Goal: Information Seeking & Learning: Learn about a topic

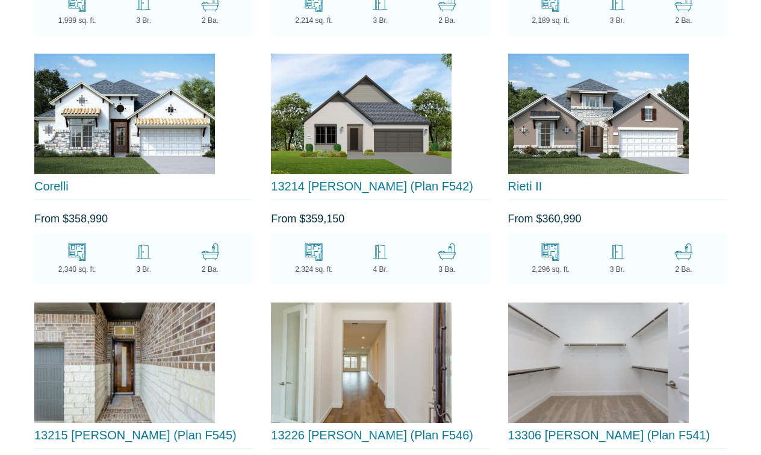
scroll to position [1720, 0]
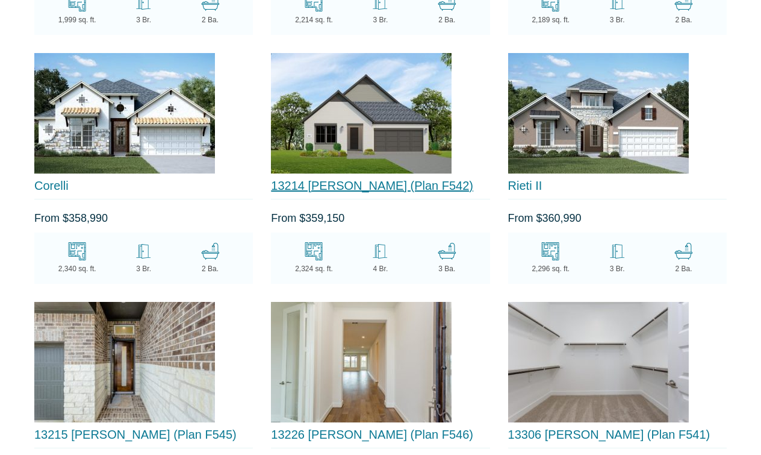
click at [374, 179] on link "13214 Terania Cliff Trace (Plan F542)" at bounding box center [372, 185] width 202 height 13
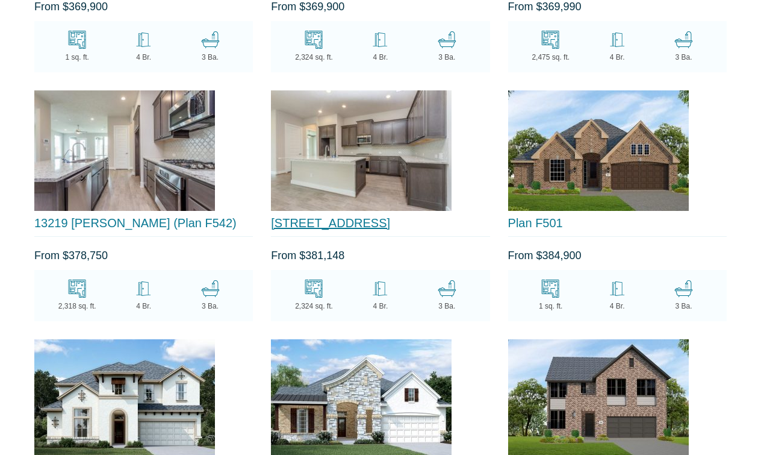
scroll to position [2432, 0]
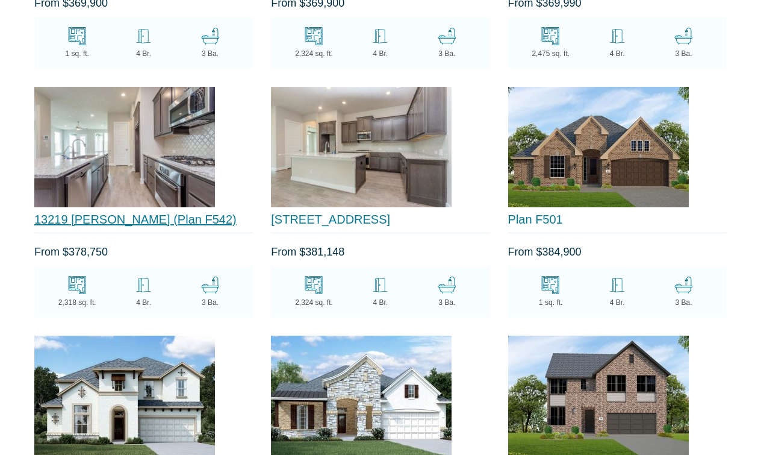
click at [134, 213] on link "13219 Terania Cliff Trace (Plan F542)" at bounding box center [135, 219] width 202 height 13
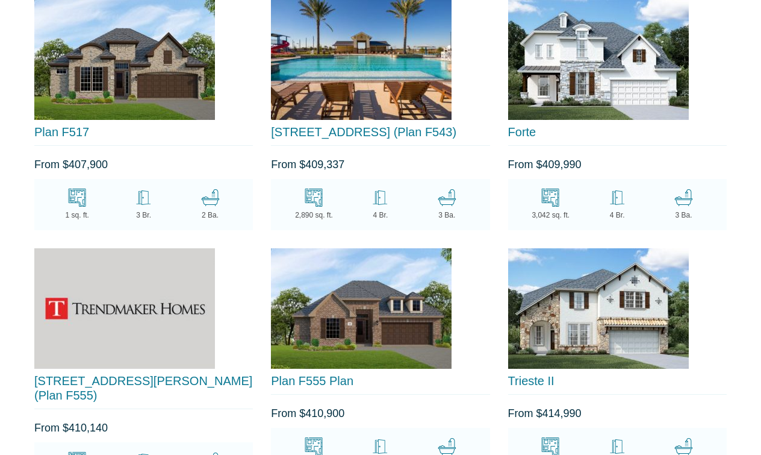
scroll to position [3279, 0]
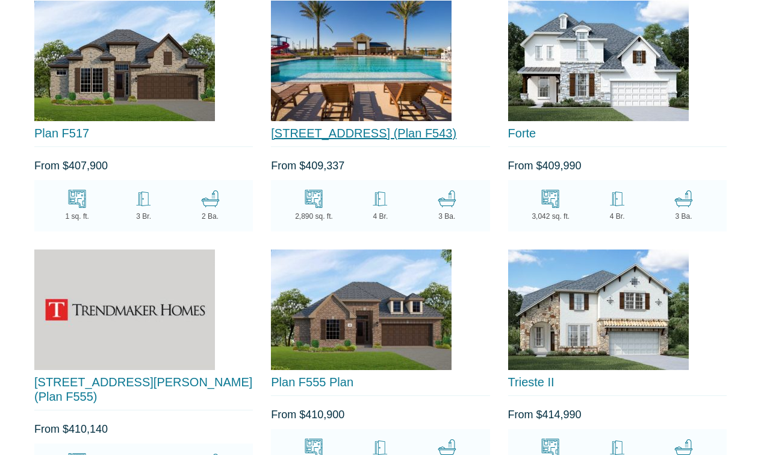
click at [333, 126] on link "3615 Greenbriar Meadow Ln (Plan F543)" at bounding box center [363, 132] width 185 height 13
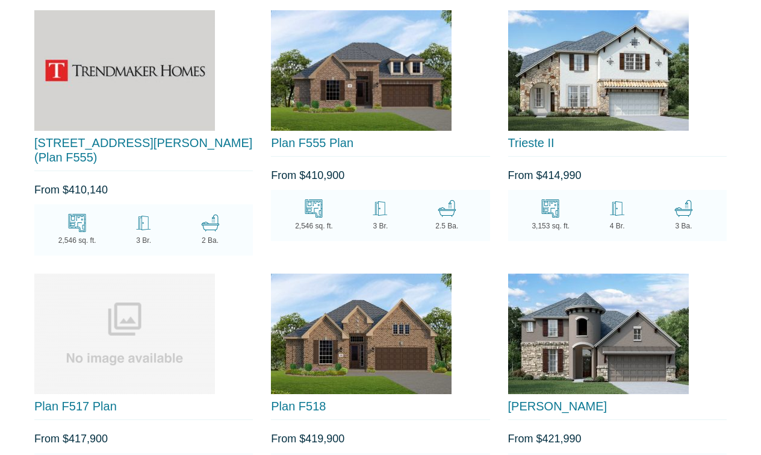
scroll to position [3519, 0]
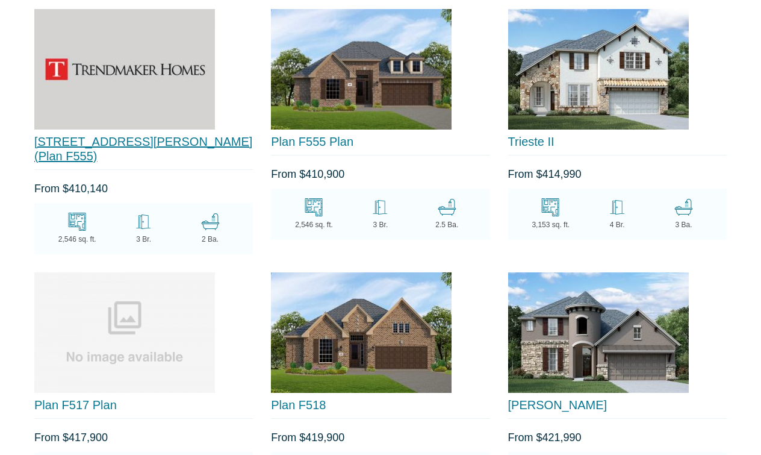
click at [143, 143] on link "3739 Kerr Commons Lane (Plan F555)" at bounding box center [143, 149] width 218 height 28
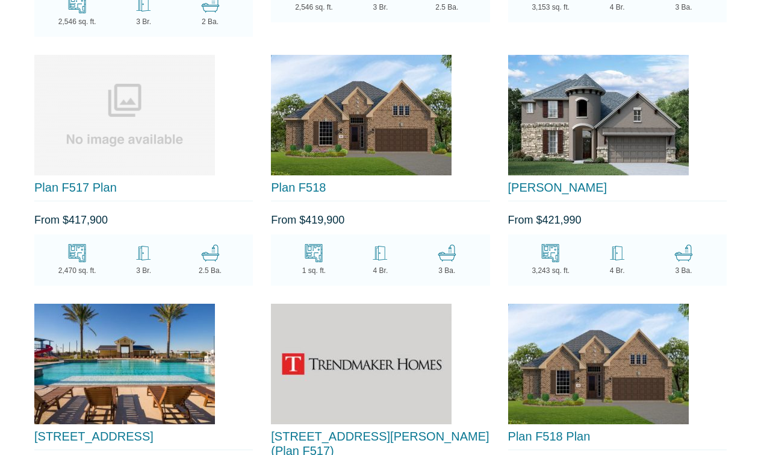
scroll to position [3745, 0]
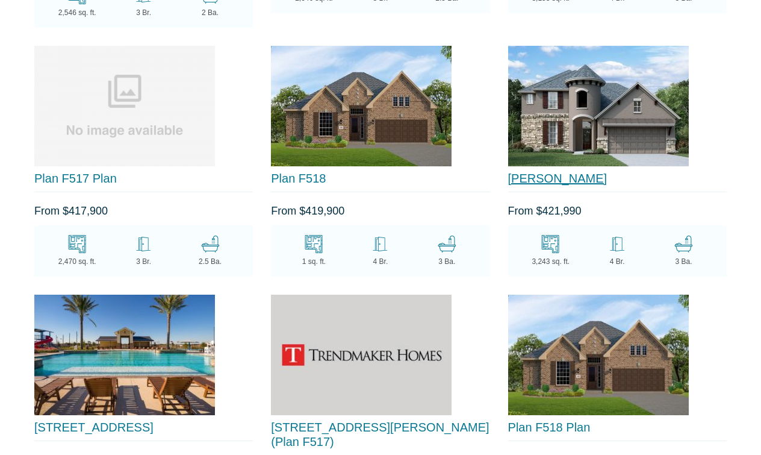
click at [526, 172] on link "Perfetto" at bounding box center [557, 178] width 99 height 13
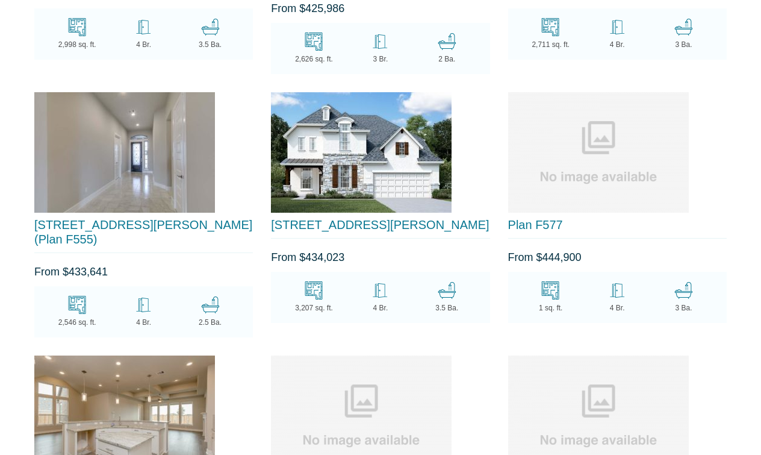
scroll to position [4211, 0]
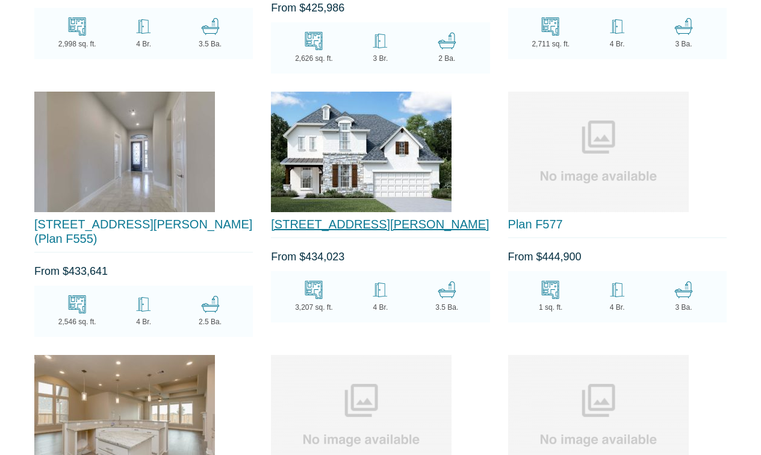
click at [346, 217] on link "5411 Mason Mountain Lane (Forte)" at bounding box center [380, 223] width 218 height 13
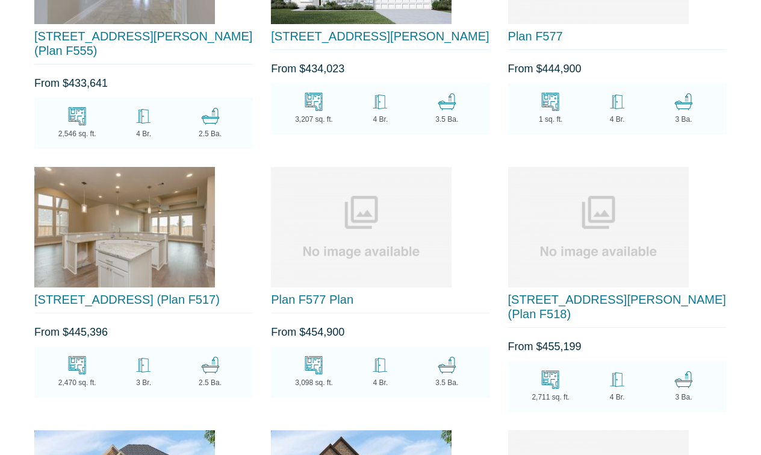
scroll to position [4400, 0]
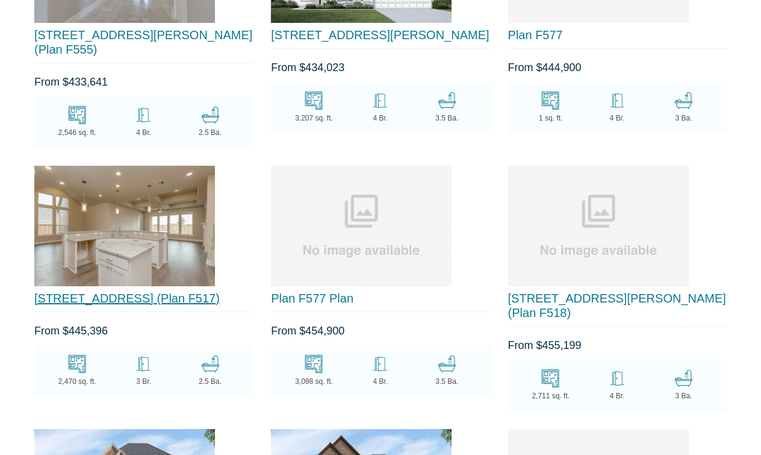
click at [146, 291] on link "5715 Remington Briar Ct (Plan F517)" at bounding box center [126, 297] width 185 height 13
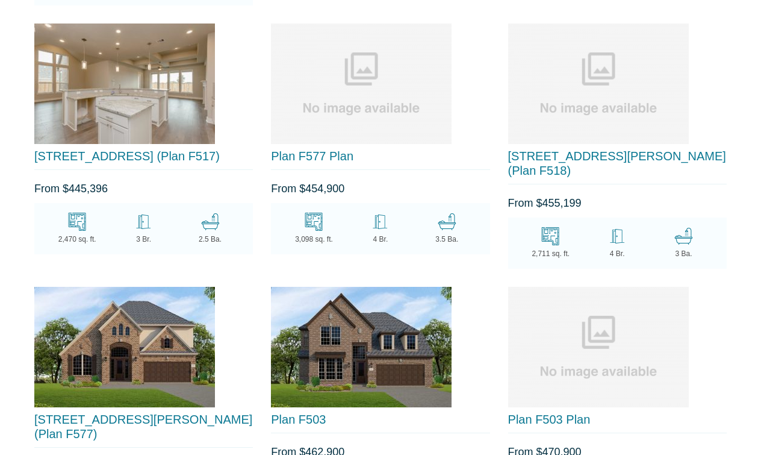
scroll to position [4543, 0]
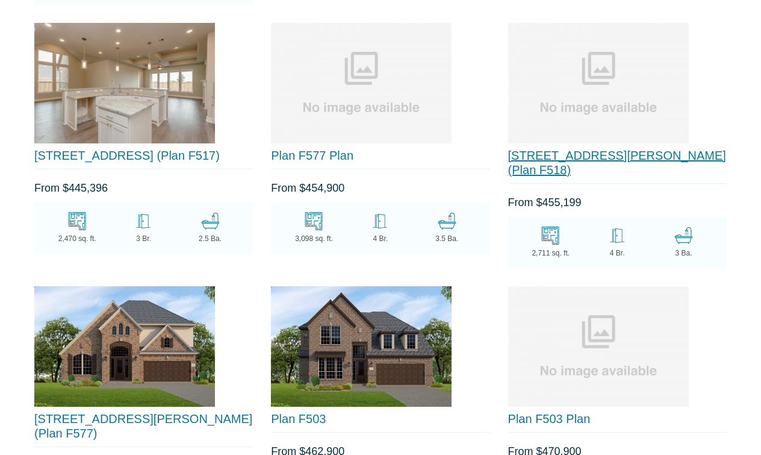
click at [587, 149] on link "14038 Dunsmore Landing Dr (Plan F518)" at bounding box center [617, 163] width 218 height 28
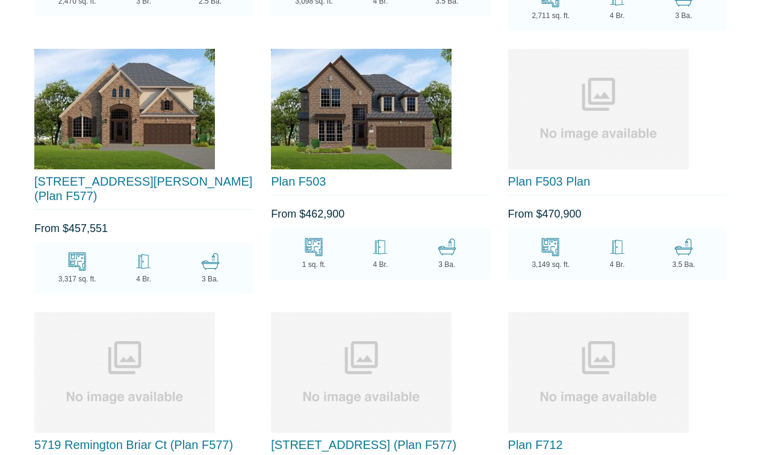
scroll to position [4782, 0]
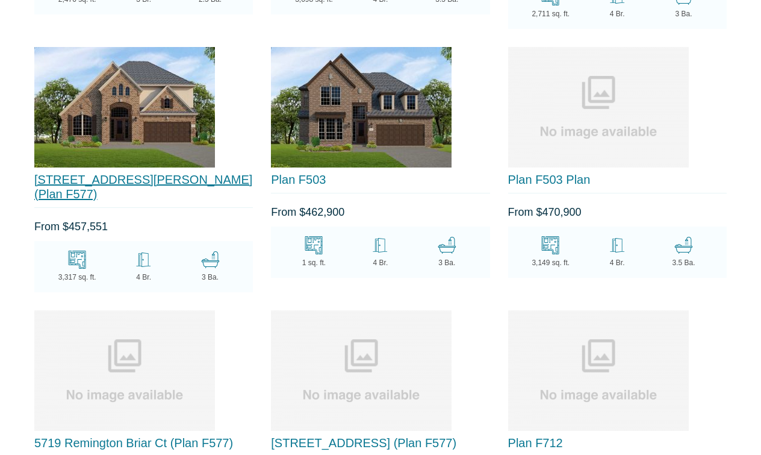
click at [154, 173] on link "3723 Kerr Commons Lane (Plan F577)" at bounding box center [143, 187] width 218 height 28
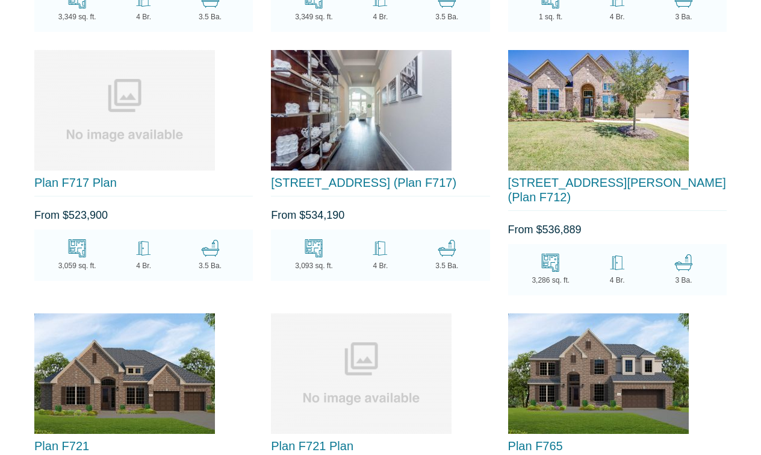
scroll to position [5297, 0]
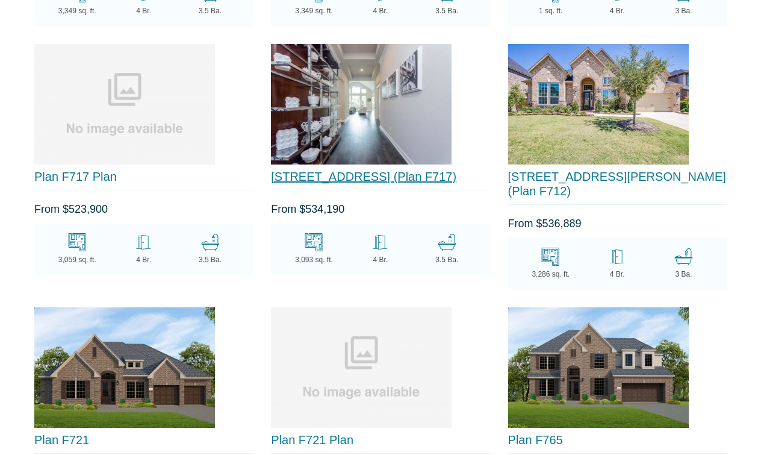
click at [350, 170] on link "5943 Twilight Shadow Lane (Plan F717)" at bounding box center [363, 176] width 185 height 13
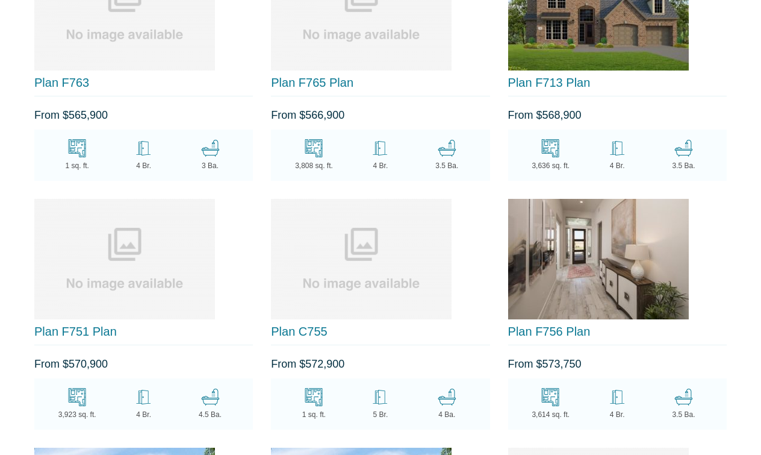
scroll to position [6148, 0]
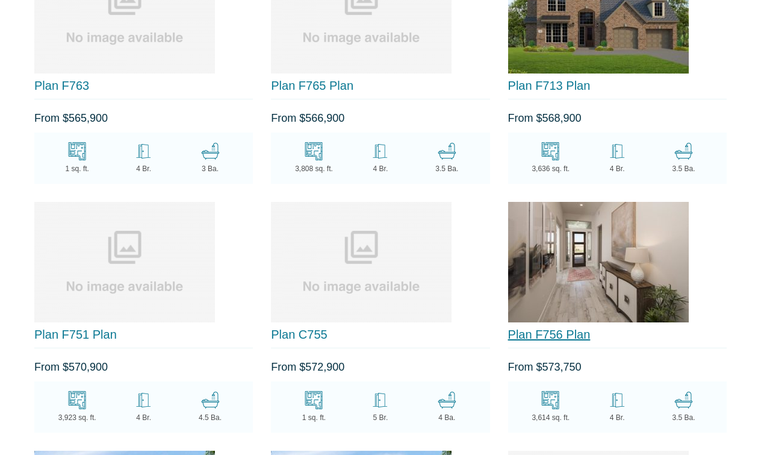
click at [552, 327] on link "Plan F756 Plan" at bounding box center [549, 333] width 82 height 13
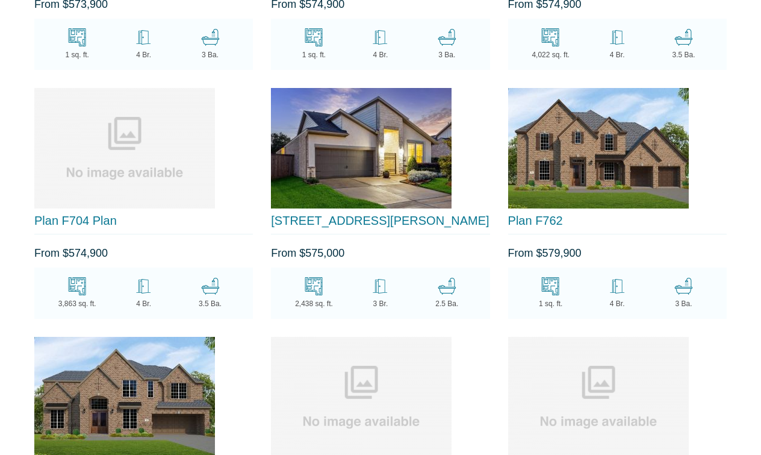
scroll to position [6758, 0]
click at [353, 214] on link "13234 James Terrace Lane" at bounding box center [380, 220] width 218 height 13
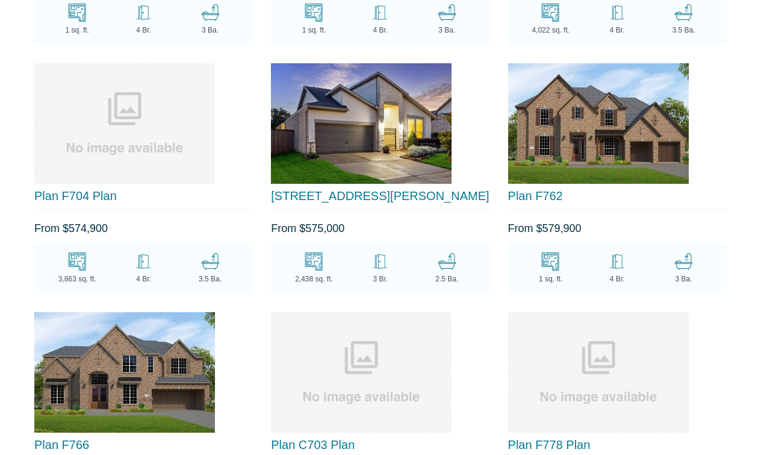
scroll to position [6776, 0]
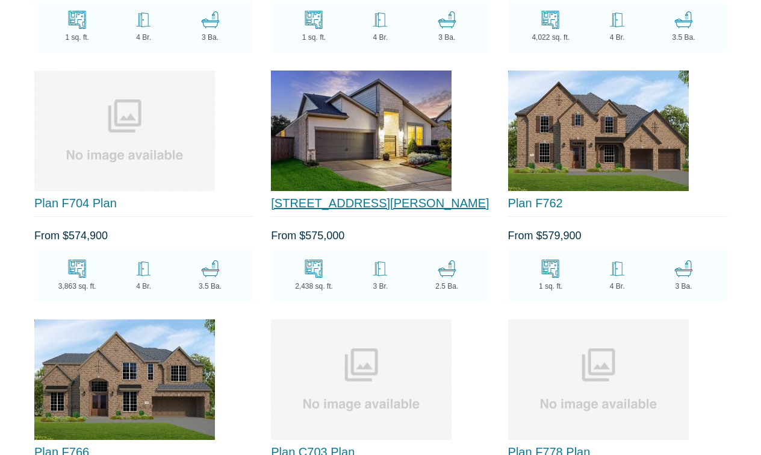
click at [318, 196] on link "13234 James Terrace Lane" at bounding box center [380, 202] width 218 height 13
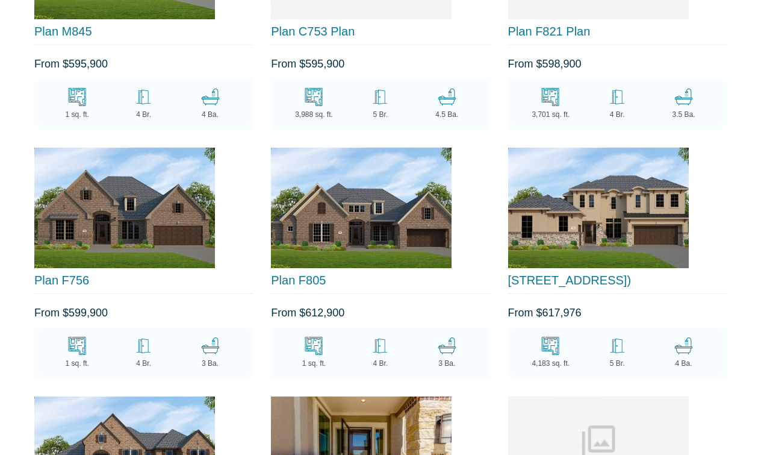
scroll to position [7694, 0]
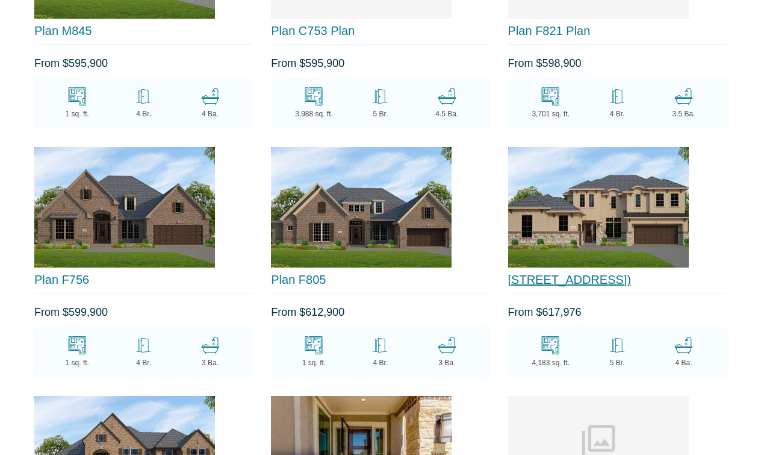
click at [551, 273] on link "5731 Balcones Ridge Lane (Plan C753)" at bounding box center [569, 279] width 123 height 13
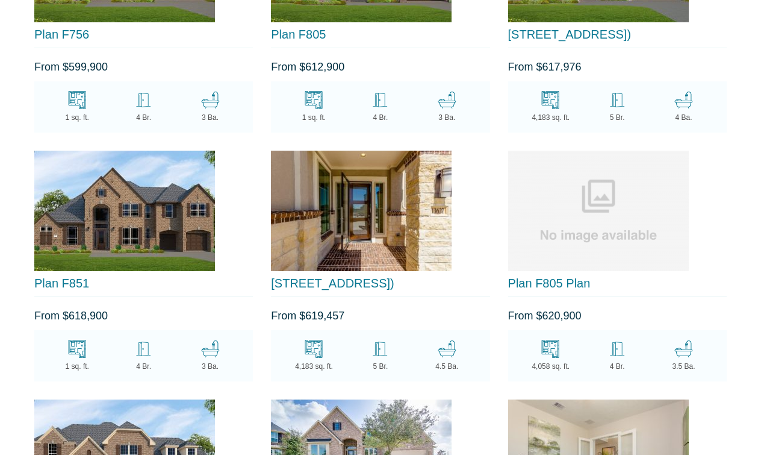
scroll to position [7940, 0]
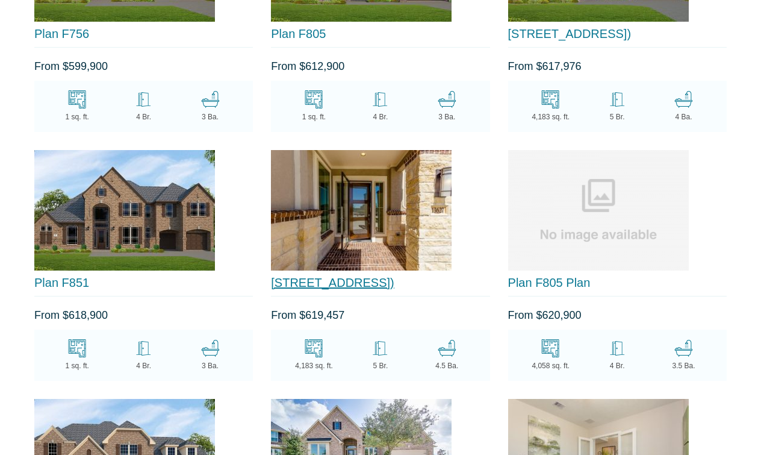
click at [326, 276] on link "13627 Bellwick Valley Lane (Plan C753)" at bounding box center [332, 282] width 123 height 13
click at [332, 276] on link "13627 Bellwick Valley Lane (Plan C753)" at bounding box center [332, 282] width 123 height 13
click at [382, 276] on link "13627 Bellwick Valley Lane (Plan C753)" at bounding box center [332, 282] width 123 height 13
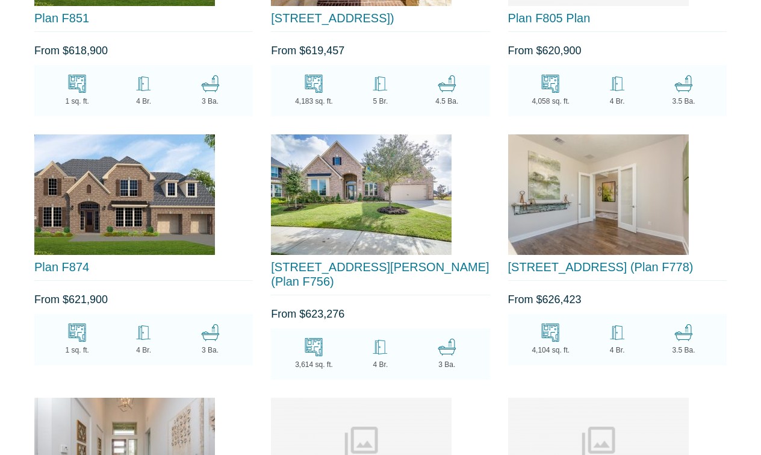
scroll to position [8209, 0]
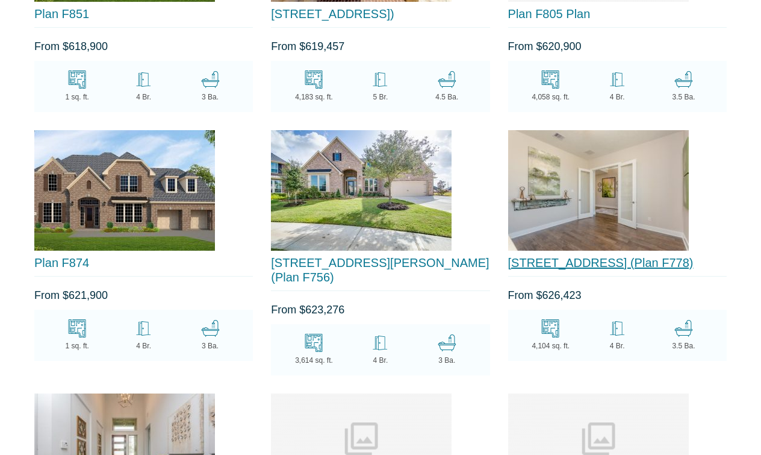
click at [570, 256] on link "5930 Twilight Shadow Lane (Plan F778)" at bounding box center [600, 262] width 185 height 13
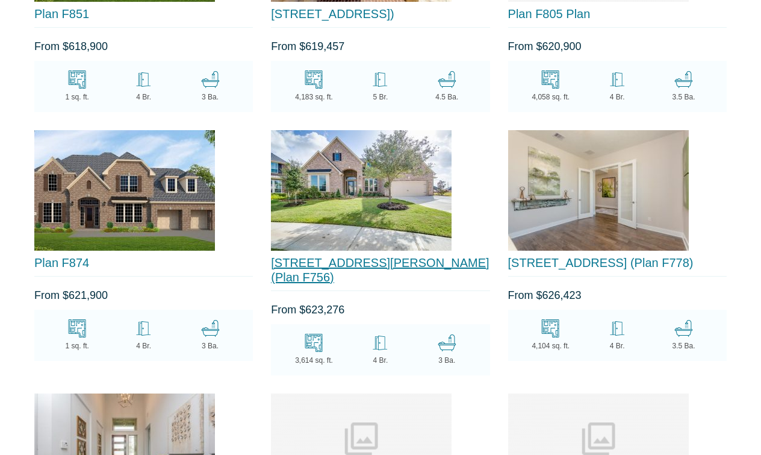
click at [327, 256] on link "5718 Crockett Creek Court (Plan F756)" at bounding box center [380, 270] width 218 height 28
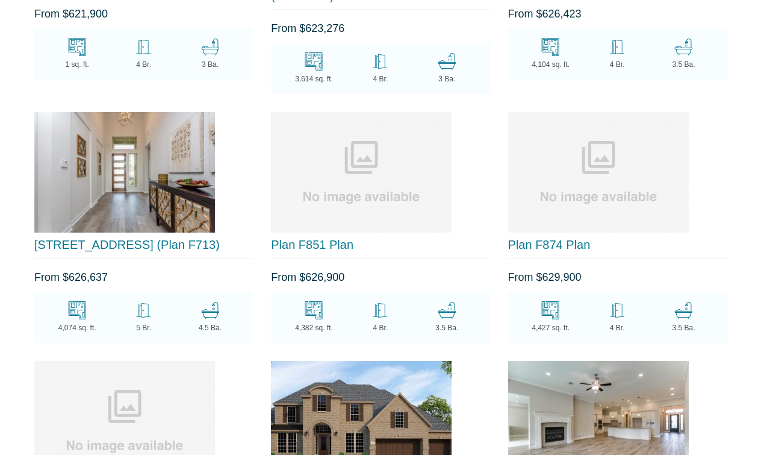
scroll to position [8491, 0]
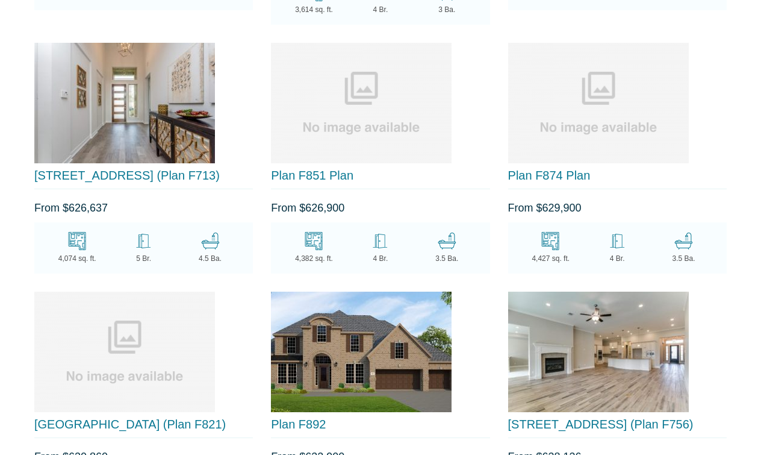
scroll to position [8577, 0]
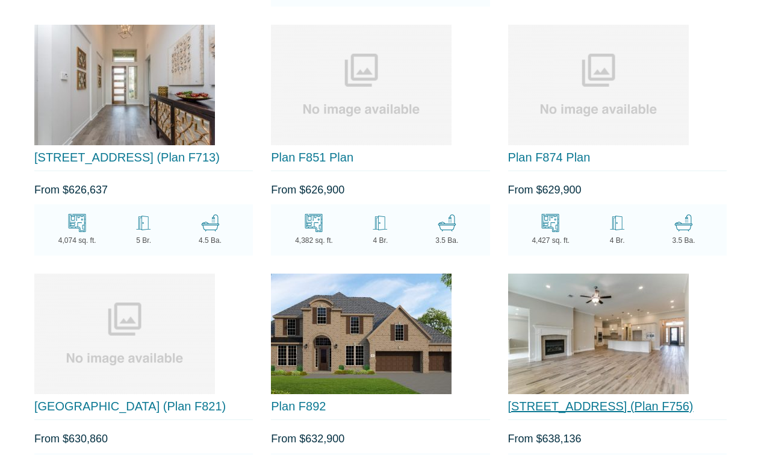
click at [569, 399] on link "13811 Bellwick Valley Lane (Plan F756)" at bounding box center [600, 405] width 185 height 13
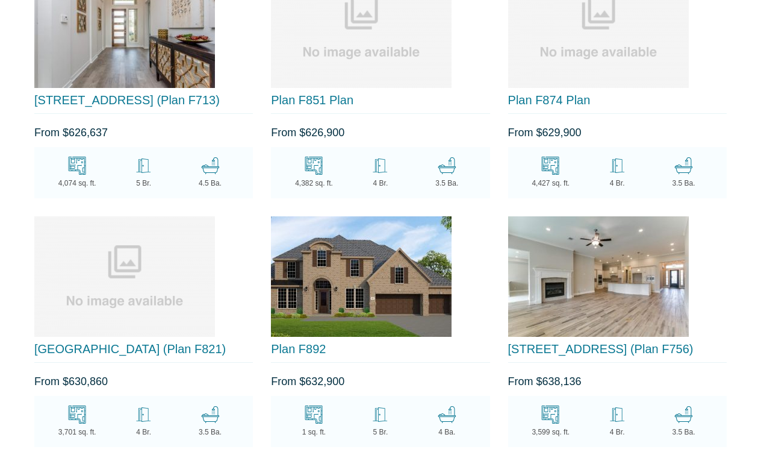
scroll to position [8637, 0]
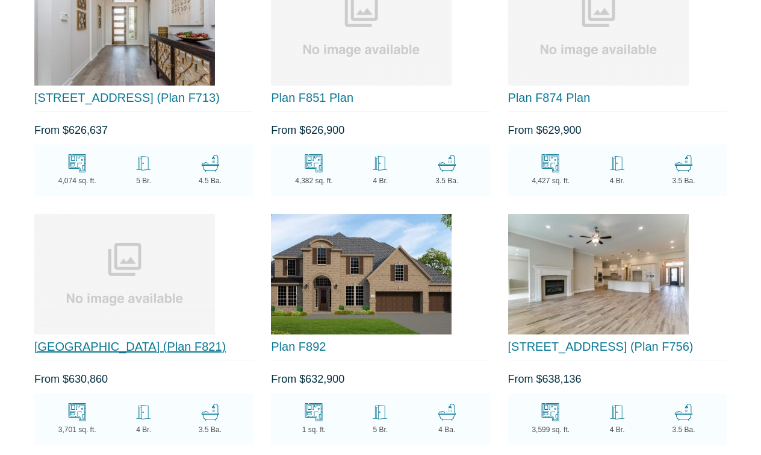
click at [137, 340] on link "13810 Laurel Colony Trail (Plan F821)" at bounding box center [129, 346] width 191 height 13
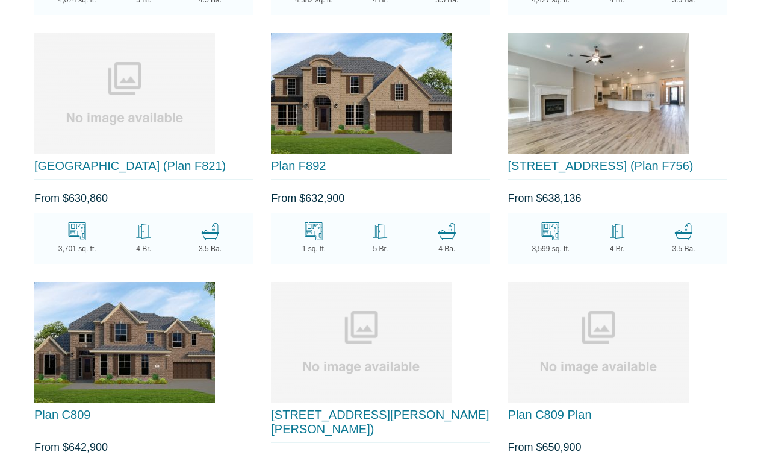
scroll to position [8817, 0]
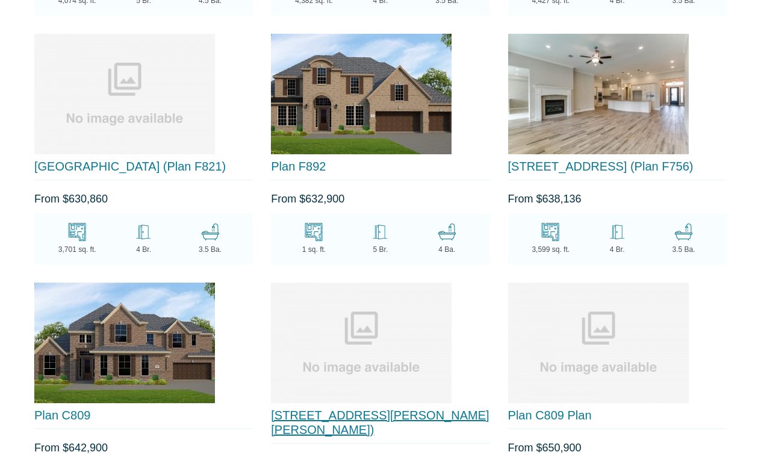
click at [352, 408] on link "13922 Burnett Hills Lane (Plan C755)" at bounding box center [380, 422] width 218 height 28
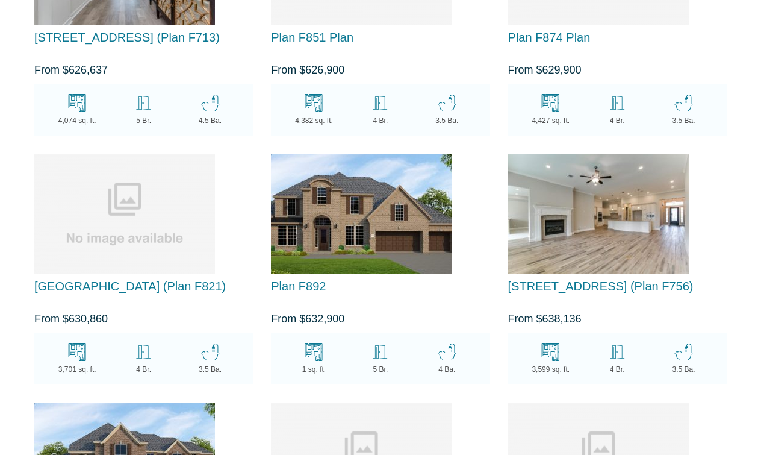
scroll to position [8702, 0]
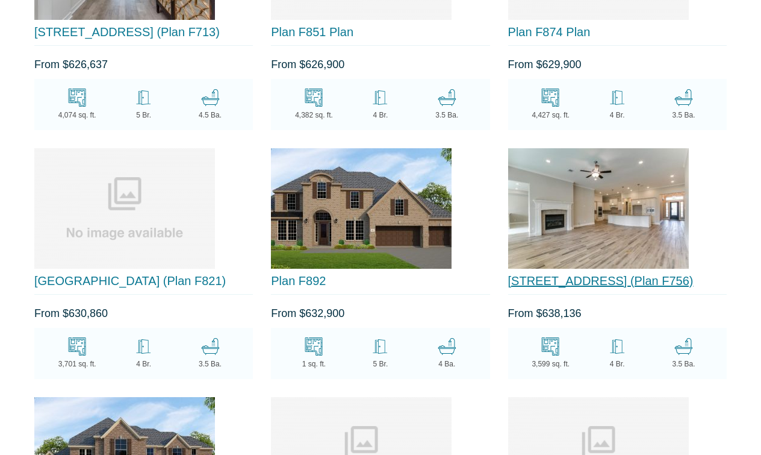
click at [560, 274] on link "13811 Bellwick Valley Lane (Plan F756)" at bounding box center [600, 280] width 185 height 13
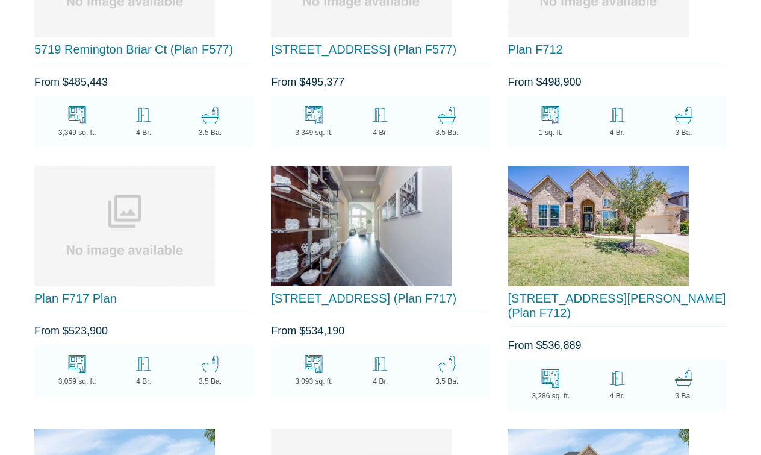
scroll to position [5174, 0]
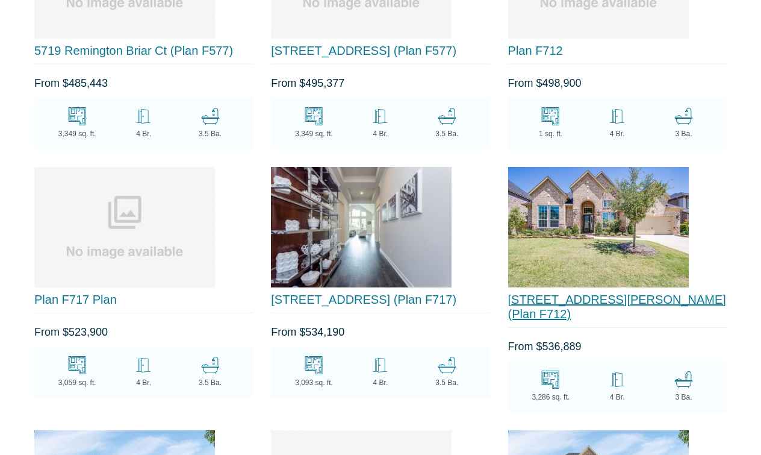
click at [596, 293] on link "[STREET_ADDRESS][PERSON_NAME] (Plan F712)" at bounding box center [617, 307] width 218 height 28
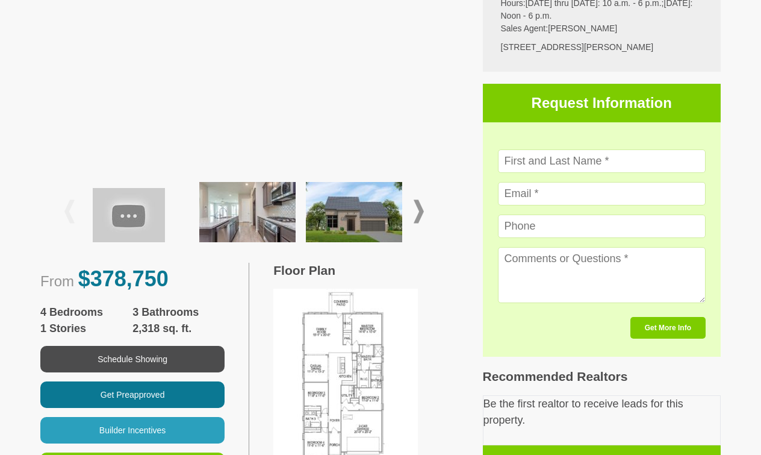
scroll to position [322, 0]
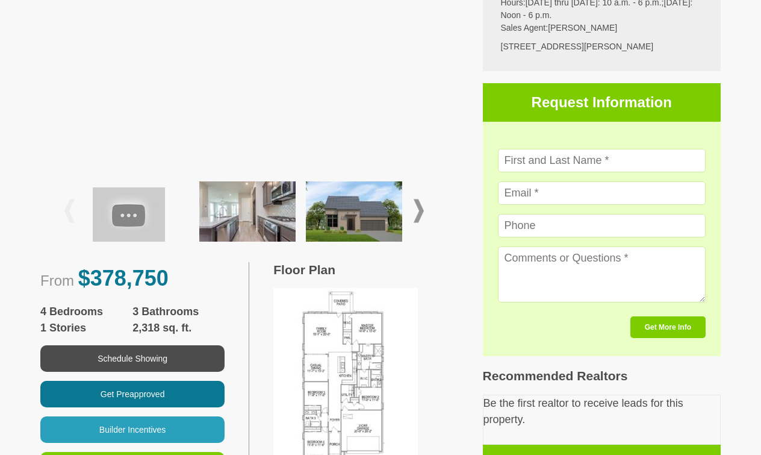
click at [420, 215] on span at bounding box center [419, 210] width 10 height 23
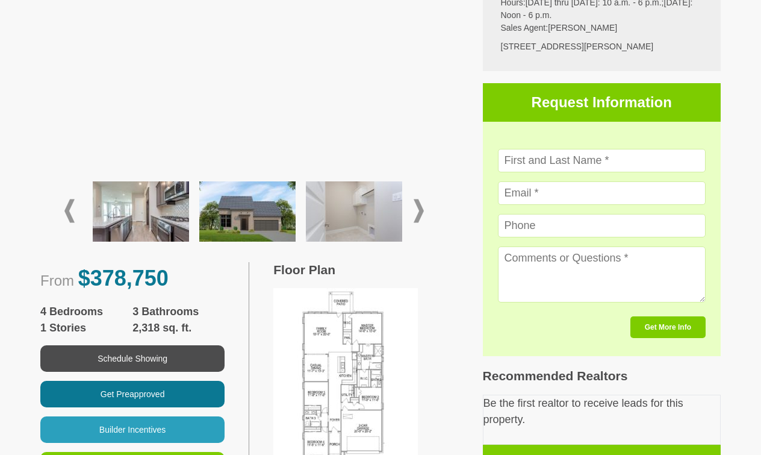
click at [420, 216] on span at bounding box center [419, 210] width 10 height 23
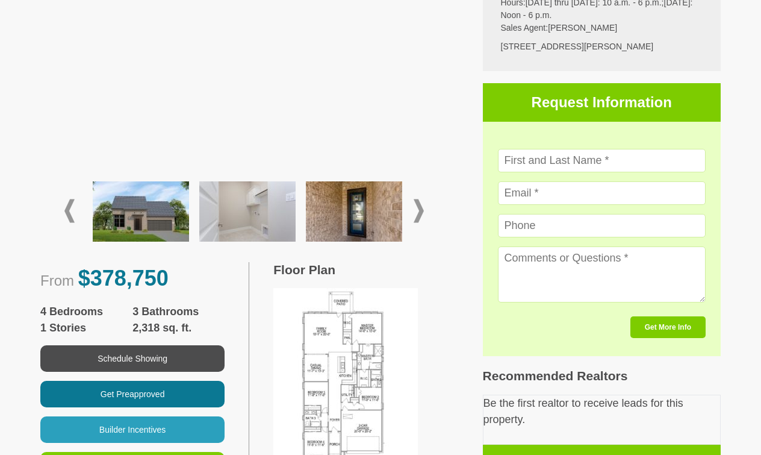
click at [419, 216] on span at bounding box center [419, 210] width 10 height 23
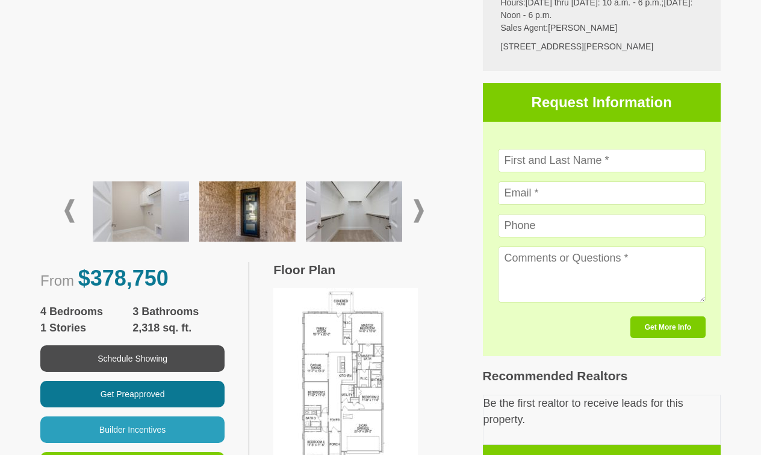
click at [419, 217] on span at bounding box center [419, 210] width 10 height 23
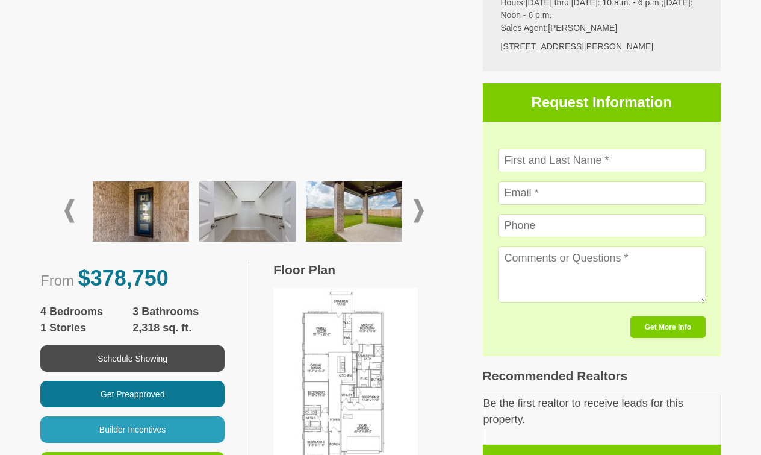
click at [419, 217] on span at bounding box center [419, 210] width 10 height 23
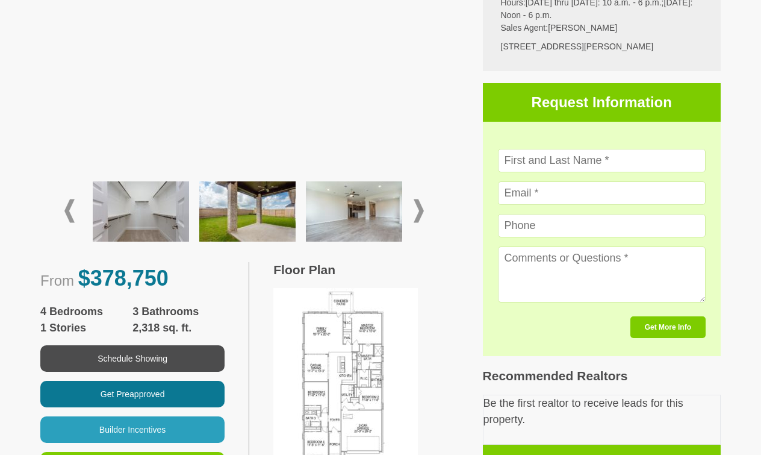
click at [419, 218] on span at bounding box center [419, 210] width 10 height 23
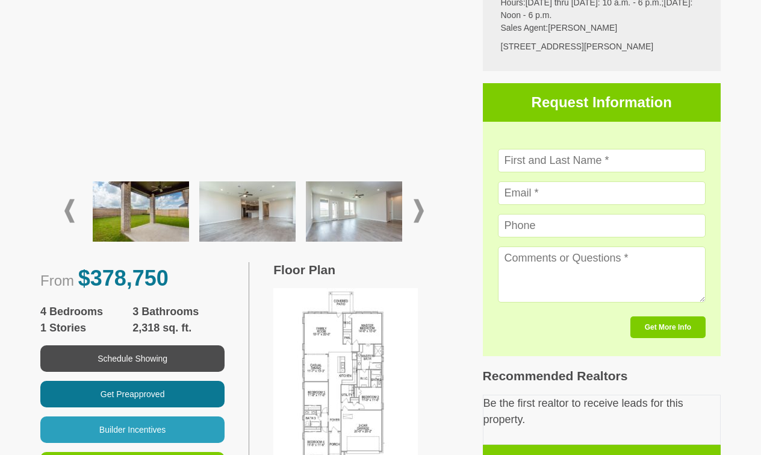
click at [419, 219] on span at bounding box center [419, 210] width 10 height 23
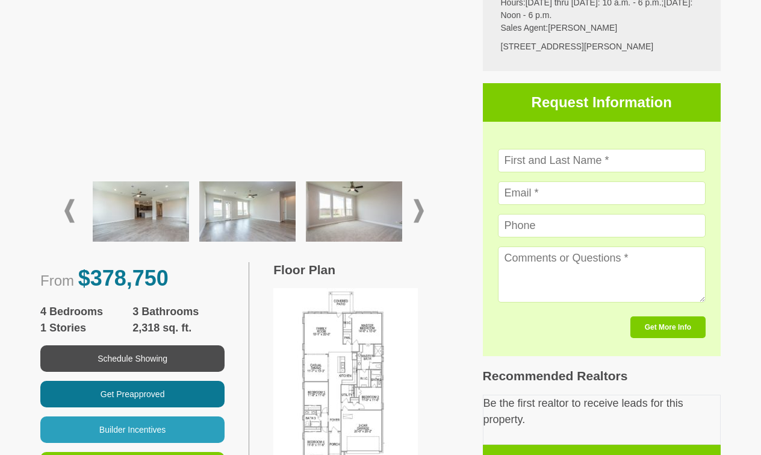
click at [419, 219] on span at bounding box center [419, 210] width 10 height 23
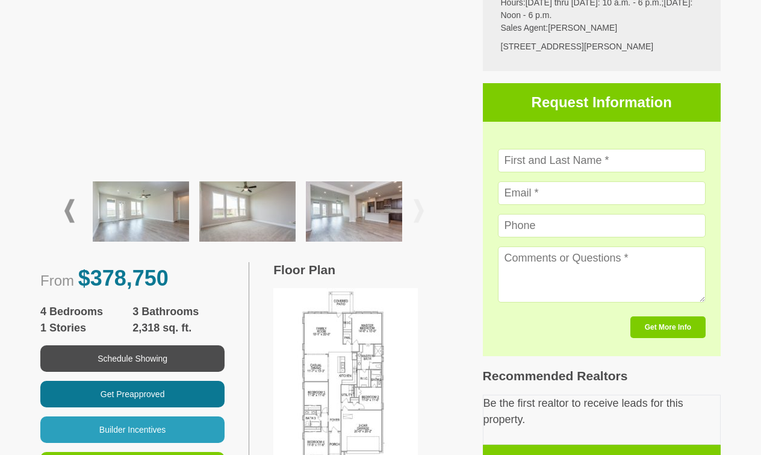
click at [368, 217] on img at bounding box center [354, 211] width 96 height 60
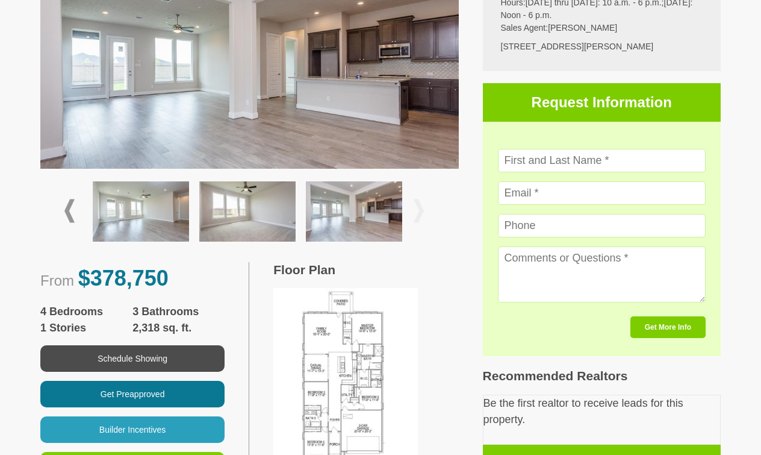
click at [376, 211] on img at bounding box center [354, 211] width 96 height 60
click at [420, 209] on span at bounding box center [419, 210] width 10 height 23
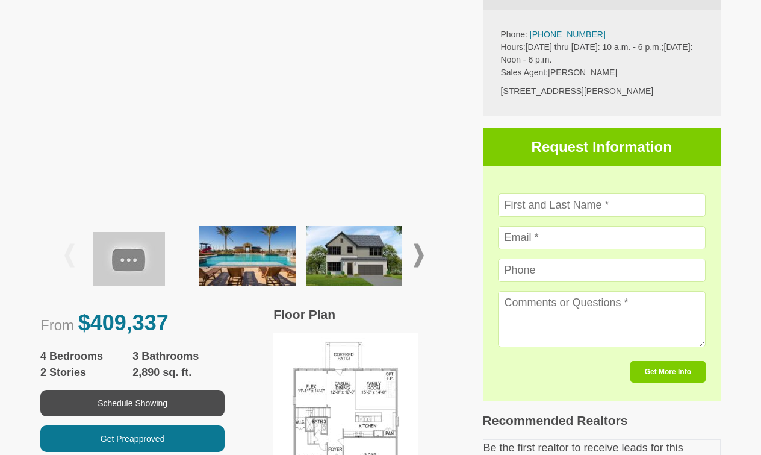
scroll to position [278, 0]
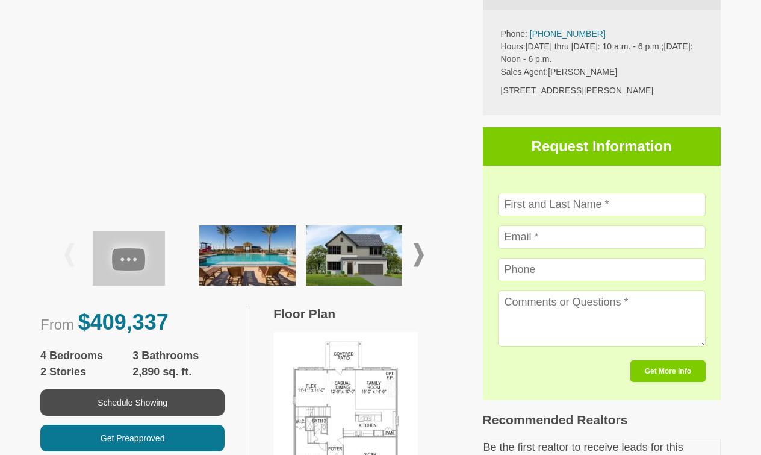
click at [421, 255] on span at bounding box center [419, 254] width 10 height 23
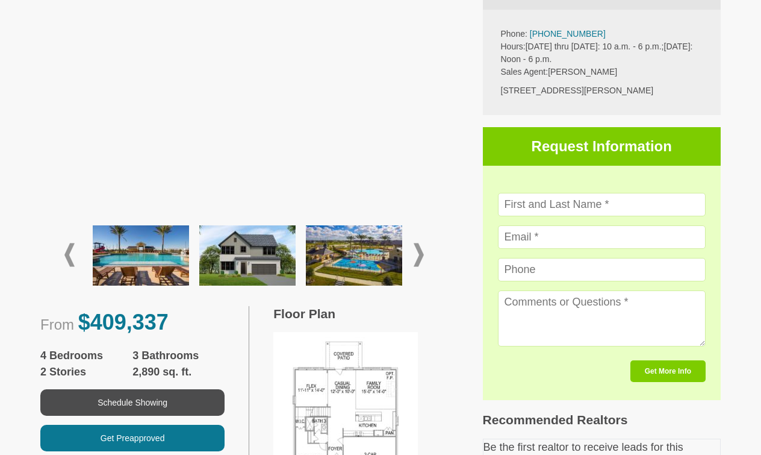
click at [420, 255] on span at bounding box center [419, 254] width 10 height 23
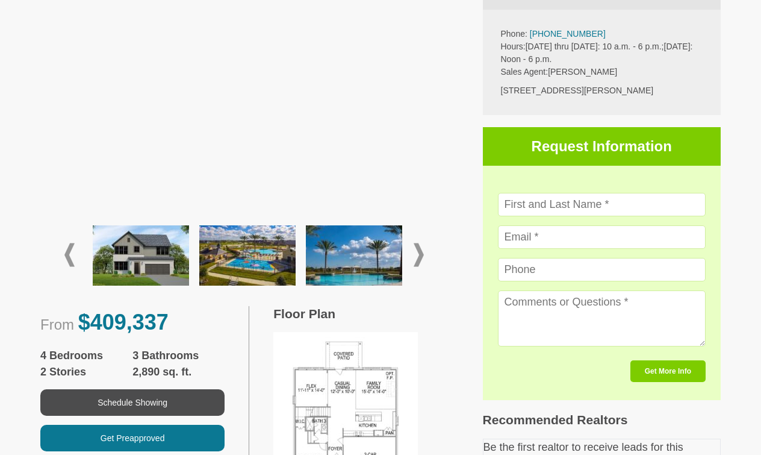
click at [420, 256] on span at bounding box center [419, 254] width 10 height 23
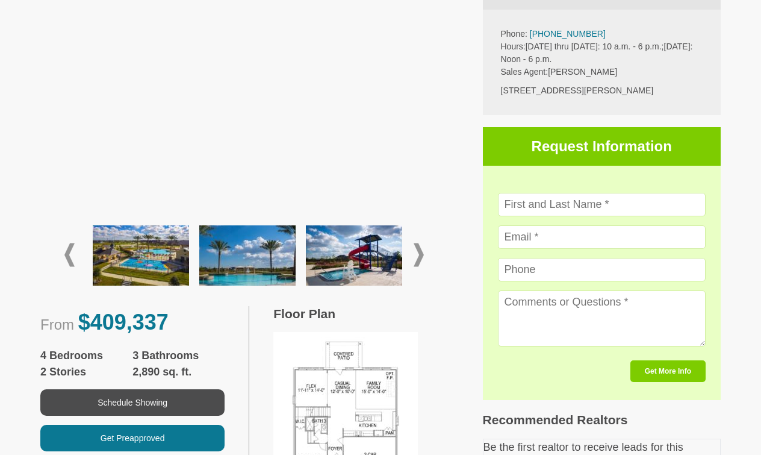
click at [420, 257] on span at bounding box center [419, 254] width 10 height 23
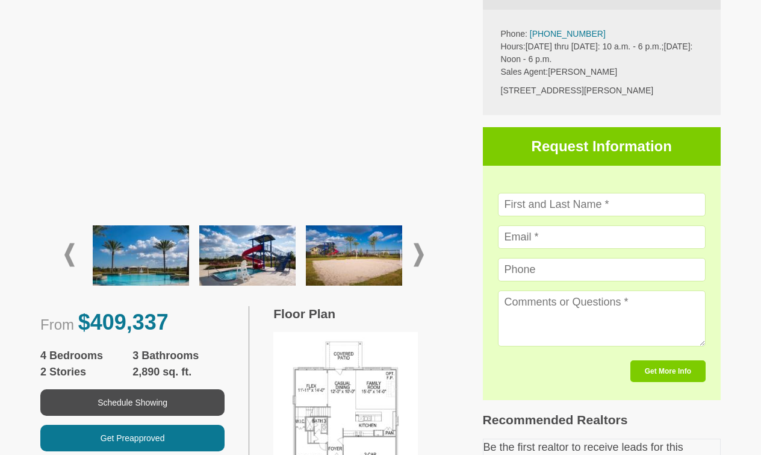
click at [420, 258] on span at bounding box center [419, 254] width 10 height 23
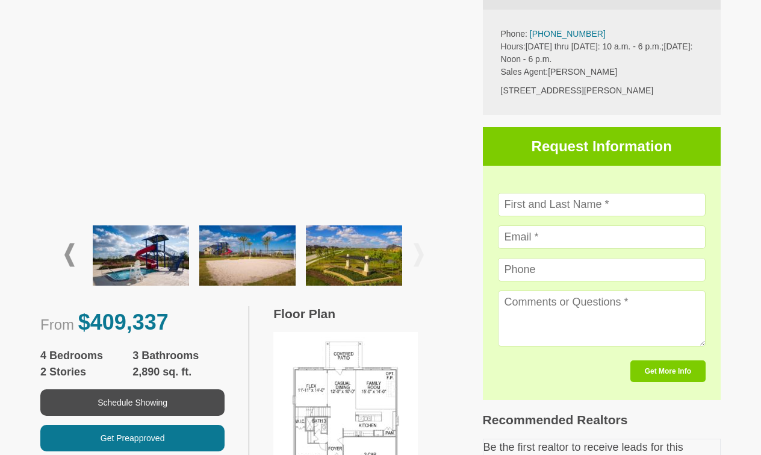
click at [420, 259] on span at bounding box center [419, 254] width 10 height 23
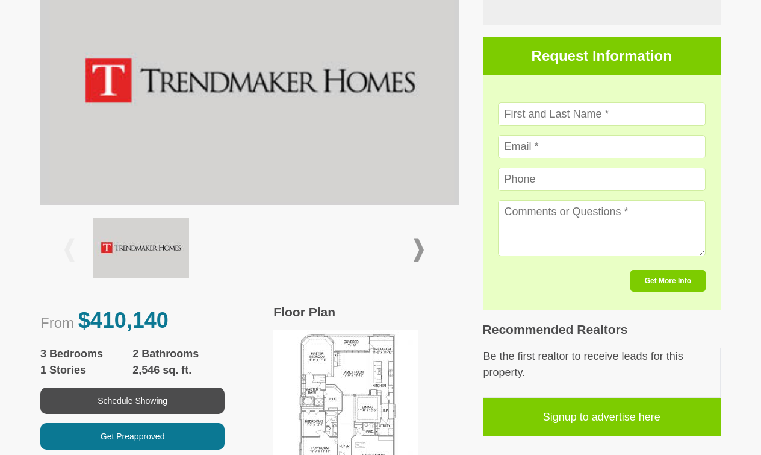
scroll to position [335, 0]
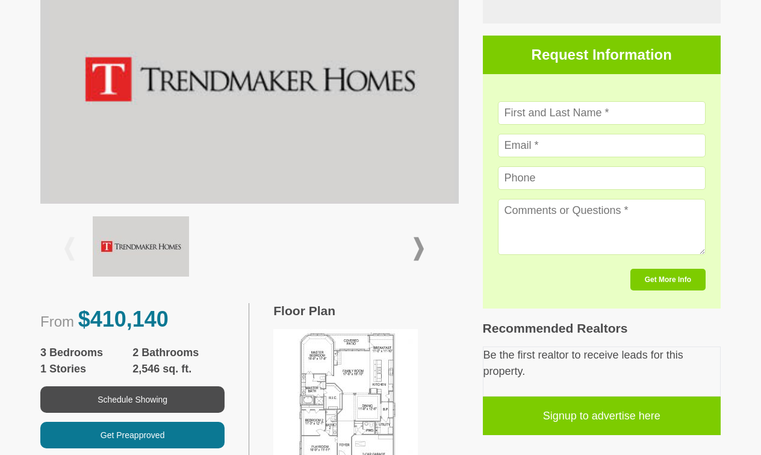
click at [421, 237] on span at bounding box center [419, 248] width 10 height 23
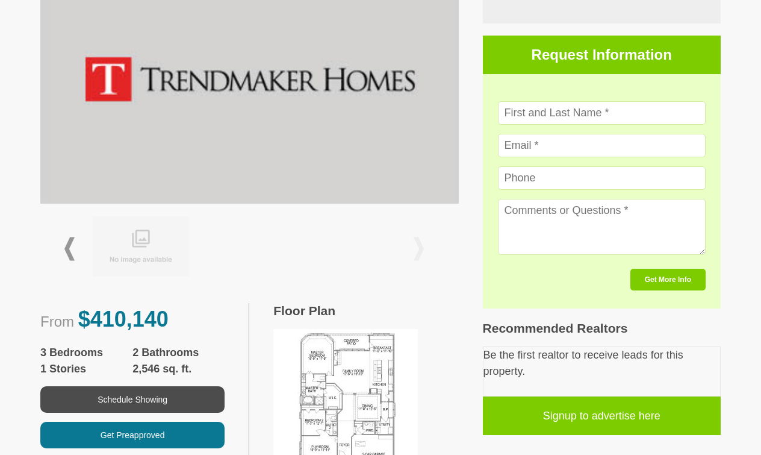
click at [421, 237] on span at bounding box center [419, 248] width 10 height 23
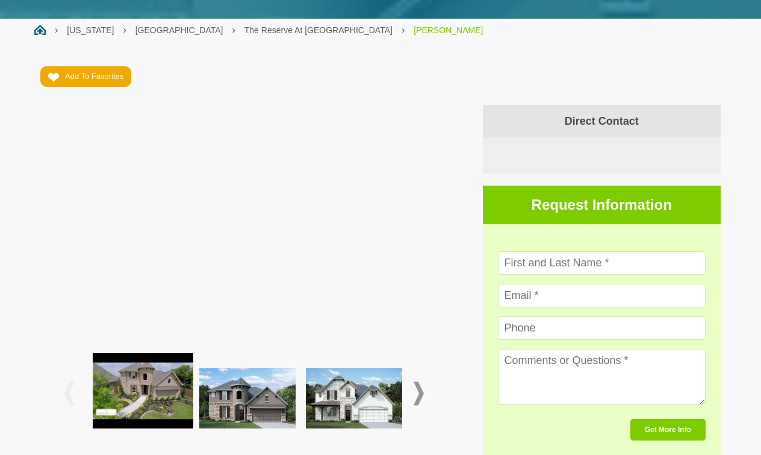
scroll to position [152, 0]
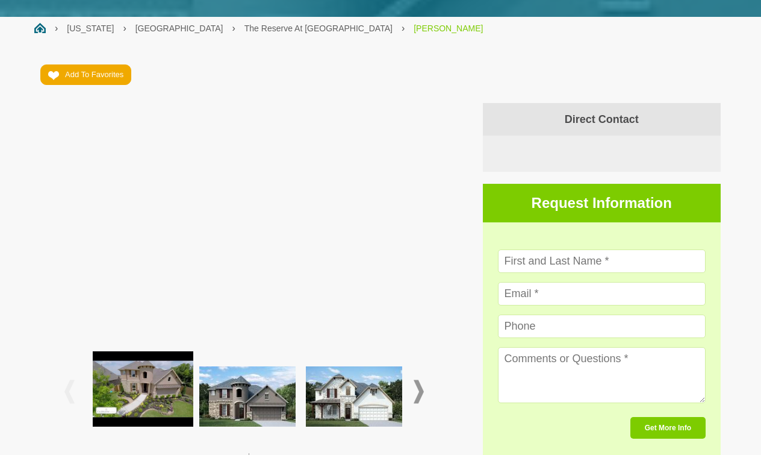
click at [420, 388] on span at bounding box center [419, 390] width 10 height 23
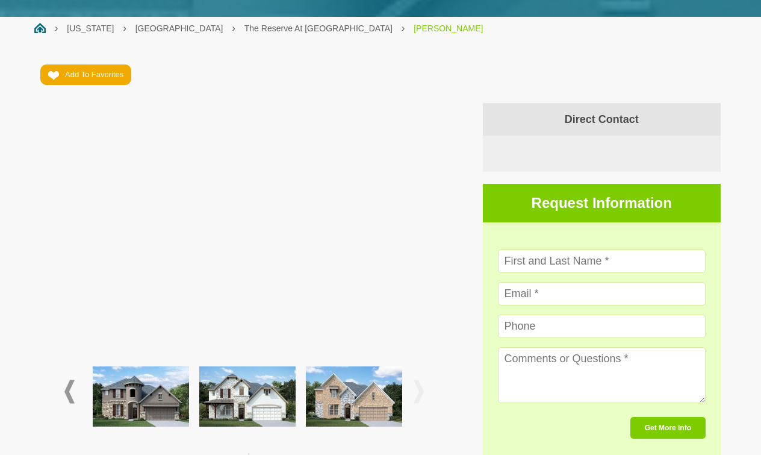
click at [256, 386] on img at bounding box center [247, 396] width 96 height 60
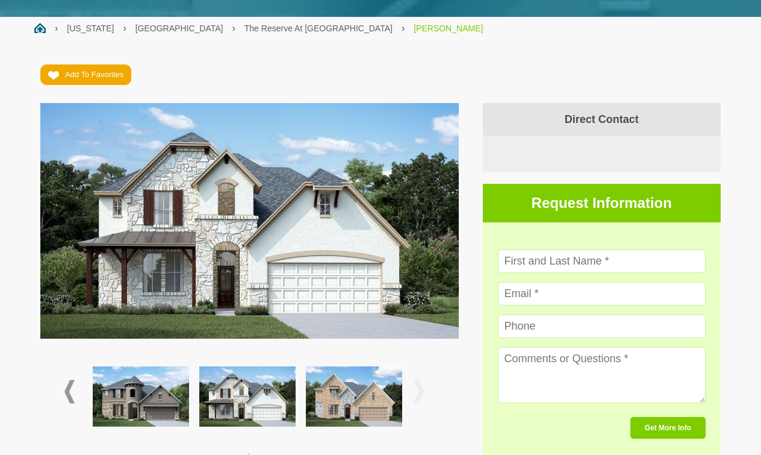
click at [343, 391] on img at bounding box center [354, 396] width 96 height 60
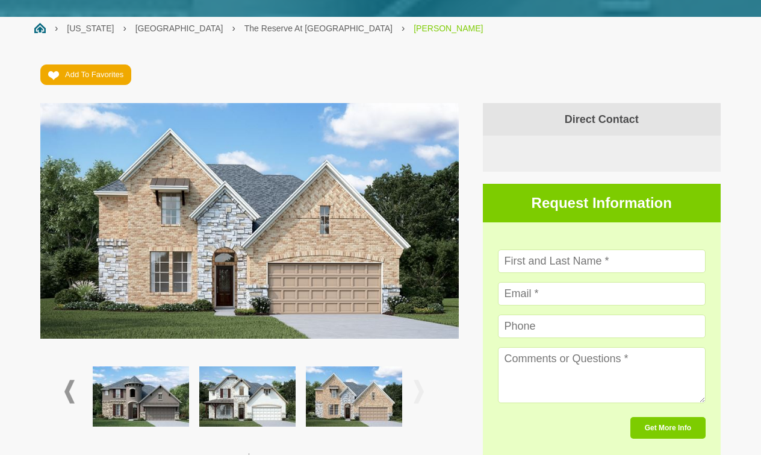
click at [145, 388] on img at bounding box center [141, 396] width 96 height 60
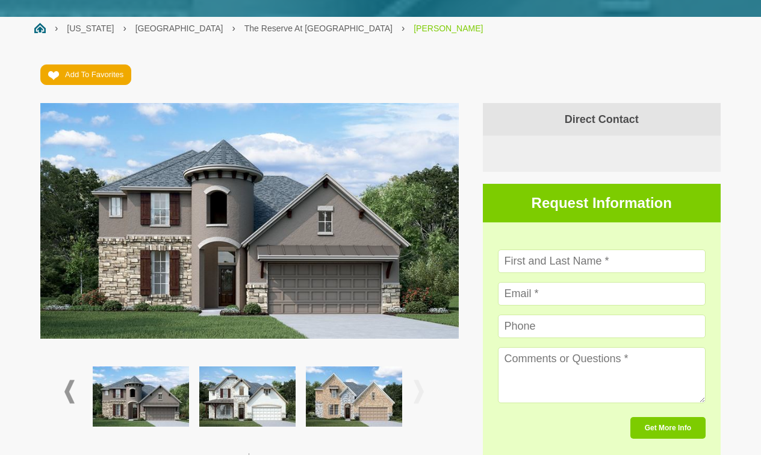
click at [234, 401] on img at bounding box center [247, 396] width 96 height 60
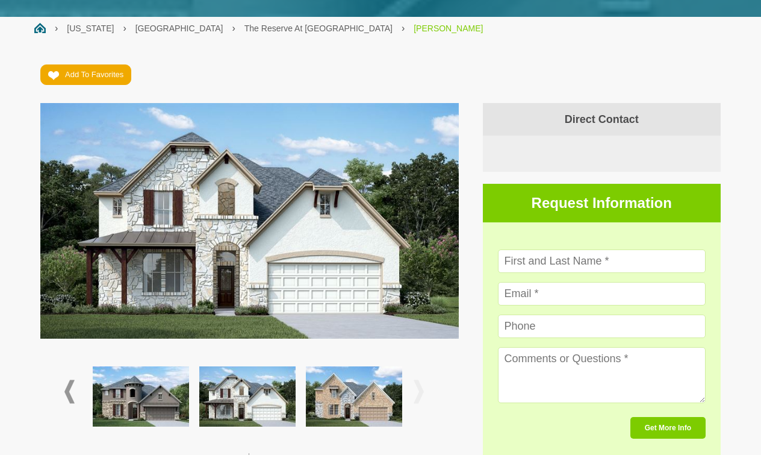
click at [66, 389] on span at bounding box center [69, 390] width 10 height 23
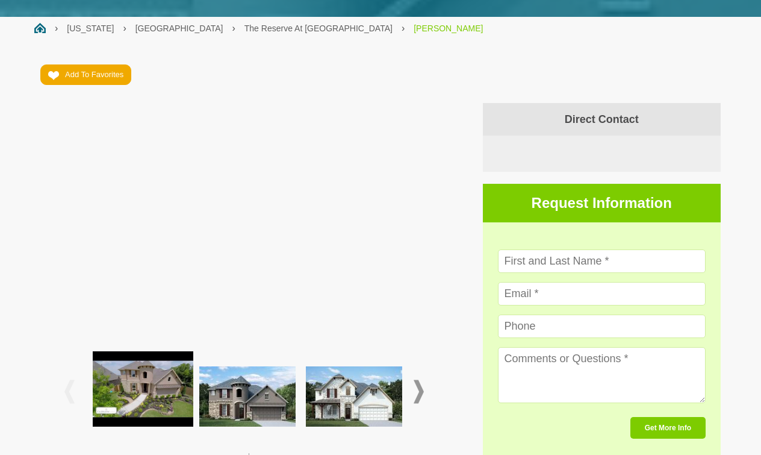
click at [66, 390] on span at bounding box center [69, 390] width 10 height 23
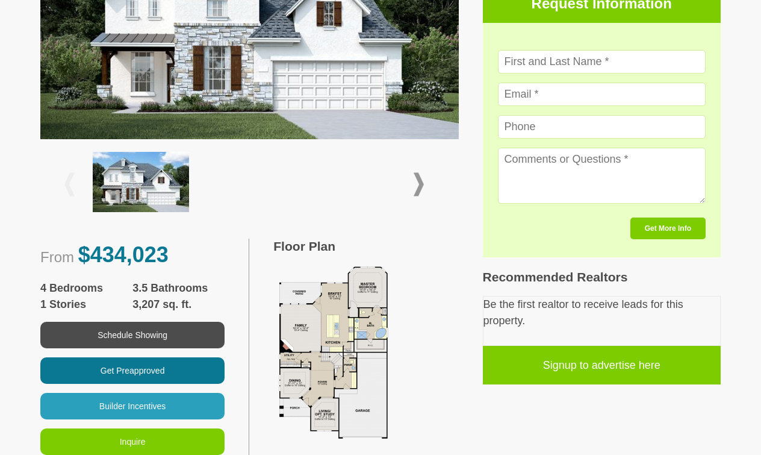
scroll to position [365, 0]
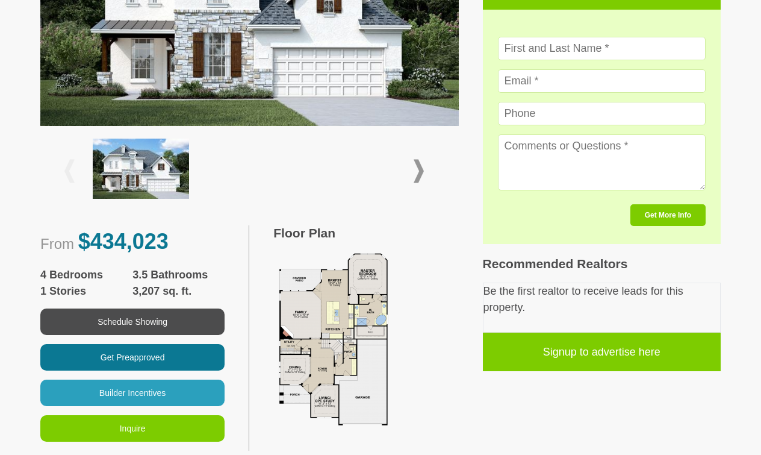
click at [420, 167] on span at bounding box center [419, 171] width 10 height 23
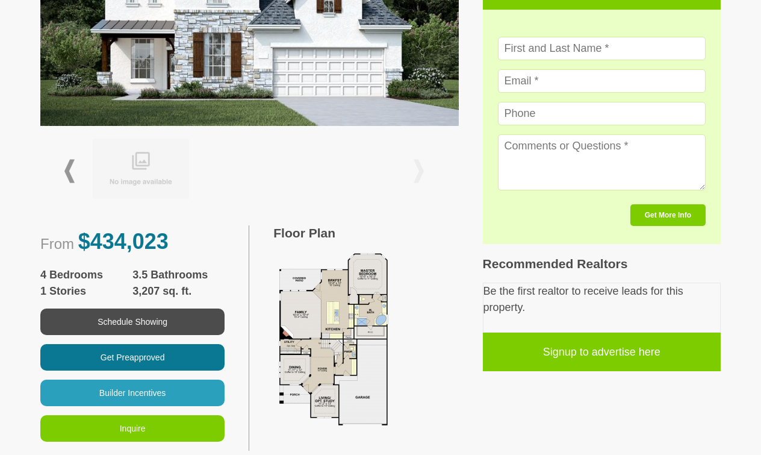
click at [420, 167] on span at bounding box center [419, 171] width 10 height 23
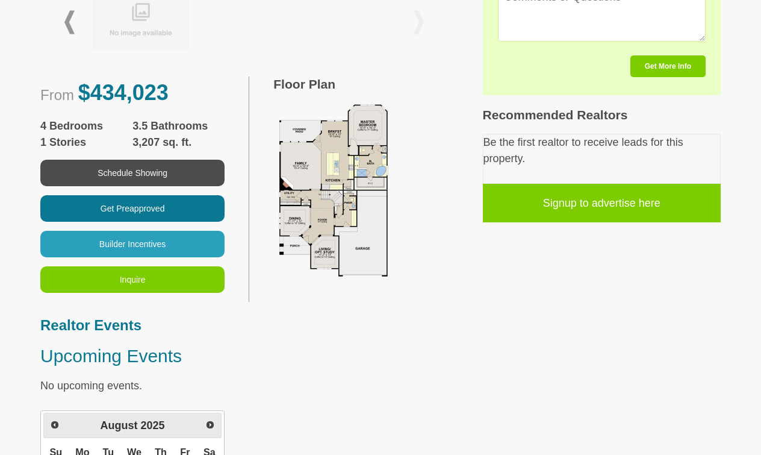
scroll to position [514, 0]
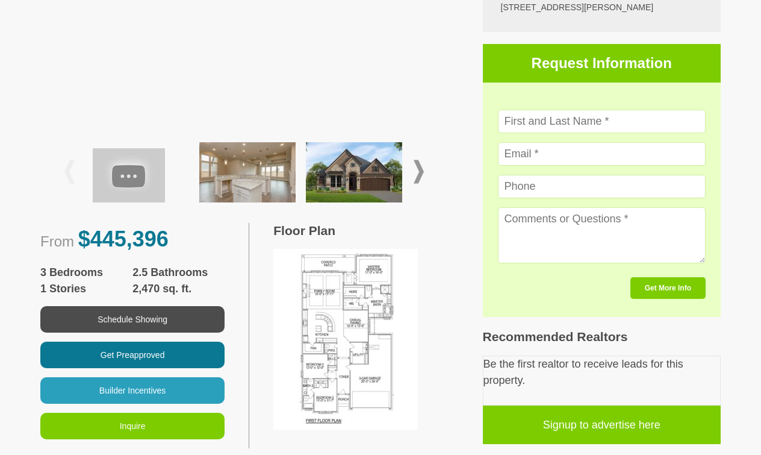
scroll to position [364, 0]
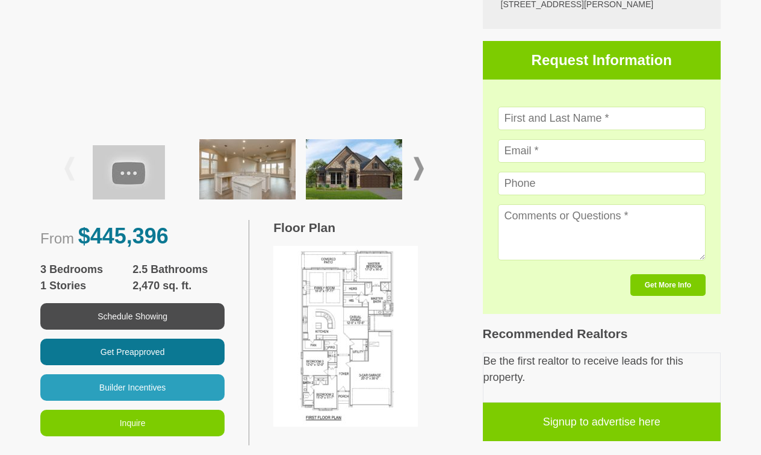
click at [420, 168] on span at bounding box center [419, 168] width 10 height 23
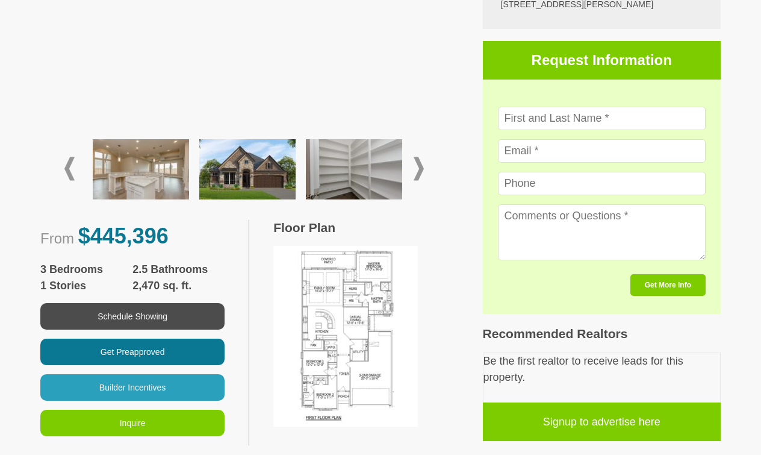
click at [419, 168] on span at bounding box center [419, 168] width 10 height 23
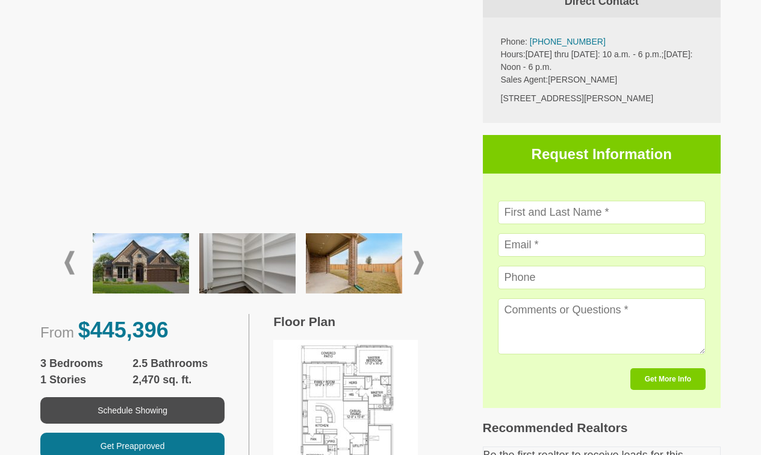
scroll to position [267, 0]
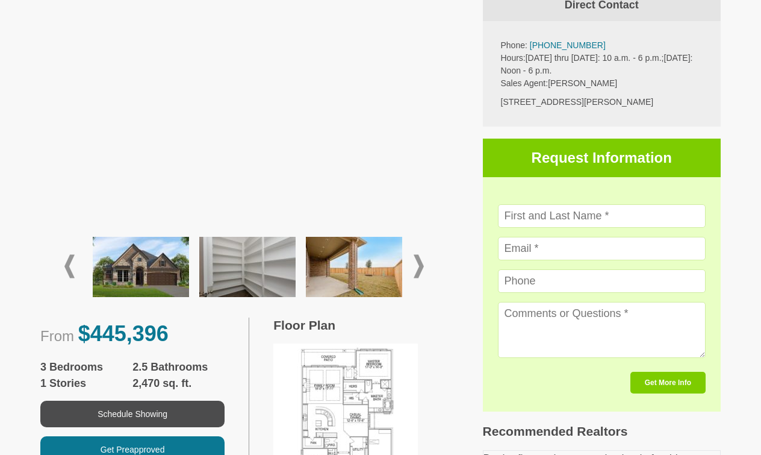
click at [345, 263] on img at bounding box center [354, 267] width 96 height 60
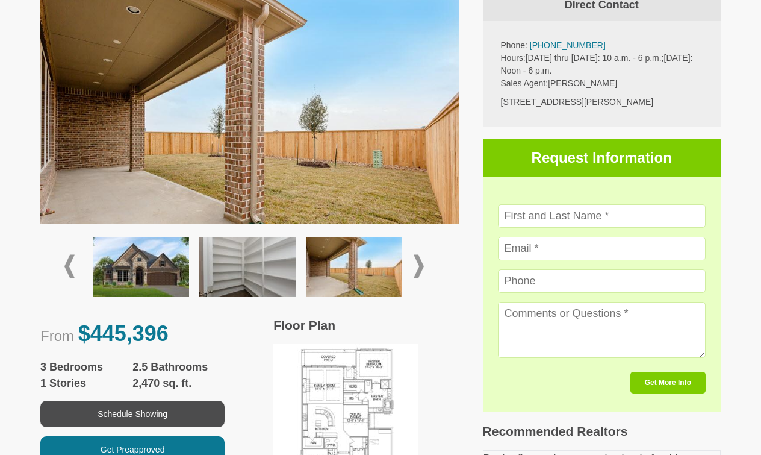
click at [420, 267] on span at bounding box center [419, 266] width 10 height 23
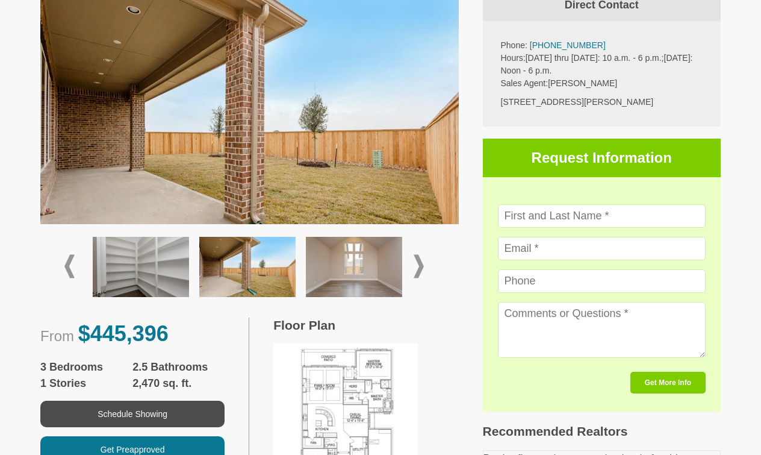
click at [364, 270] on img at bounding box center [354, 267] width 96 height 60
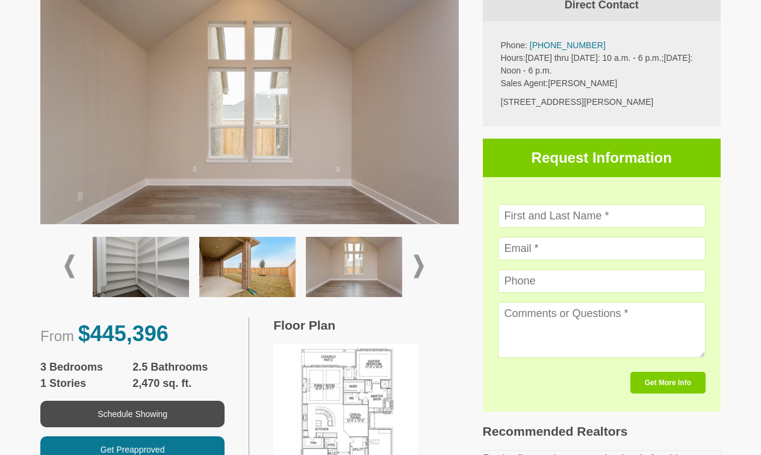
click at [417, 268] on span at bounding box center [419, 266] width 10 height 23
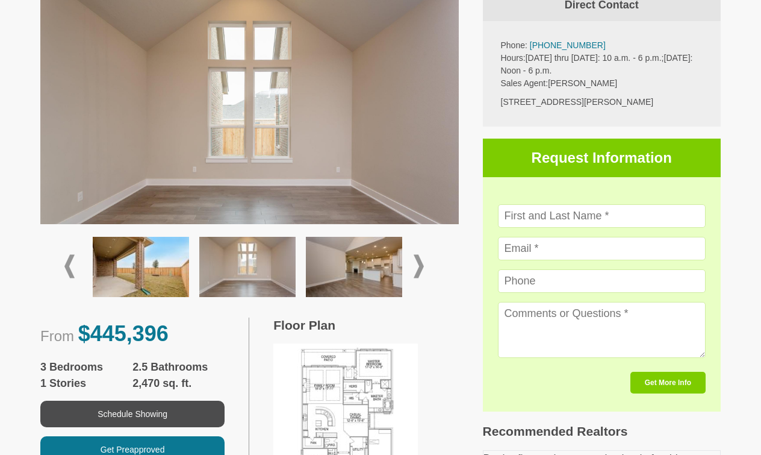
click at [364, 272] on img at bounding box center [354, 267] width 96 height 60
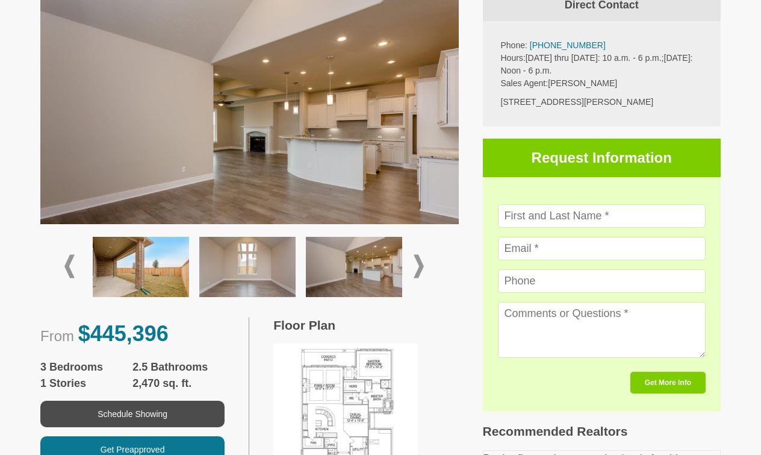
click at [421, 264] on span at bounding box center [419, 266] width 10 height 23
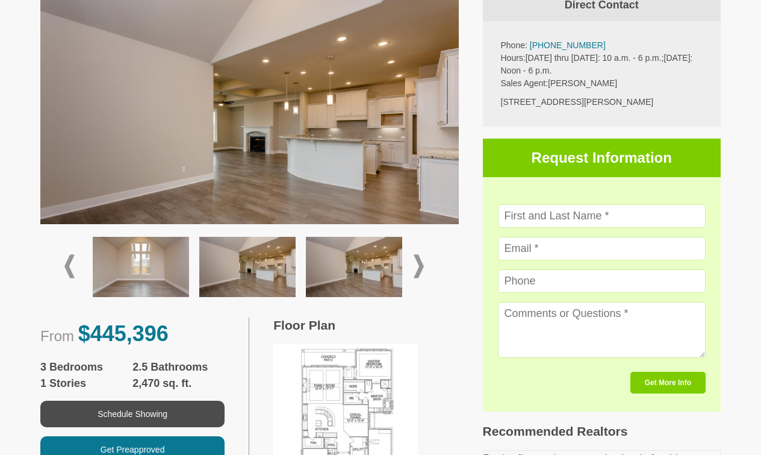
click at [393, 266] on img at bounding box center [354, 267] width 96 height 60
click at [423, 264] on span at bounding box center [419, 266] width 10 height 23
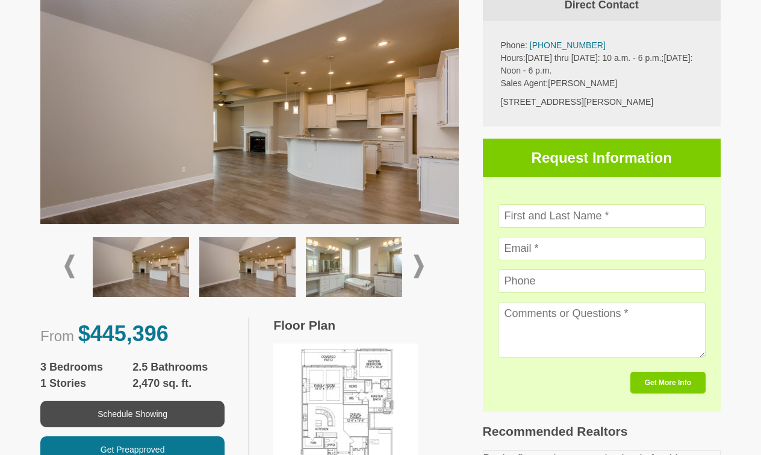
click at [380, 267] on img at bounding box center [354, 267] width 96 height 60
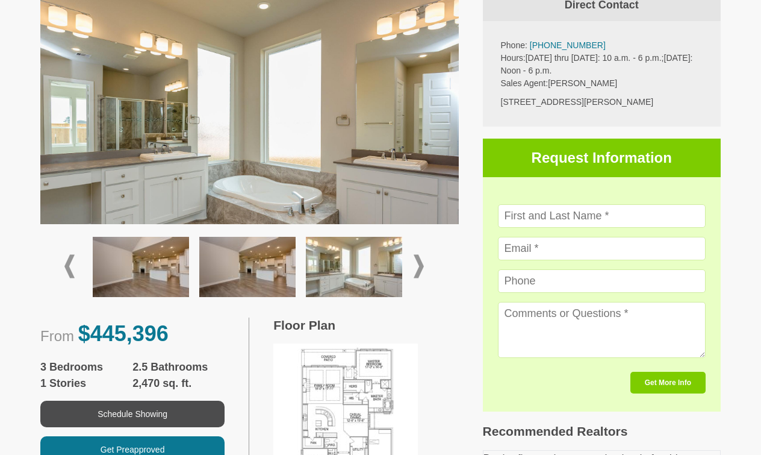
click at [421, 264] on span at bounding box center [419, 266] width 10 height 23
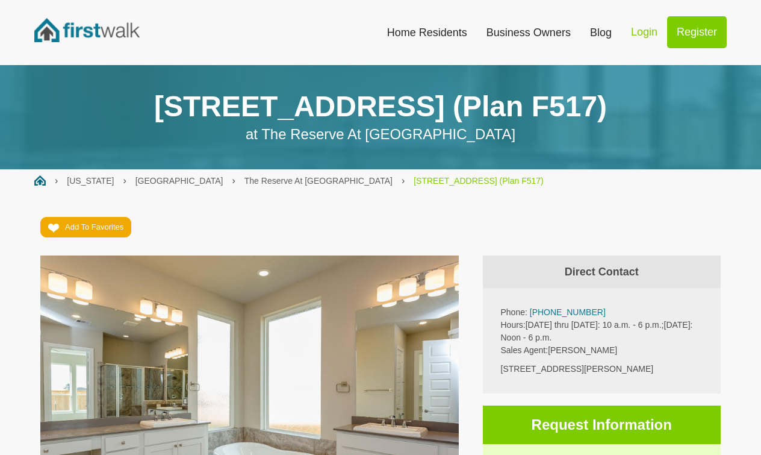
scroll to position [0, 0]
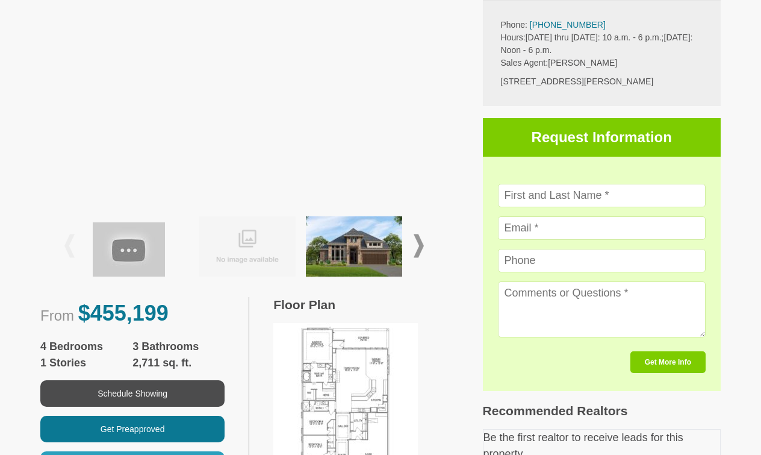
scroll to position [323, 0]
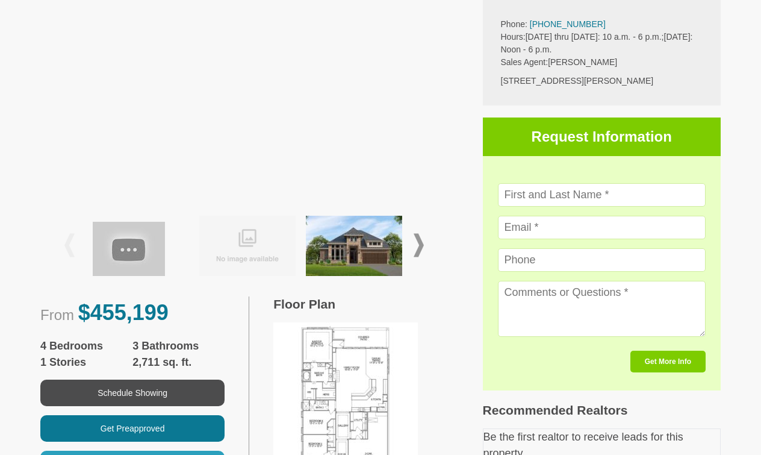
click at [422, 233] on span at bounding box center [419, 244] width 10 height 23
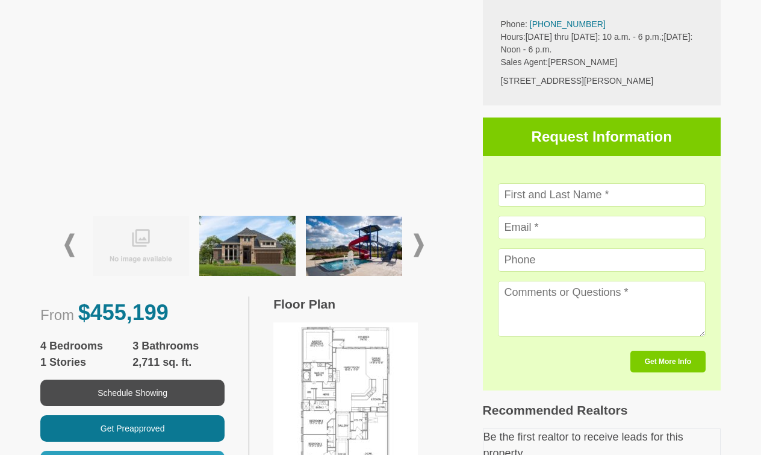
click at [422, 233] on span at bounding box center [419, 244] width 10 height 23
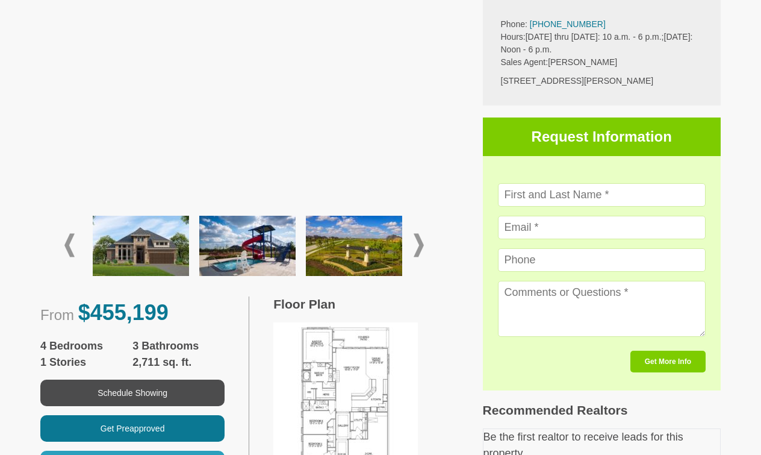
click at [422, 233] on span at bounding box center [419, 244] width 10 height 23
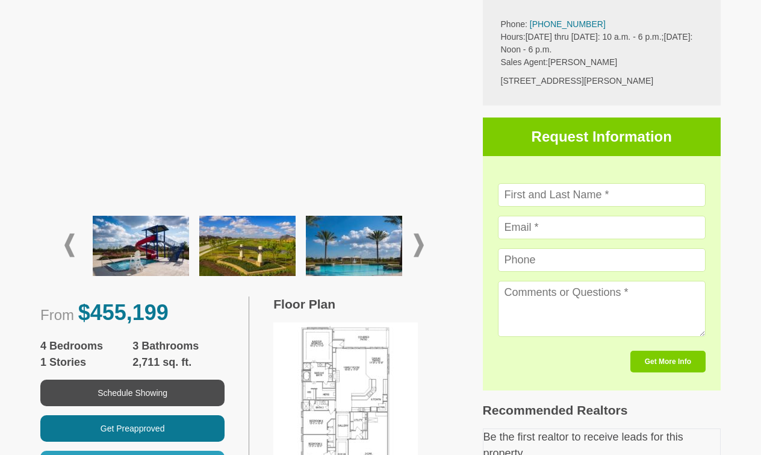
click at [422, 233] on span at bounding box center [419, 244] width 10 height 23
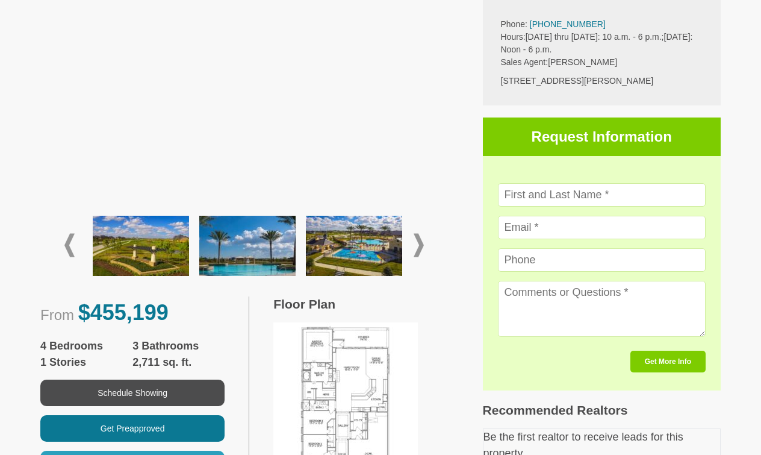
click at [422, 233] on span at bounding box center [419, 244] width 10 height 23
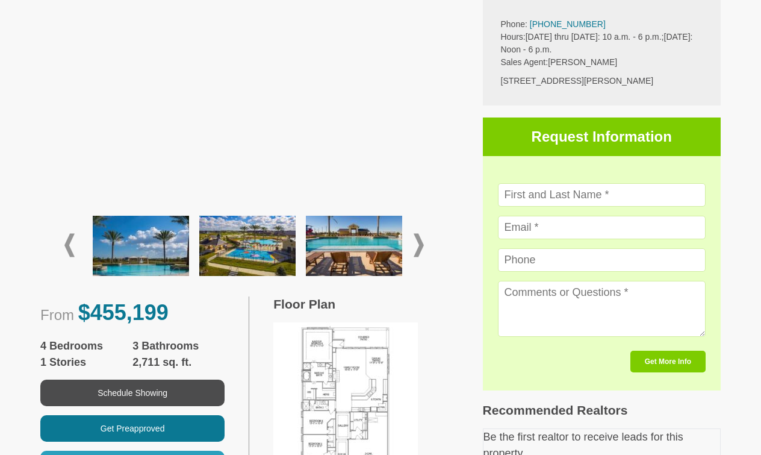
click at [422, 233] on span at bounding box center [419, 244] width 10 height 23
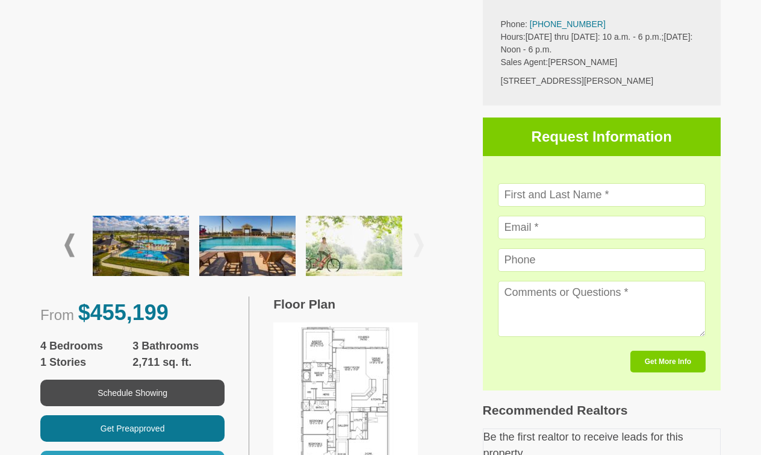
click at [422, 233] on span at bounding box center [419, 244] width 10 height 23
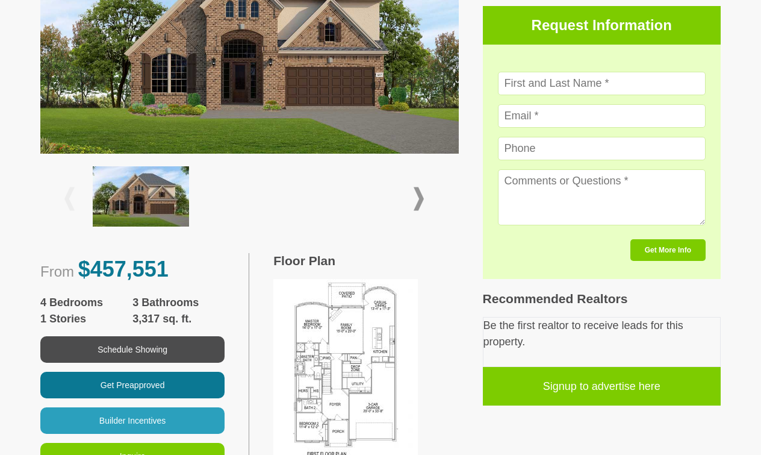
scroll to position [365, 0]
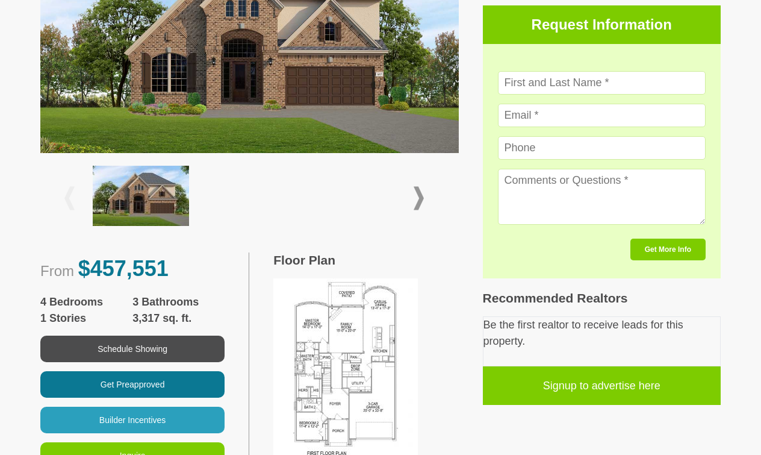
click at [418, 186] on span at bounding box center [419, 197] width 10 height 23
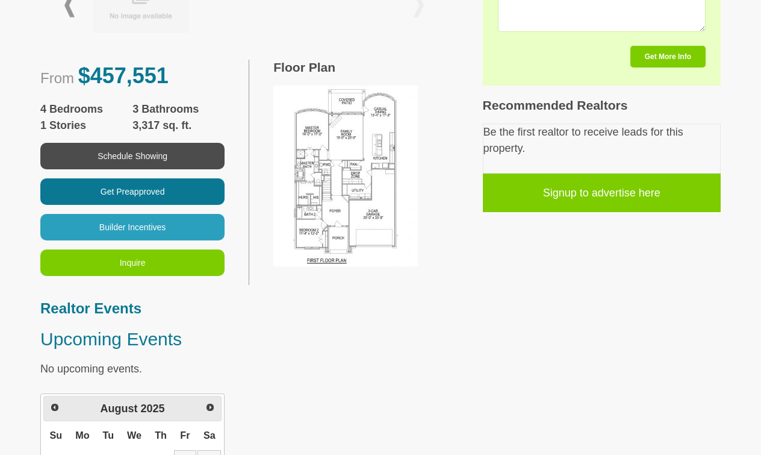
scroll to position [559, 0]
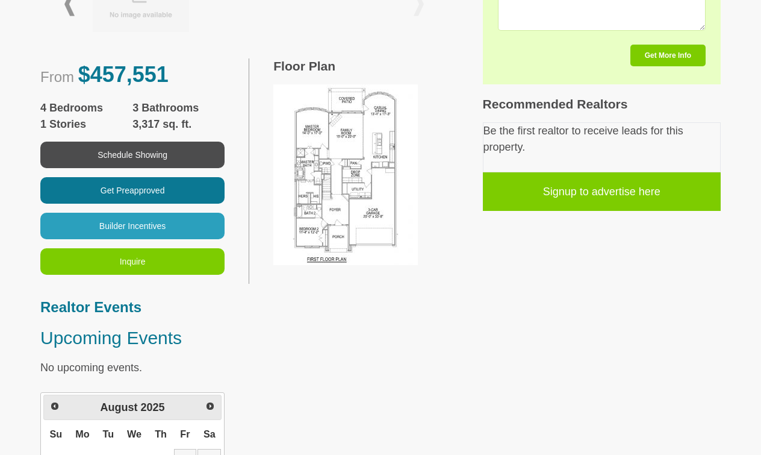
click at [340, 222] on img at bounding box center [345, 174] width 144 height 181
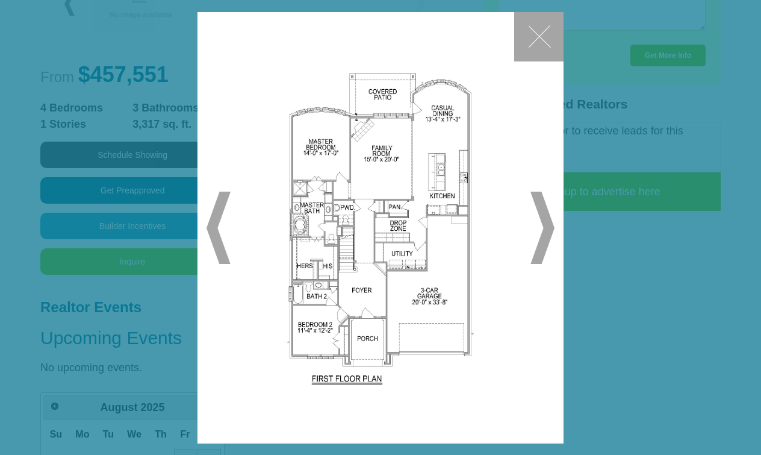
click at [548, 229] on span "▶" at bounding box center [542, 227] width 24 height 72
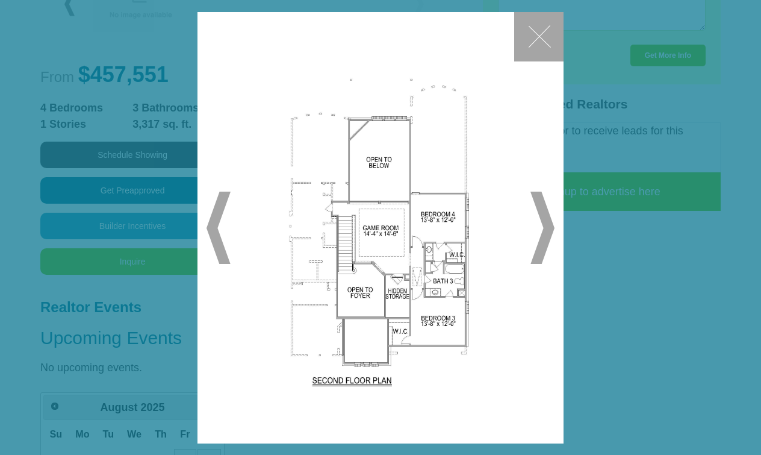
click at [543, 31] on button "✕" at bounding box center [538, 36] width 49 height 49
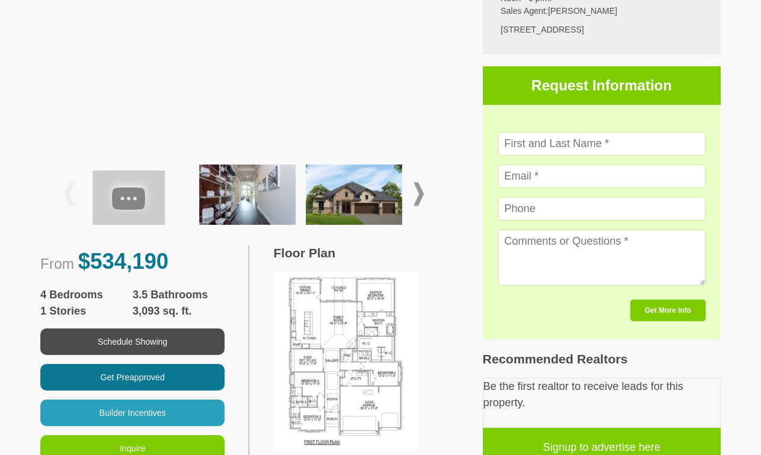
scroll to position [340, 0]
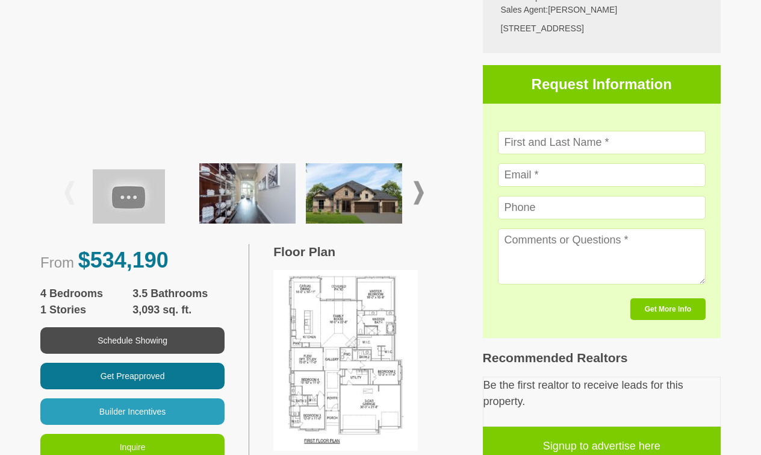
click at [420, 193] on span at bounding box center [419, 192] width 10 height 23
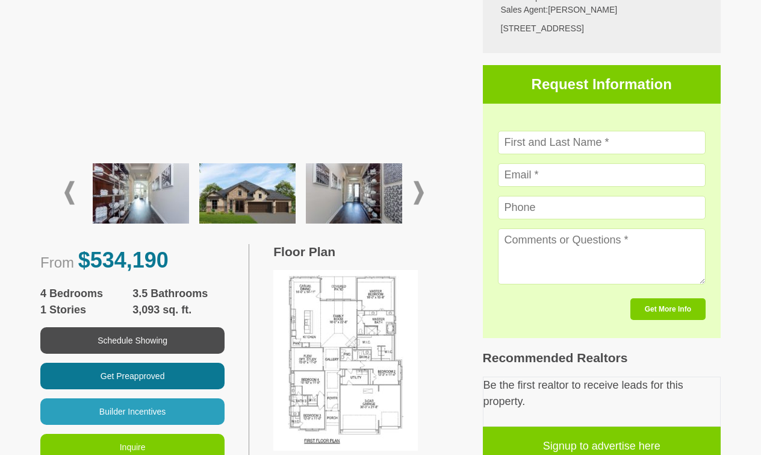
click at [420, 193] on span at bounding box center [419, 192] width 10 height 23
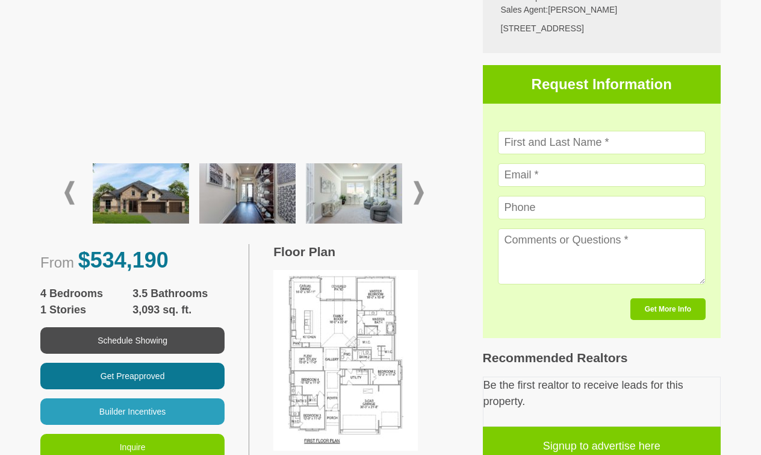
click at [422, 193] on span at bounding box center [419, 192] width 10 height 23
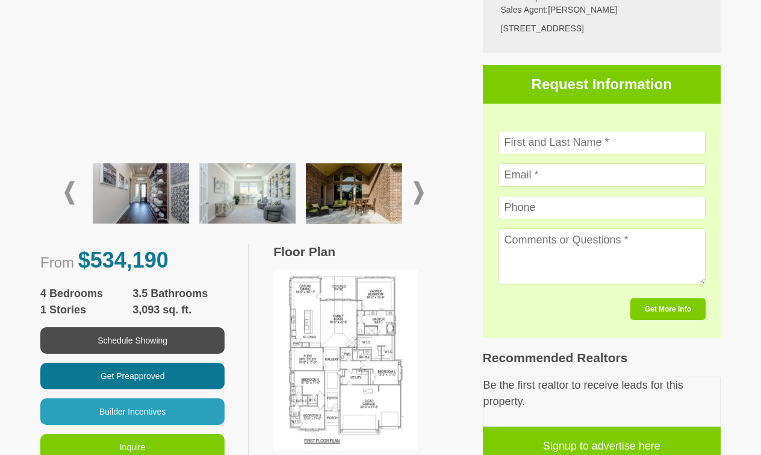
click at [263, 200] on img at bounding box center [247, 193] width 96 height 60
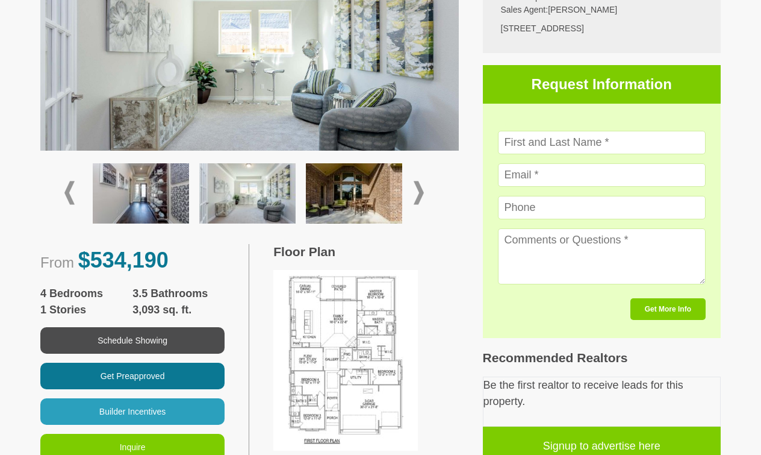
click at [373, 193] on img at bounding box center [354, 193] width 96 height 60
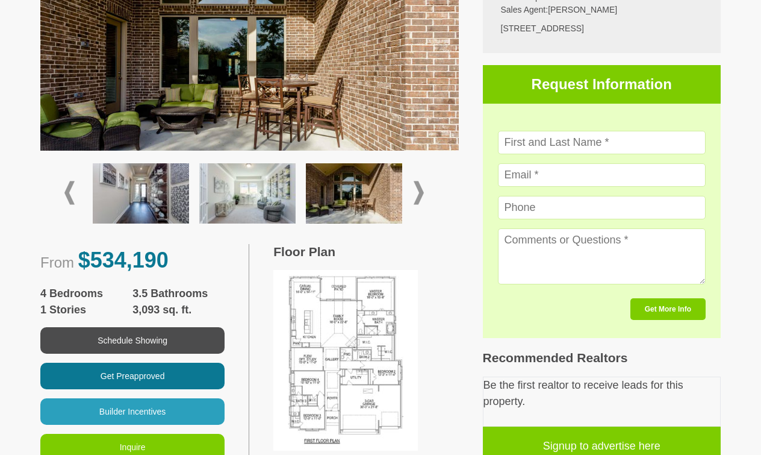
click at [421, 193] on span at bounding box center [419, 192] width 10 height 23
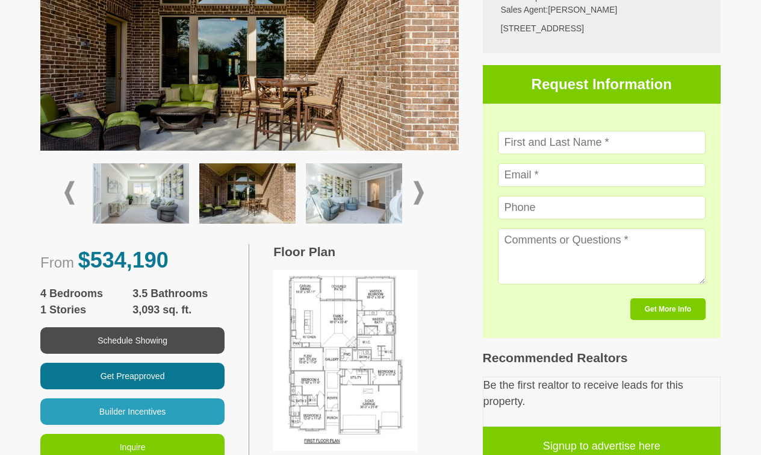
click at [379, 195] on img at bounding box center [354, 193] width 96 height 60
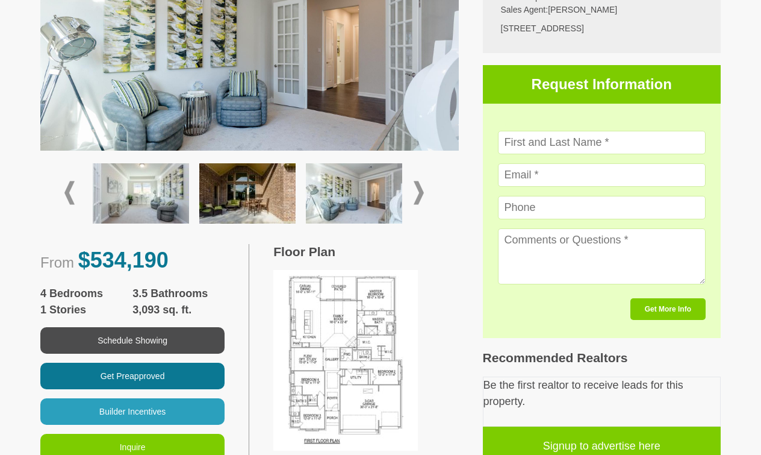
click at [421, 192] on span at bounding box center [419, 192] width 10 height 23
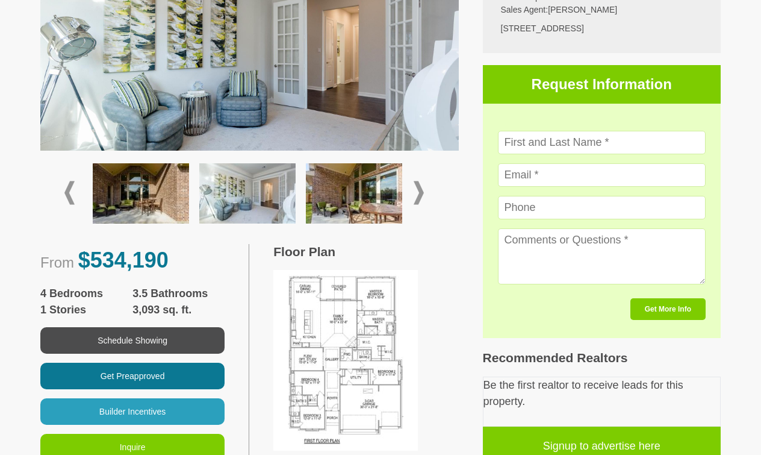
click at [369, 191] on img at bounding box center [354, 193] width 96 height 60
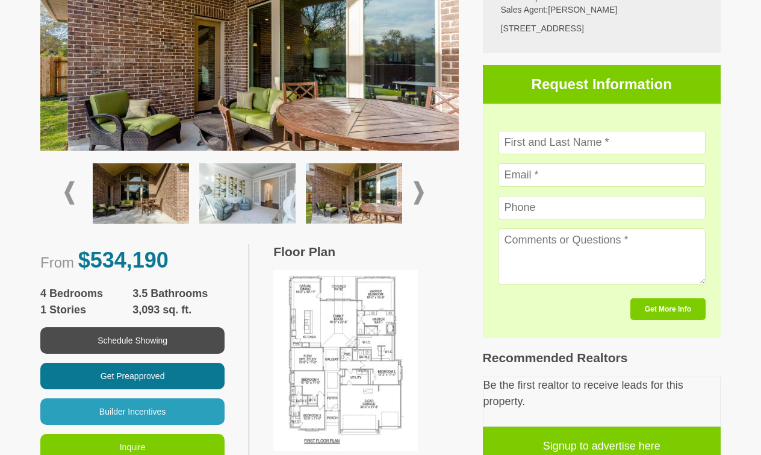
click at [420, 187] on span at bounding box center [419, 192] width 10 height 23
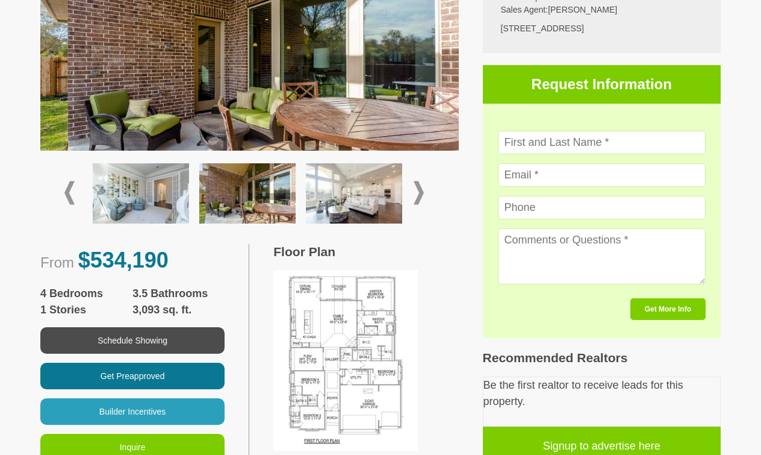
click at [359, 199] on img at bounding box center [354, 193] width 96 height 60
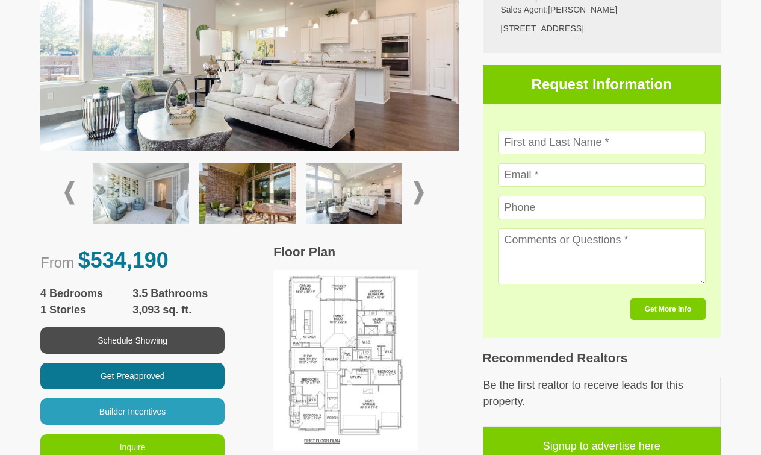
click at [421, 190] on span at bounding box center [419, 192] width 10 height 23
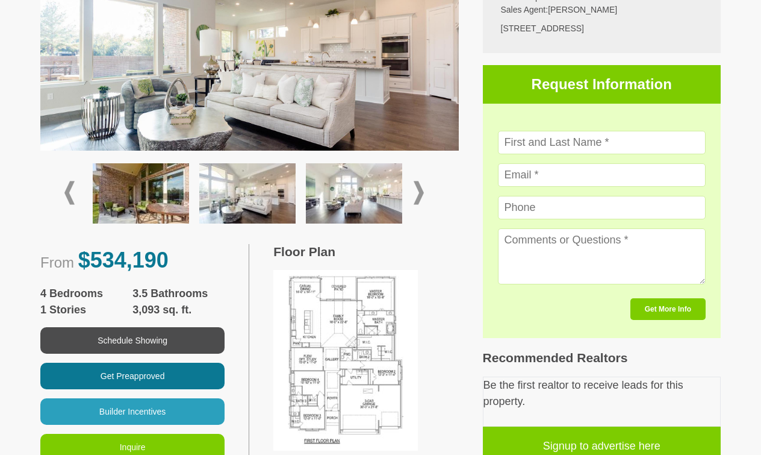
click at [421, 190] on span at bounding box center [419, 192] width 10 height 23
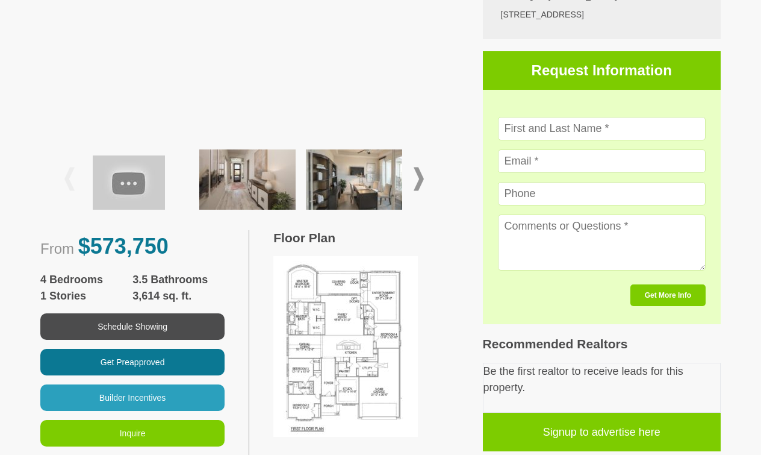
scroll to position [353, 0]
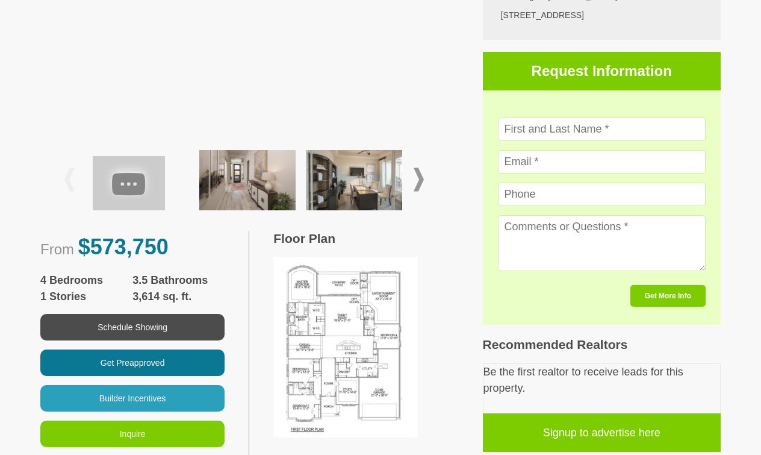
click at [421, 179] on span at bounding box center [419, 179] width 10 height 23
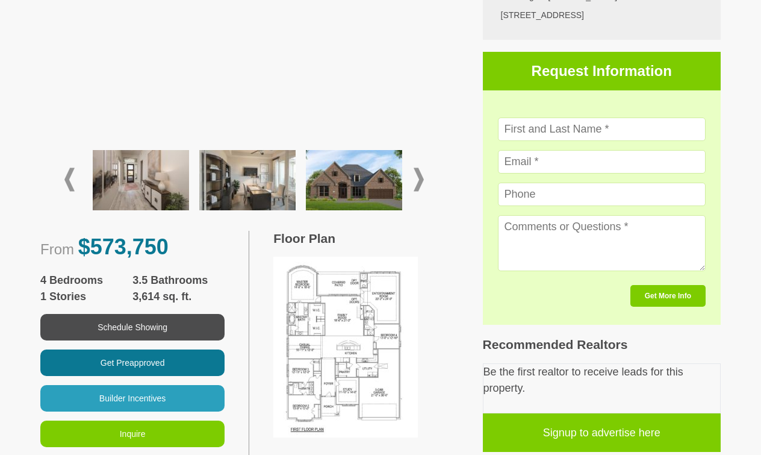
click at [261, 190] on img at bounding box center [247, 180] width 96 height 60
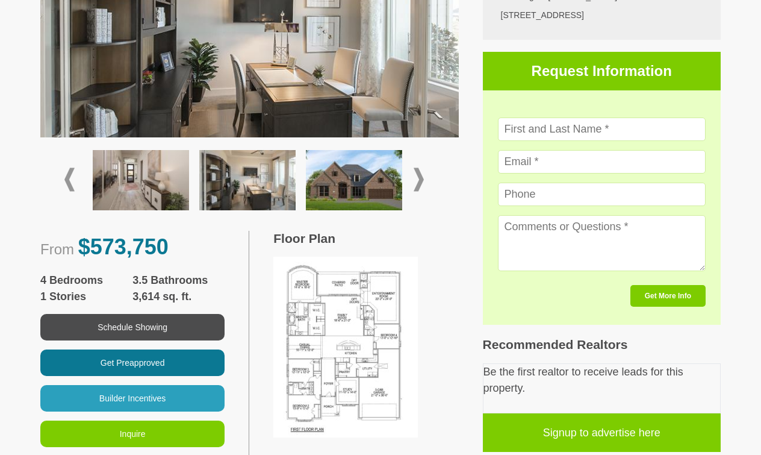
click at [420, 178] on span at bounding box center [419, 179] width 10 height 23
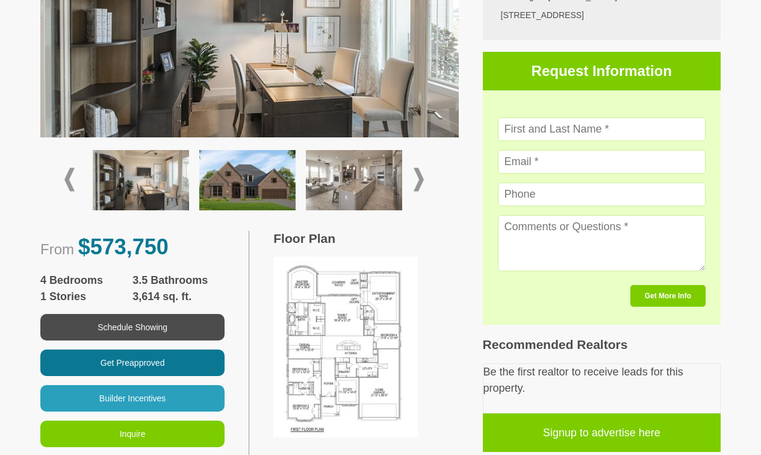
click at [371, 189] on img at bounding box center [354, 180] width 96 height 60
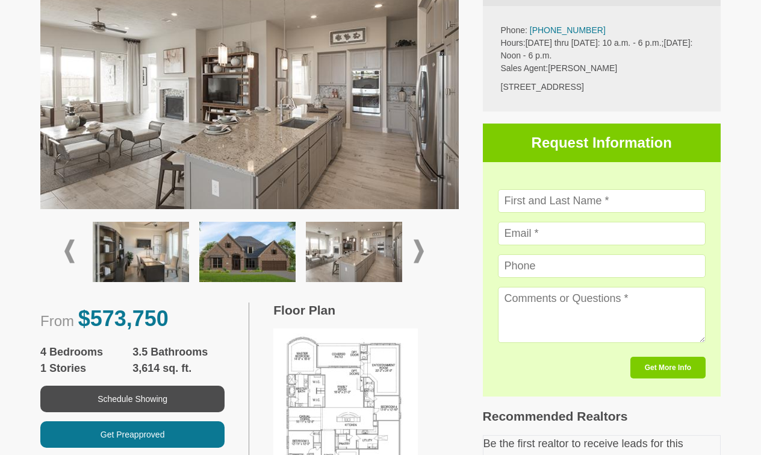
scroll to position [277, 0]
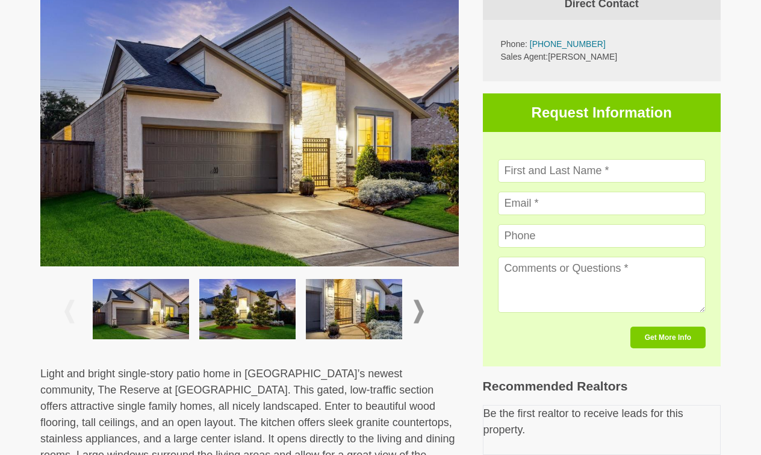
scroll to position [266, 0]
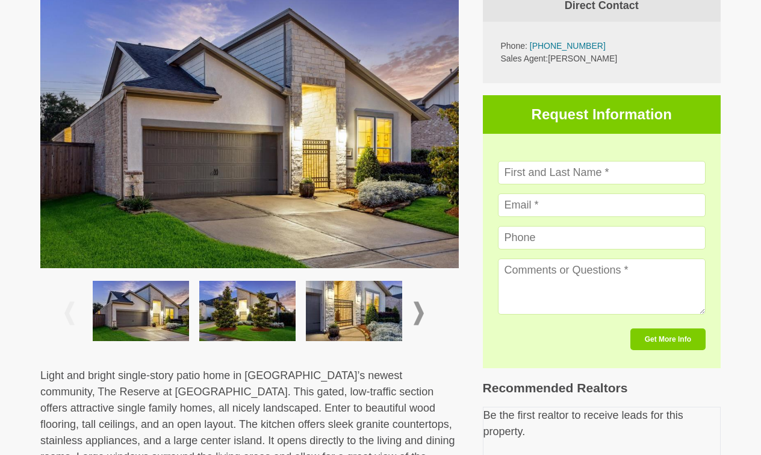
click at [233, 307] on img at bounding box center [247, 311] width 96 height 60
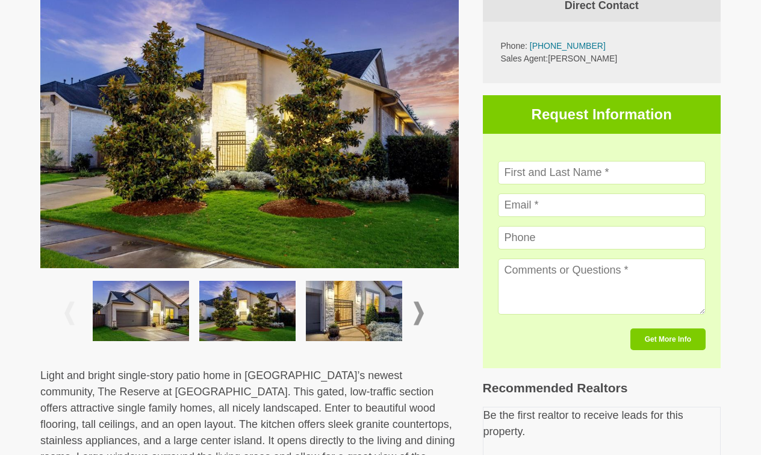
click at [335, 306] on img at bounding box center [354, 311] width 96 height 60
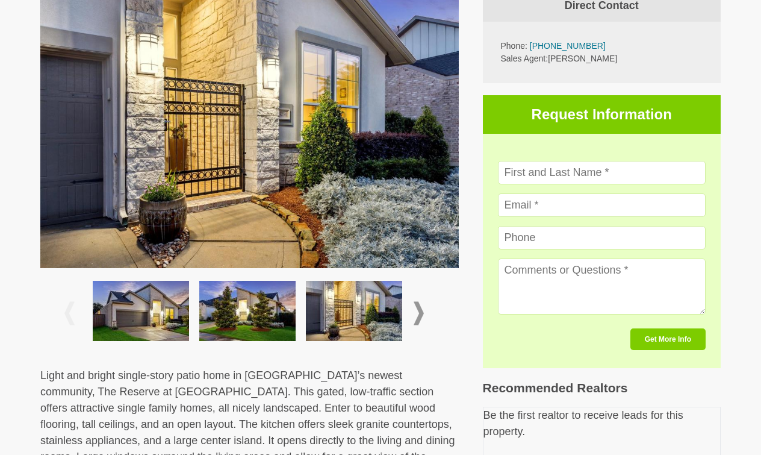
click at [419, 304] on span at bounding box center [419, 312] width 10 height 23
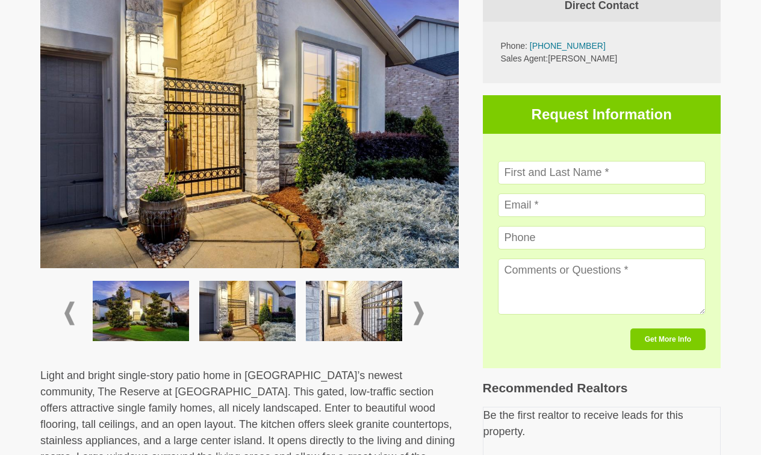
click at [419, 304] on span at bounding box center [419, 312] width 10 height 23
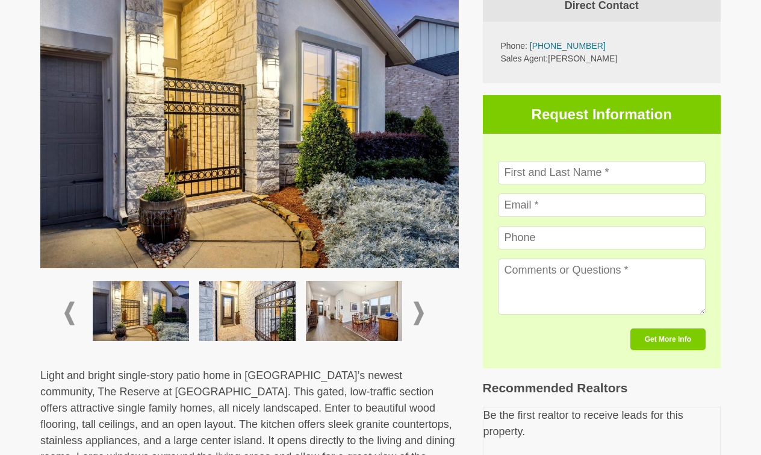
click at [419, 304] on span at bounding box center [419, 312] width 10 height 23
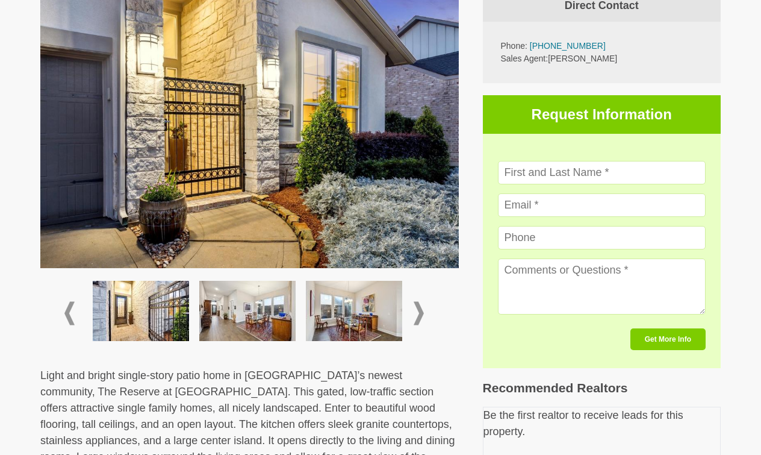
click at [421, 311] on span at bounding box center [419, 312] width 10 height 23
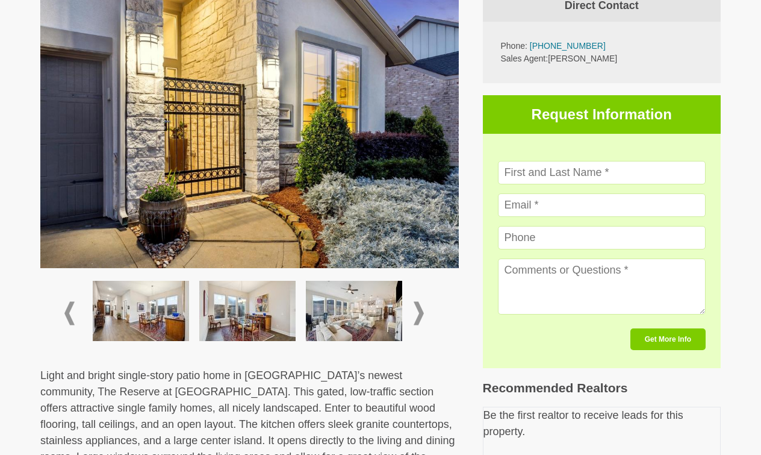
click at [379, 312] on img at bounding box center [354, 311] width 96 height 60
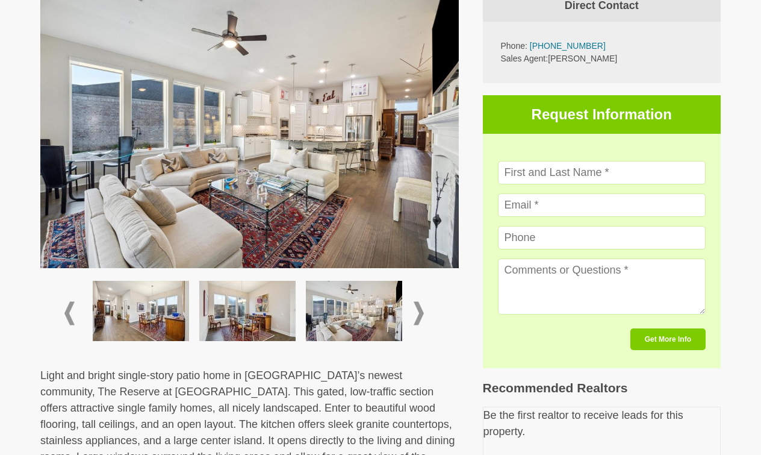
click at [424, 311] on span at bounding box center [419, 312] width 10 height 23
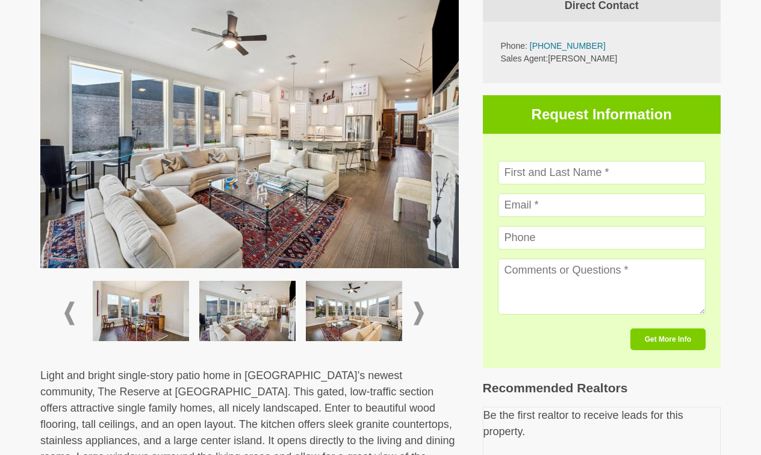
click at [384, 308] on img at bounding box center [354, 311] width 96 height 60
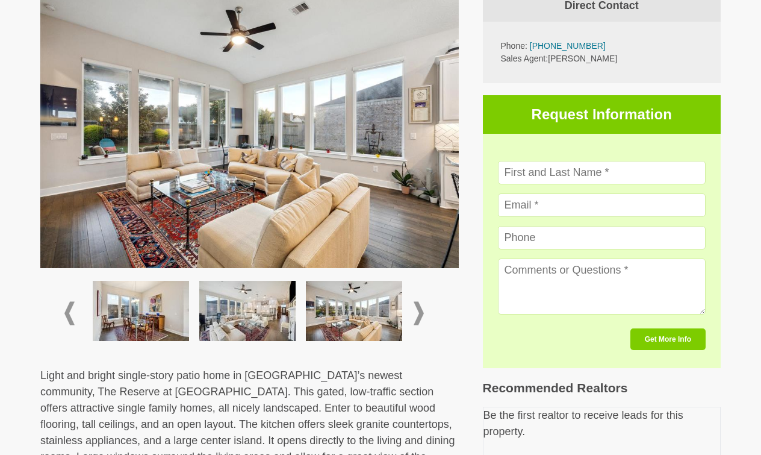
click at [421, 309] on span at bounding box center [419, 312] width 10 height 23
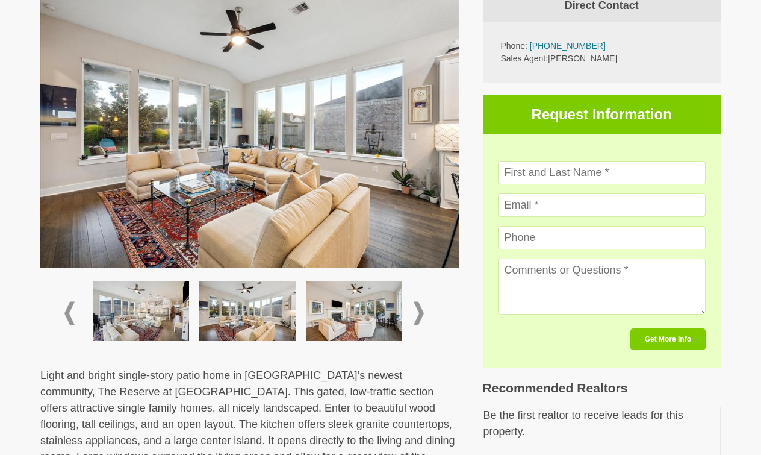
click at [385, 308] on img at bounding box center [354, 311] width 96 height 60
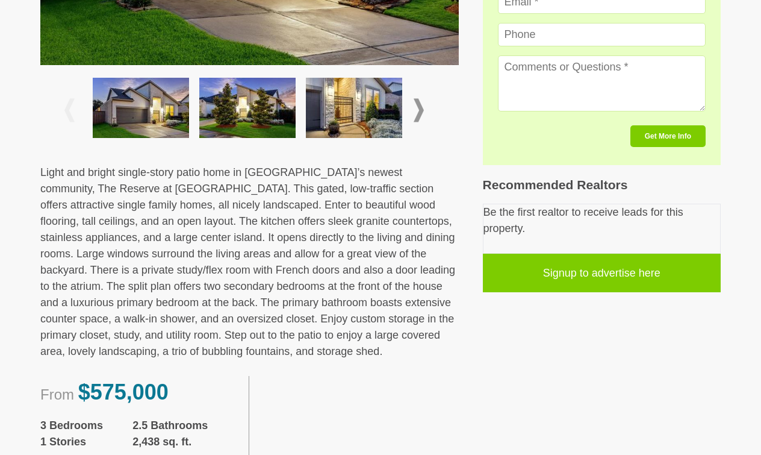
scroll to position [476, 0]
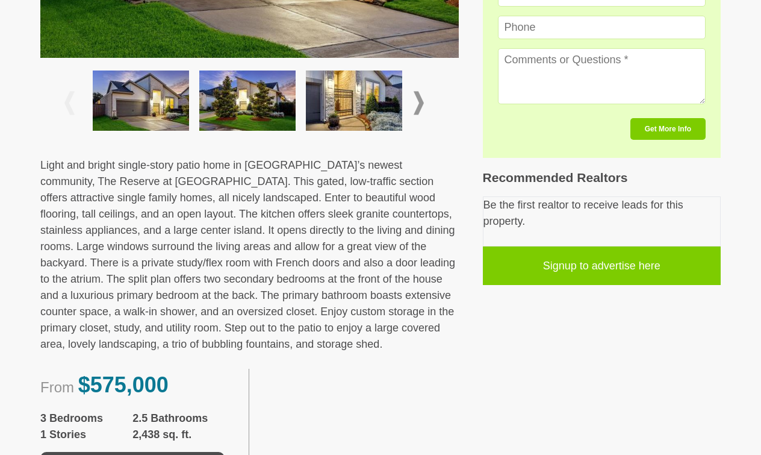
click at [419, 104] on span at bounding box center [419, 102] width 10 height 23
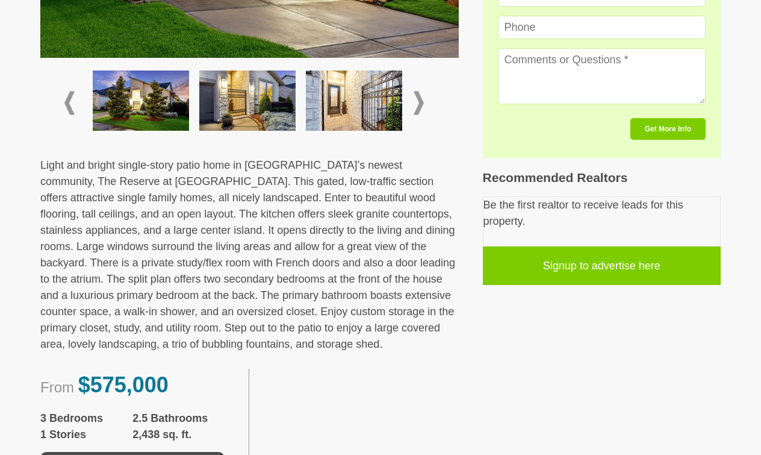
click at [419, 104] on span at bounding box center [419, 102] width 10 height 23
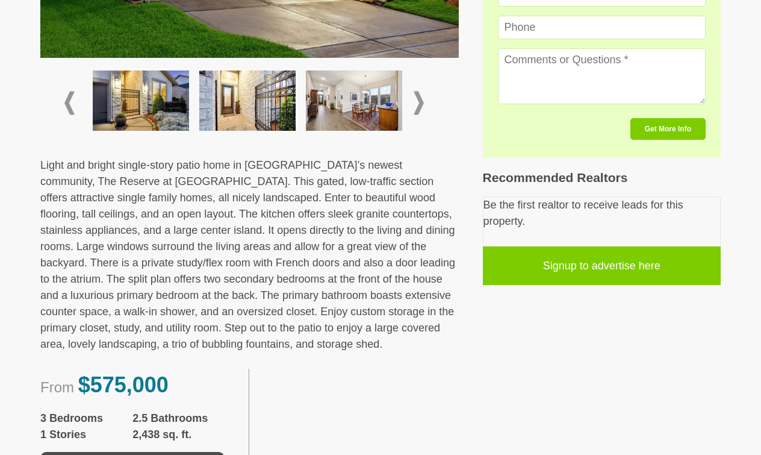
click at [419, 104] on span at bounding box center [419, 102] width 10 height 23
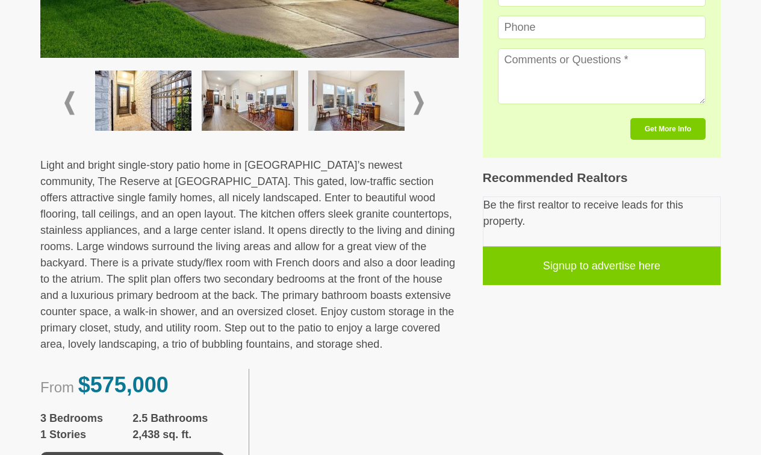
click at [419, 104] on span at bounding box center [419, 102] width 10 height 23
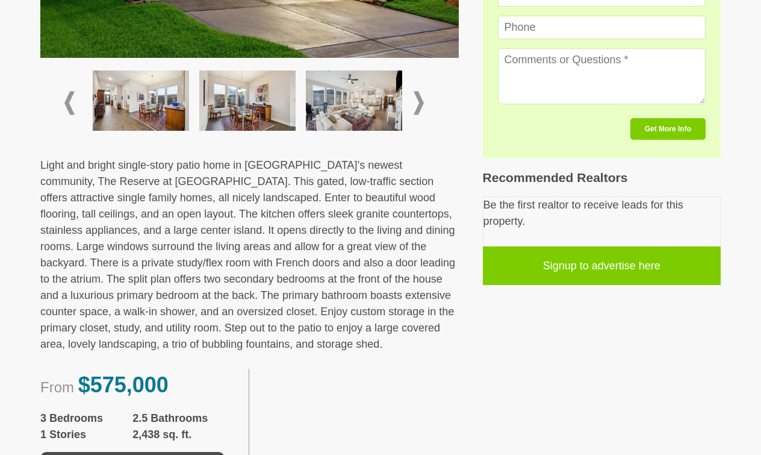
click at [419, 104] on span at bounding box center [419, 102] width 10 height 23
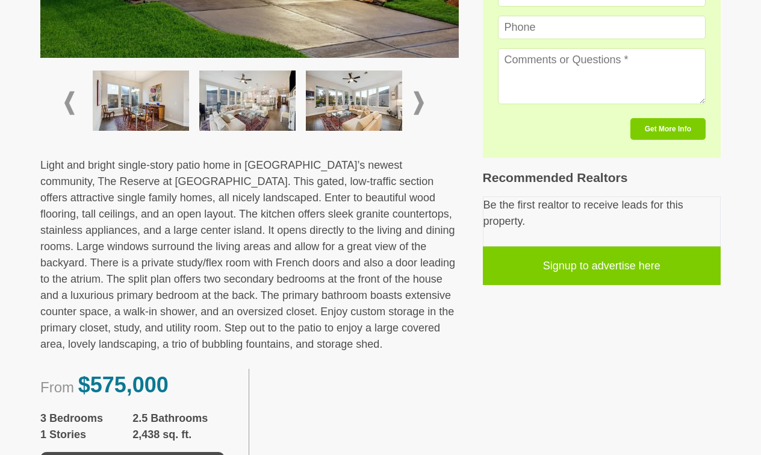
click at [419, 104] on span at bounding box center [419, 102] width 10 height 23
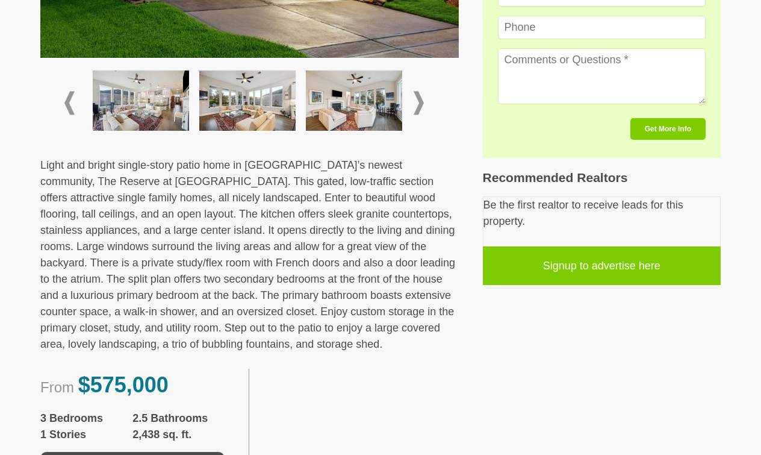
click at [419, 104] on span at bounding box center [419, 102] width 10 height 23
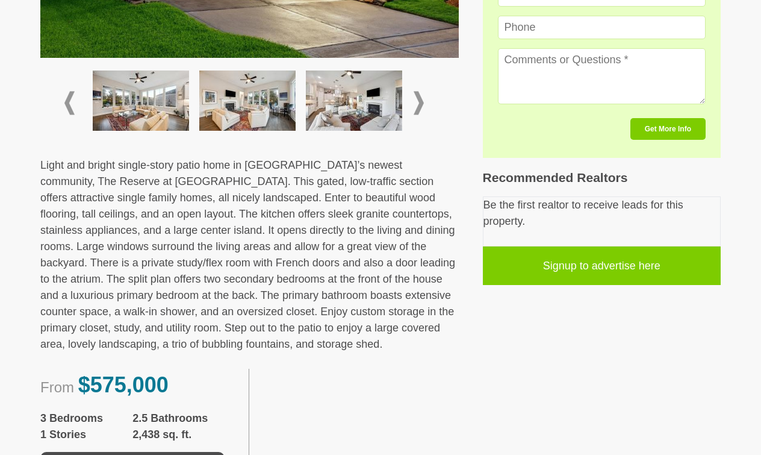
click at [375, 108] on img at bounding box center [354, 100] width 96 height 60
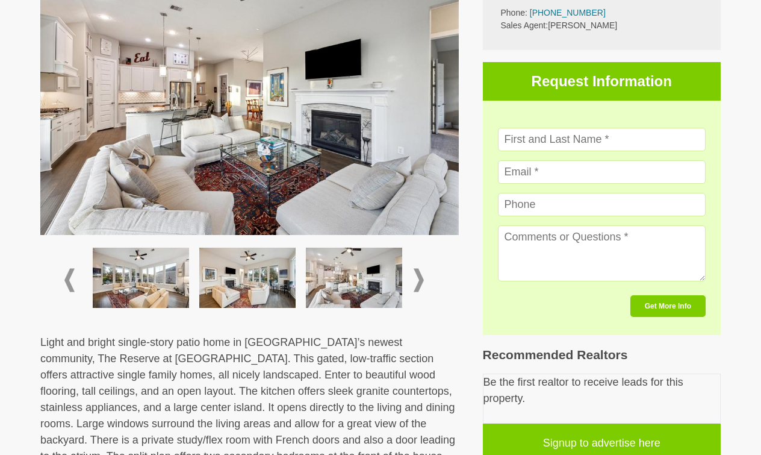
scroll to position [296, 0]
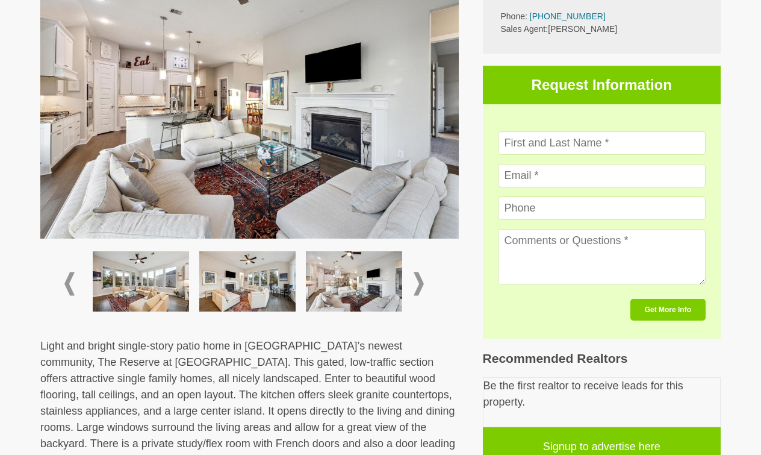
click at [421, 282] on span at bounding box center [419, 283] width 10 height 23
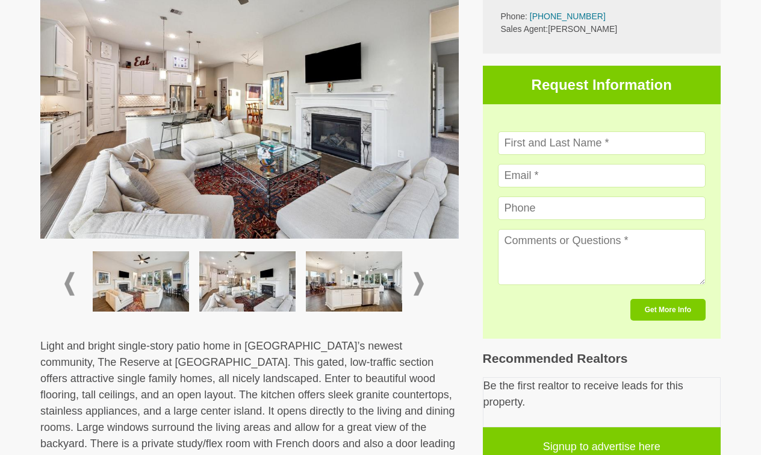
click at [376, 286] on img at bounding box center [354, 281] width 96 height 60
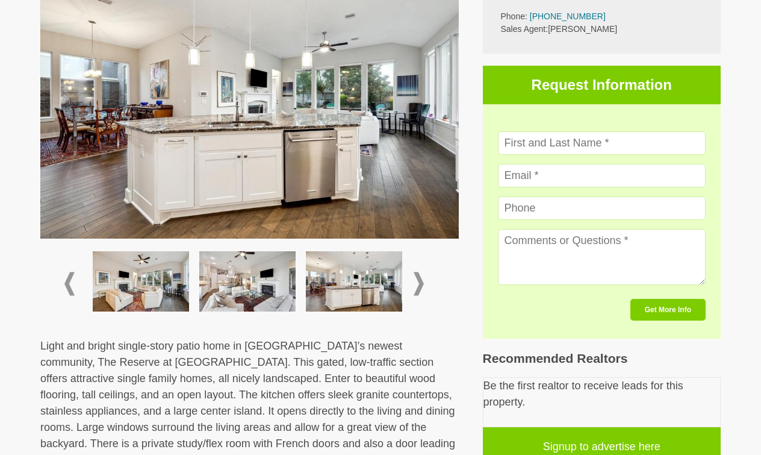
click at [421, 281] on span at bounding box center [419, 283] width 10 height 23
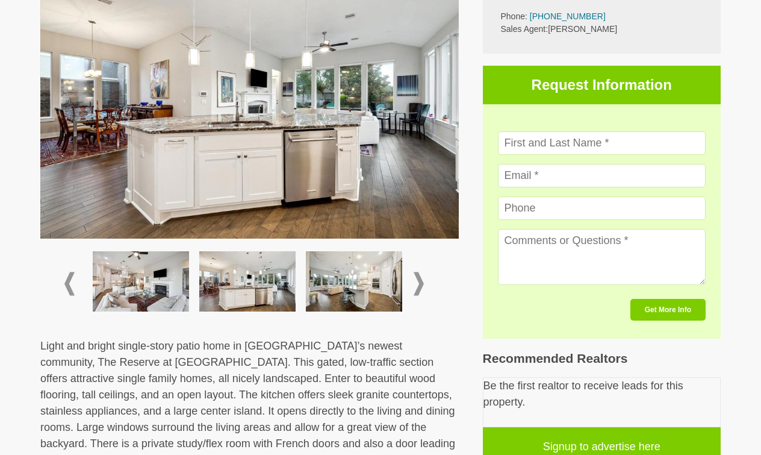
click at [367, 287] on img at bounding box center [354, 281] width 96 height 60
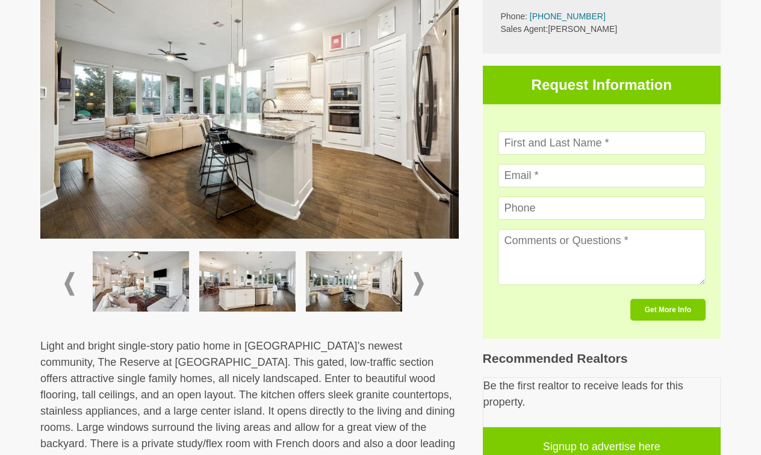
click at [420, 285] on span at bounding box center [419, 283] width 10 height 23
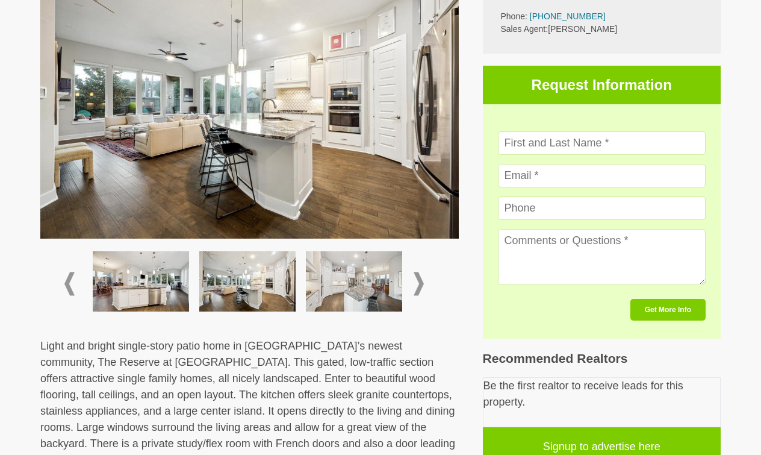
click at [376, 291] on img at bounding box center [354, 281] width 96 height 60
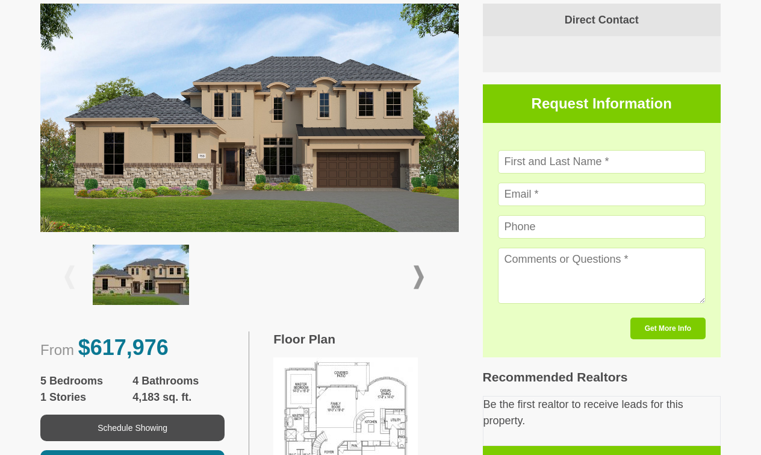
scroll to position [250, 0]
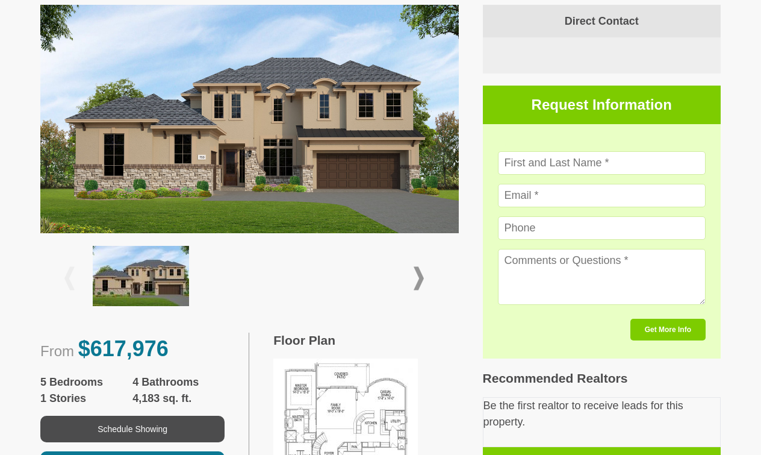
click at [421, 278] on span at bounding box center [419, 278] width 10 height 23
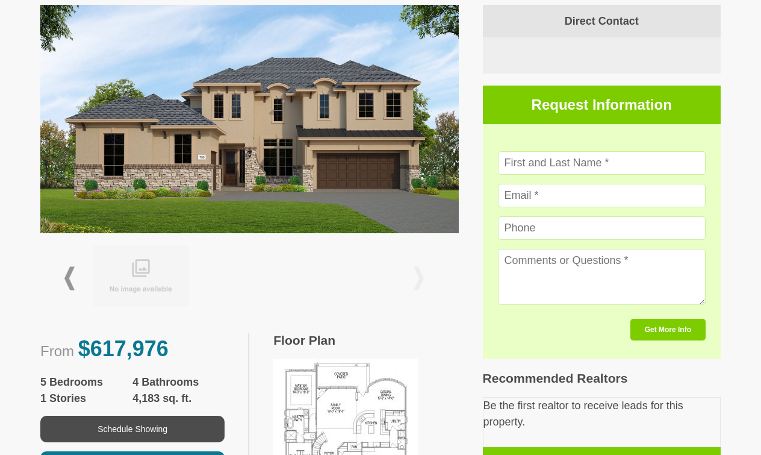
click at [421, 278] on span at bounding box center [419, 278] width 10 height 23
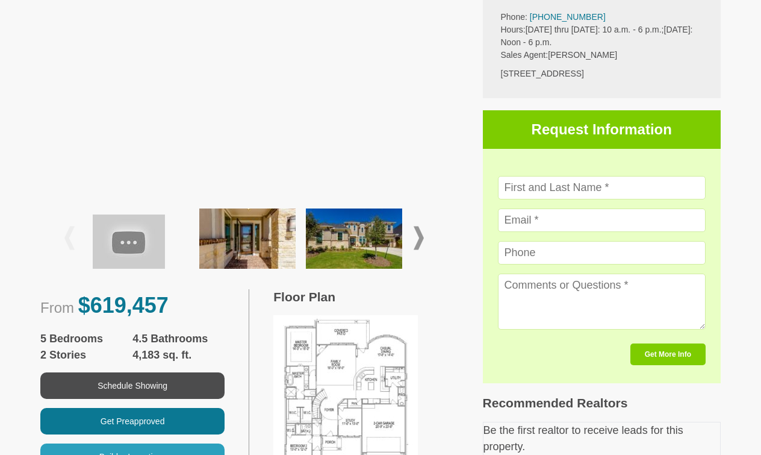
scroll to position [296, 0]
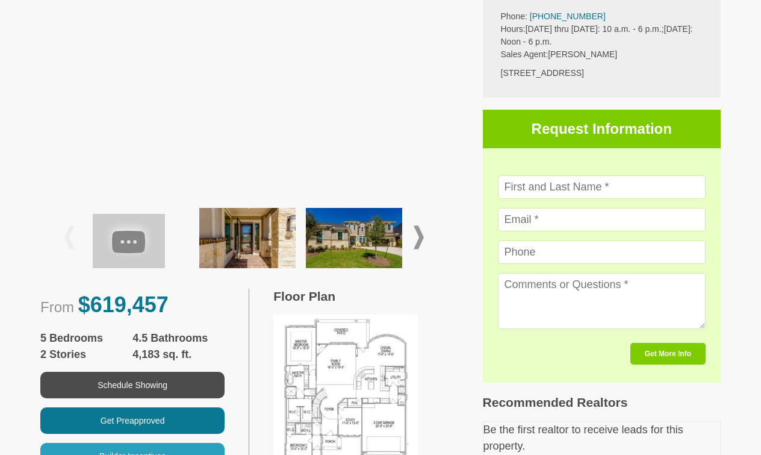
click at [343, 235] on img at bounding box center [354, 238] width 96 height 60
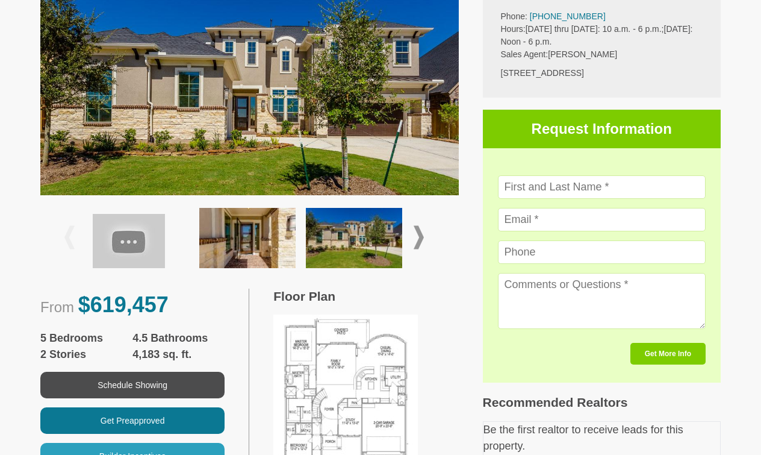
click at [420, 237] on span at bounding box center [419, 237] width 10 height 23
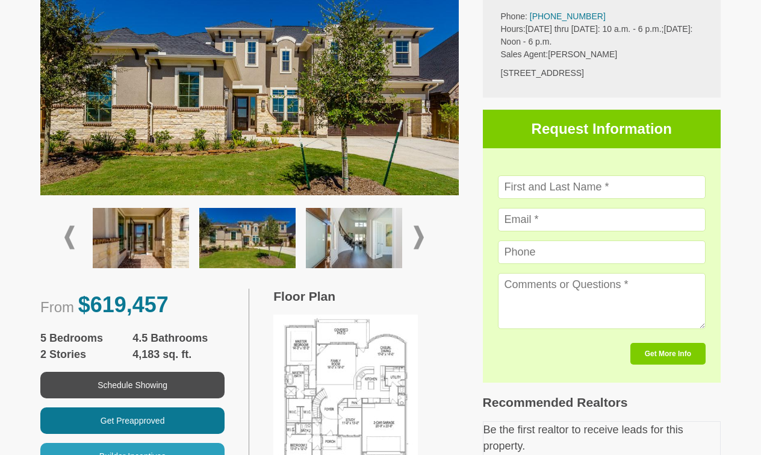
click at [420, 237] on span at bounding box center [419, 237] width 10 height 23
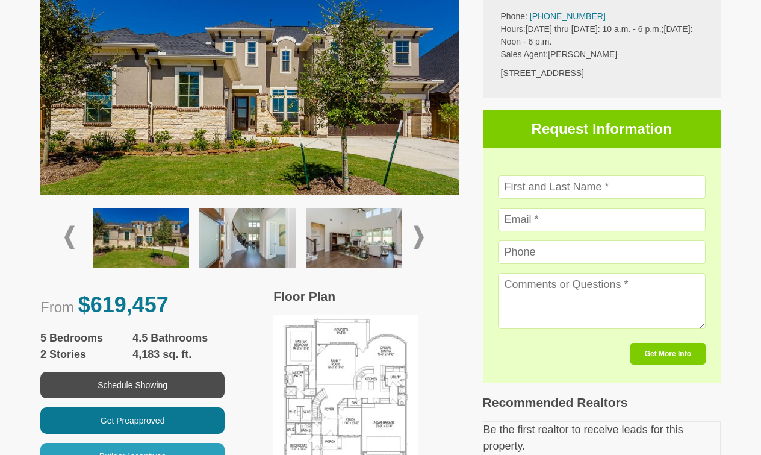
click at [377, 236] on img at bounding box center [354, 238] width 96 height 60
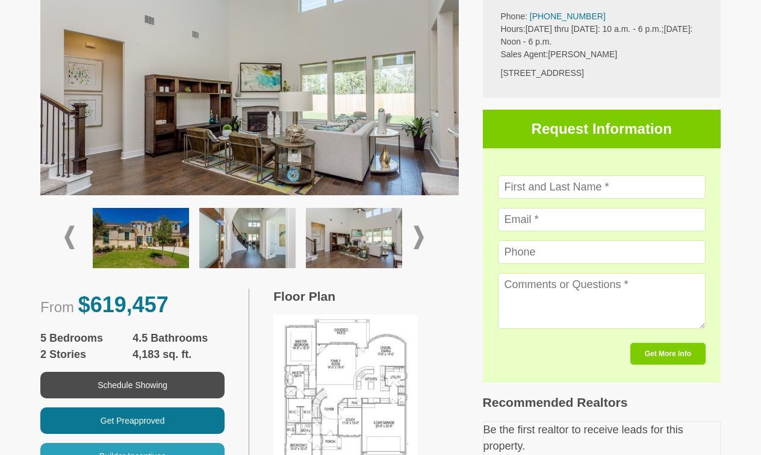
click at [422, 236] on span at bounding box center [419, 237] width 10 height 23
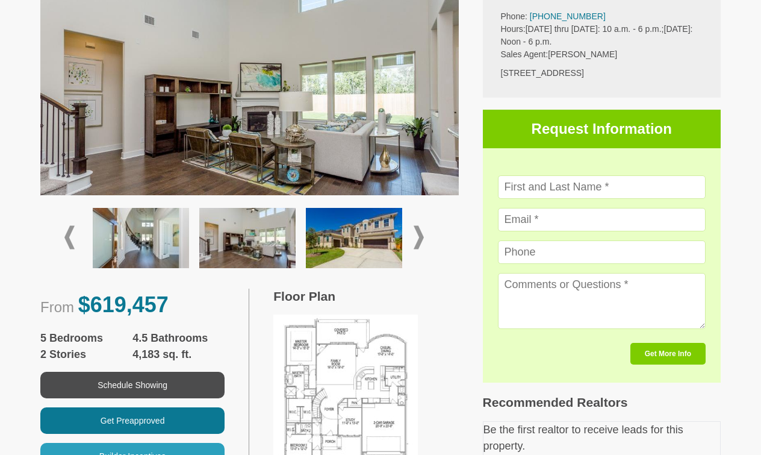
click at [380, 237] on img at bounding box center [354, 238] width 96 height 60
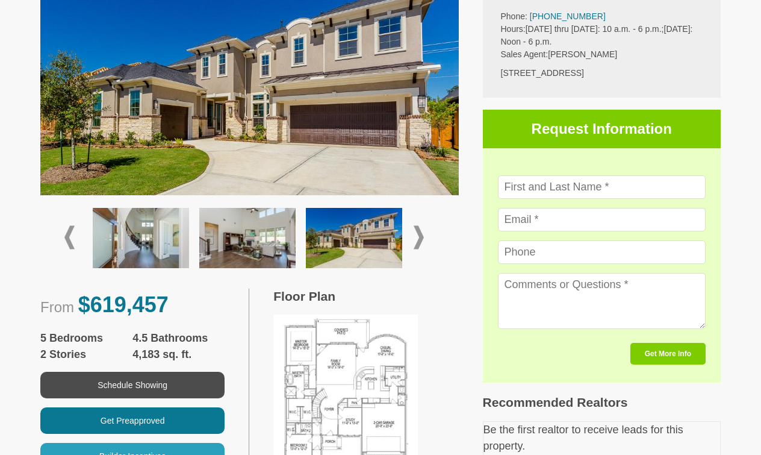
click at [421, 234] on span at bounding box center [419, 237] width 10 height 23
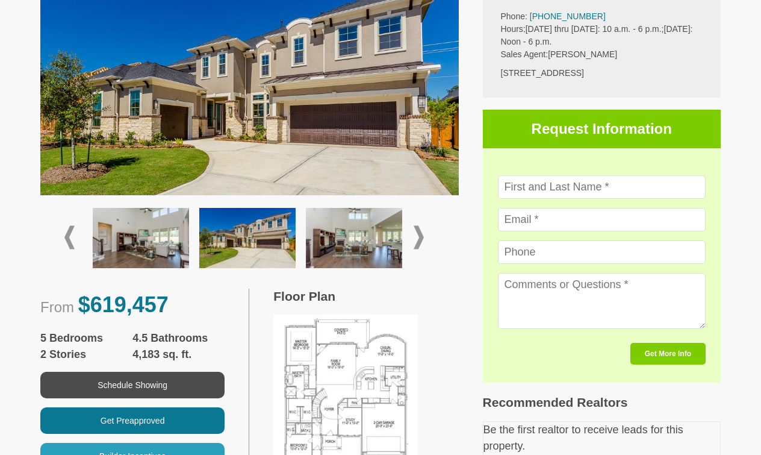
click at [379, 233] on img at bounding box center [354, 238] width 96 height 60
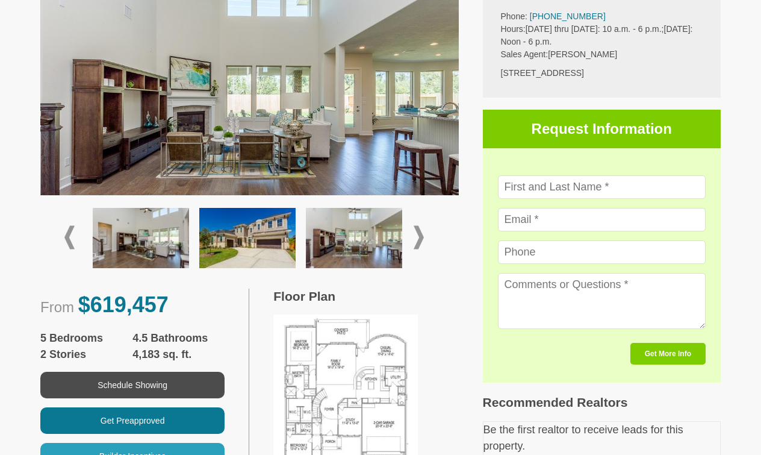
click at [421, 233] on span at bounding box center [419, 237] width 10 height 23
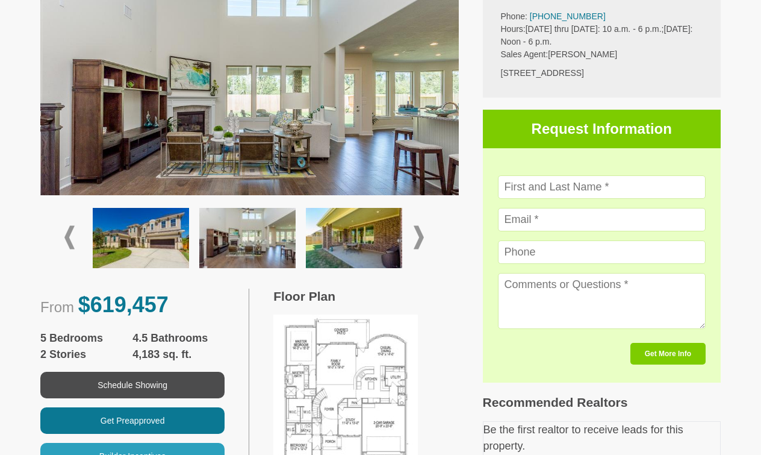
click at [421, 233] on span at bounding box center [419, 237] width 10 height 23
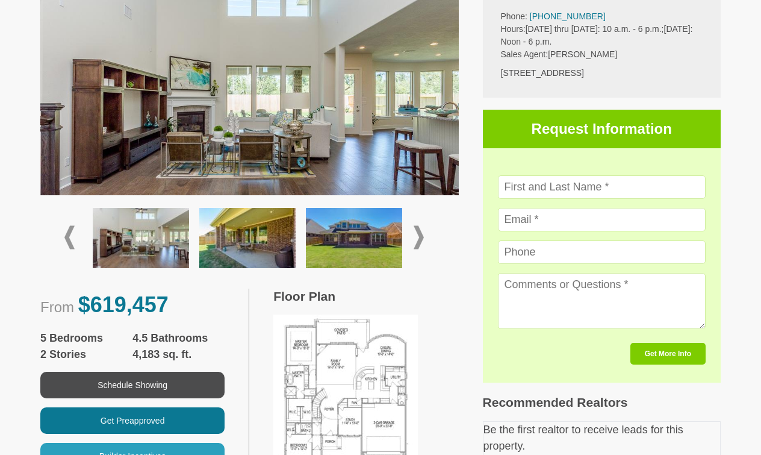
click at [356, 240] on img at bounding box center [354, 238] width 96 height 60
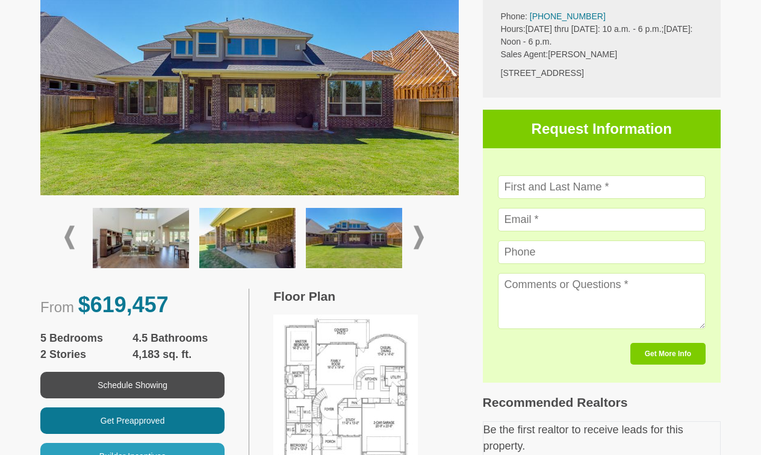
click at [421, 234] on span at bounding box center [419, 237] width 10 height 23
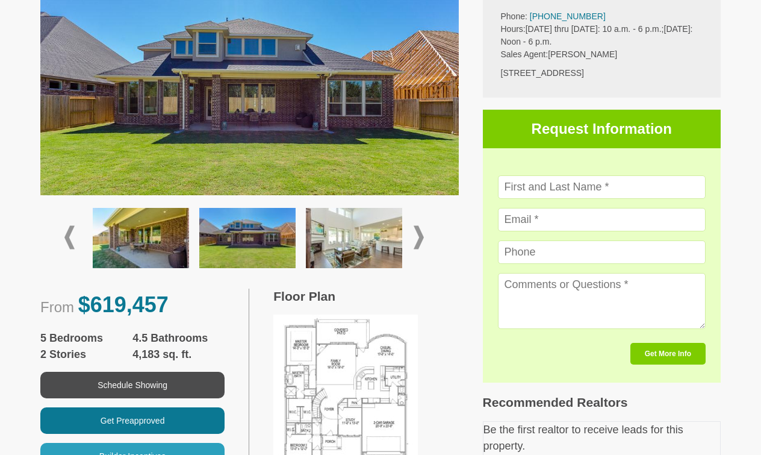
click at [421, 234] on span at bounding box center [419, 237] width 10 height 23
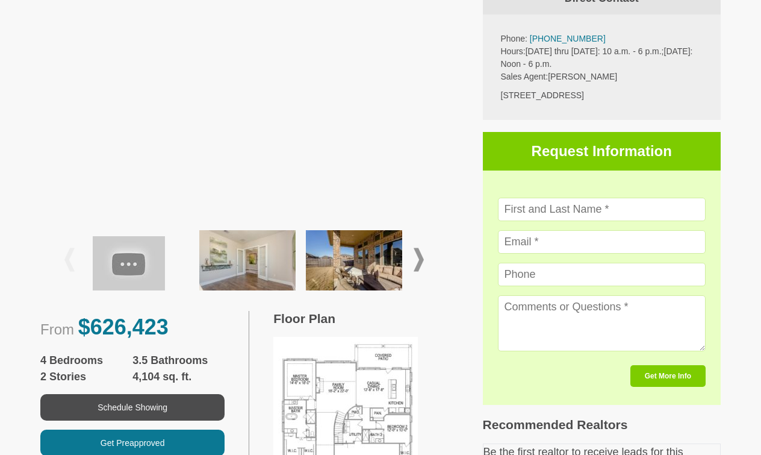
scroll to position [276, 0]
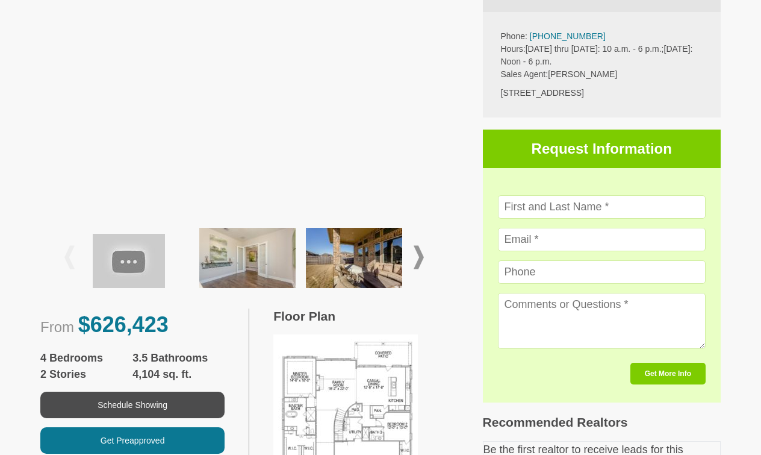
click at [418, 258] on span at bounding box center [419, 257] width 10 height 23
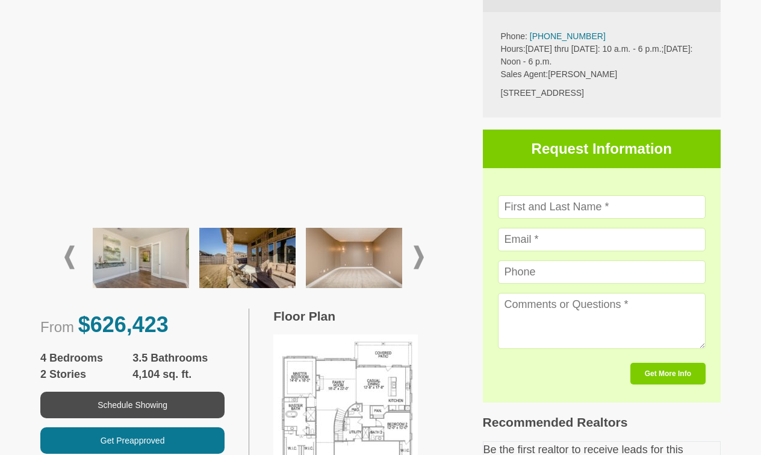
click at [418, 258] on span at bounding box center [419, 257] width 10 height 23
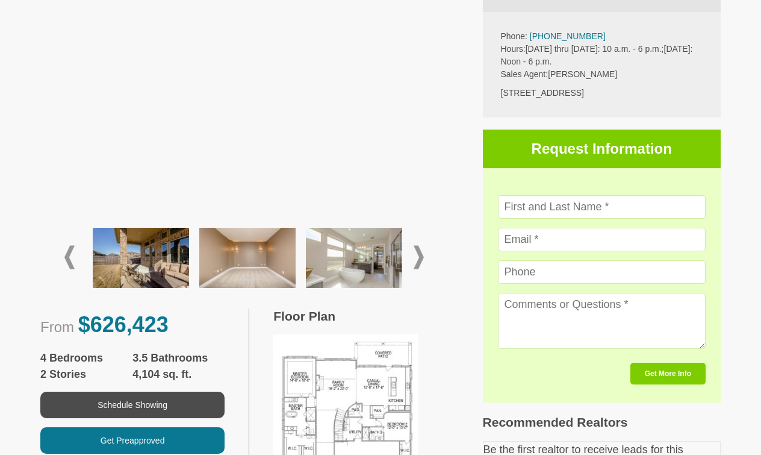
click at [371, 261] on img at bounding box center [354, 258] width 96 height 60
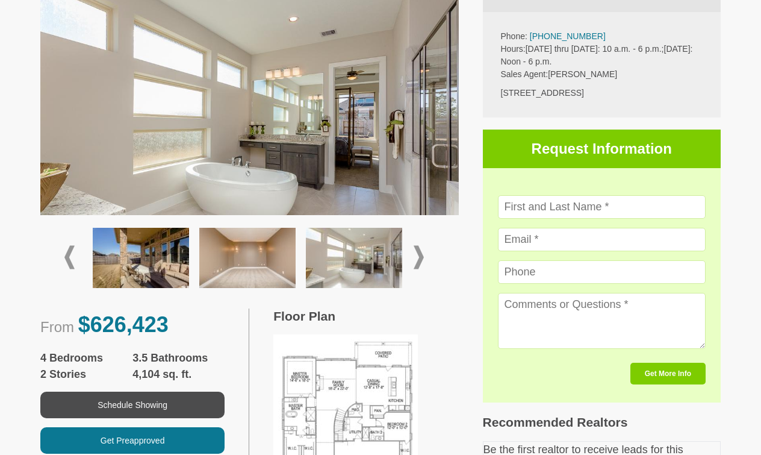
click at [420, 258] on span at bounding box center [419, 257] width 10 height 23
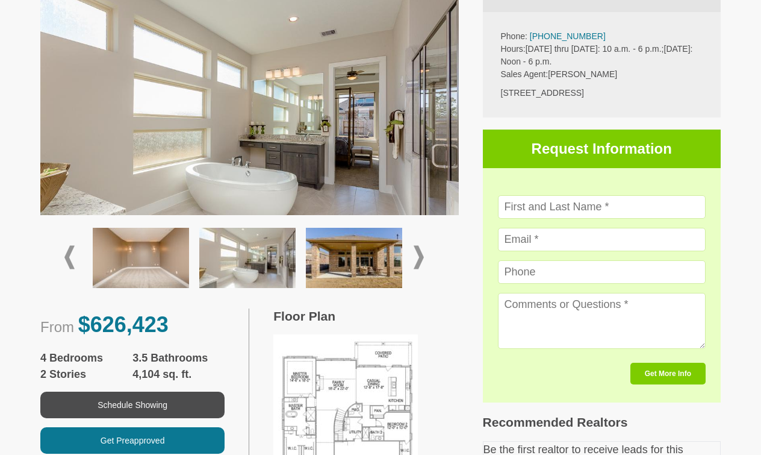
click at [380, 267] on img at bounding box center [354, 258] width 96 height 60
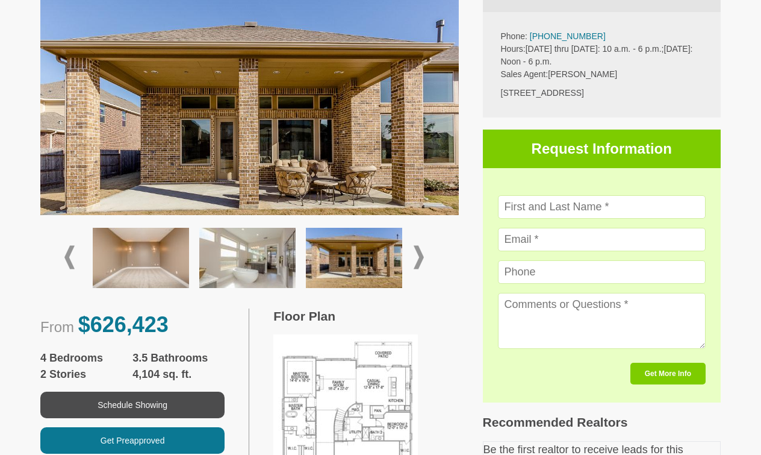
click at [423, 258] on span at bounding box center [419, 257] width 10 height 23
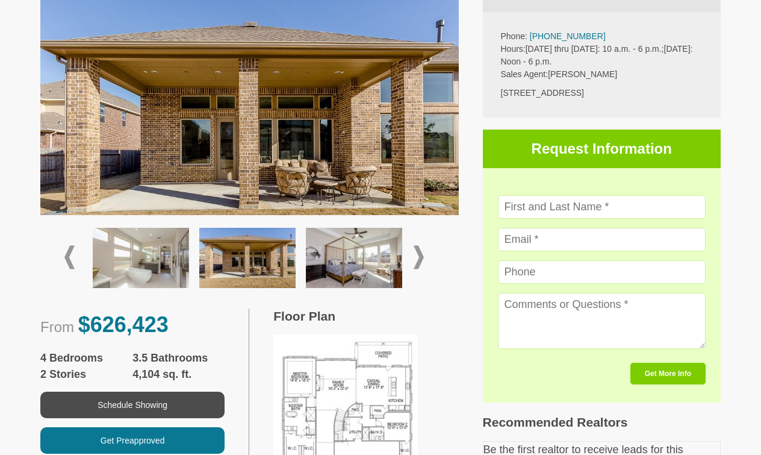
click at [423, 258] on span at bounding box center [419, 257] width 10 height 23
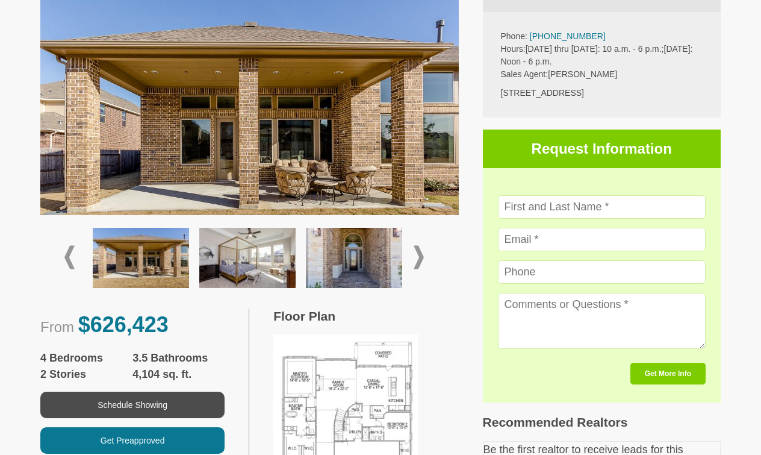
click at [423, 258] on span at bounding box center [419, 257] width 10 height 23
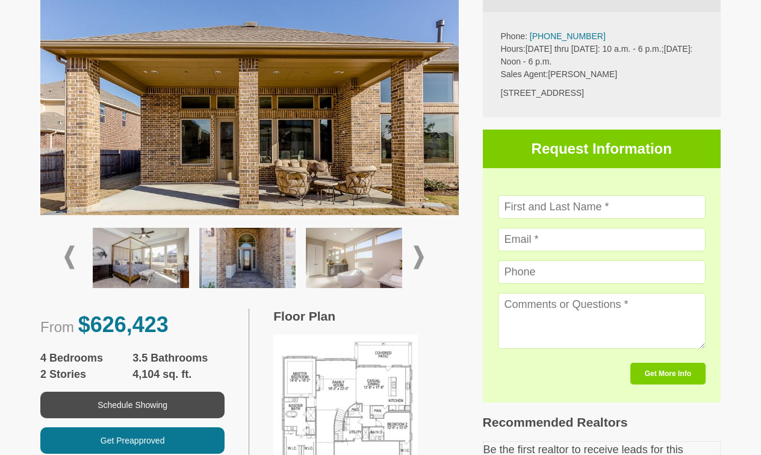
click at [380, 259] on img at bounding box center [354, 258] width 96 height 60
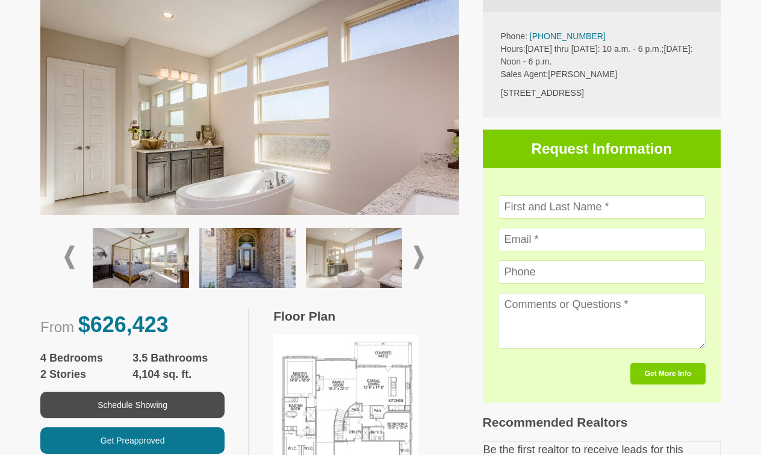
click at [422, 257] on span at bounding box center [419, 257] width 10 height 23
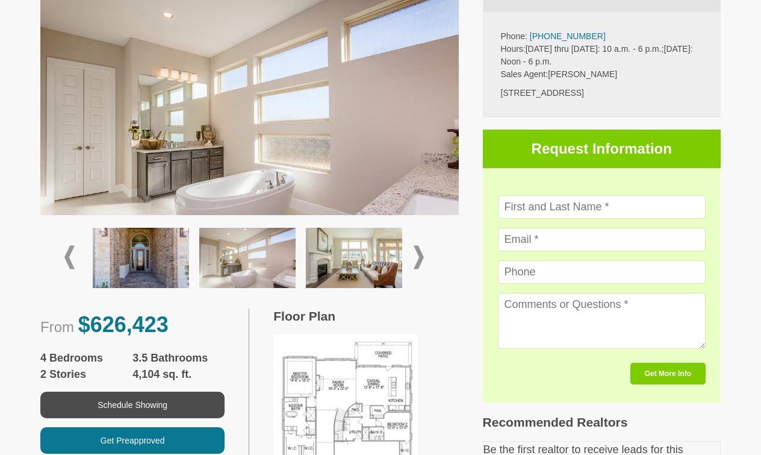
click at [373, 267] on img at bounding box center [354, 258] width 96 height 60
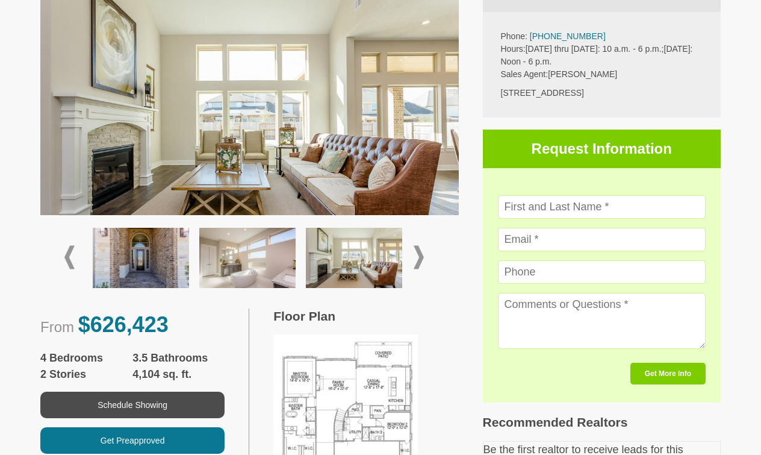
click at [420, 254] on span at bounding box center [419, 257] width 10 height 23
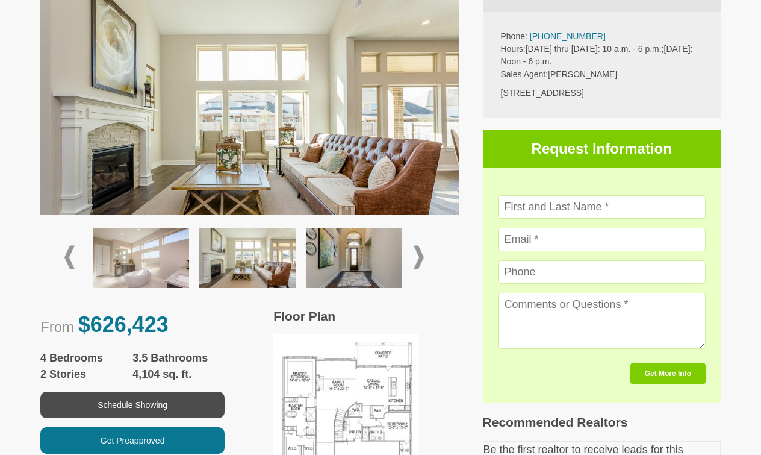
click at [420, 254] on span at bounding box center [419, 257] width 10 height 23
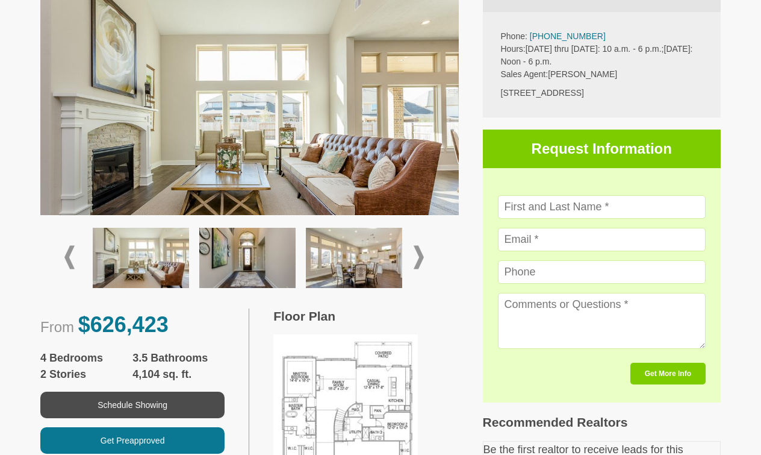
click at [373, 262] on img at bounding box center [354, 258] width 96 height 60
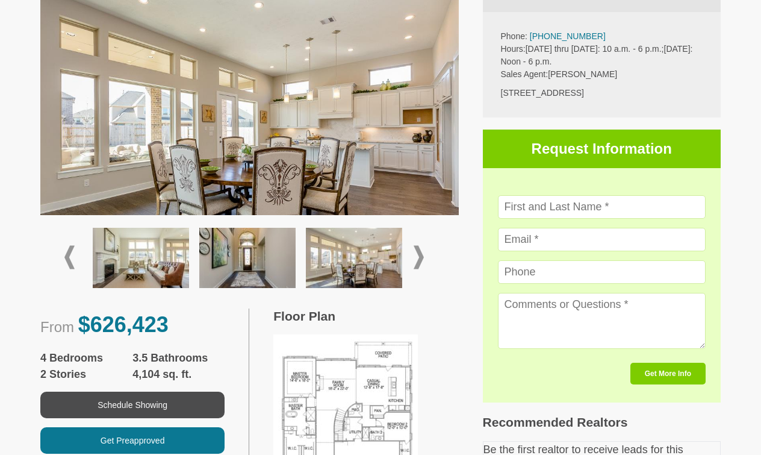
click at [421, 256] on span at bounding box center [419, 257] width 10 height 23
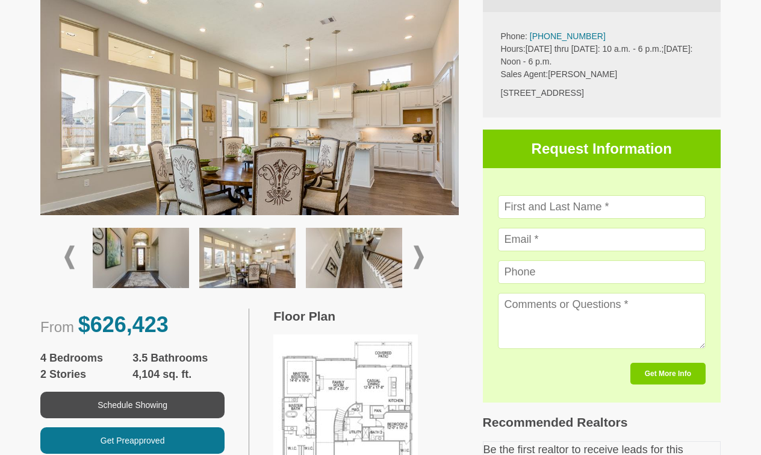
click at [421, 256] on span at bounding box center [419, 257] width 10 height 23
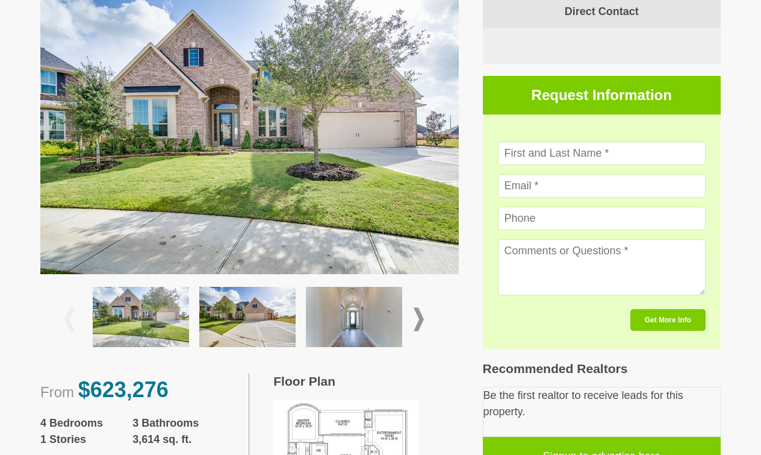
scroll to position [296, 0]
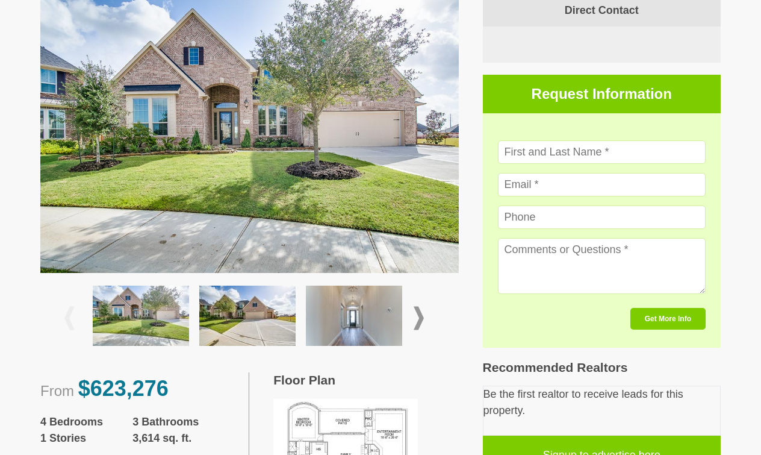
click at [421, 306] on span at bounding box center [419, 317] width 10 height 23
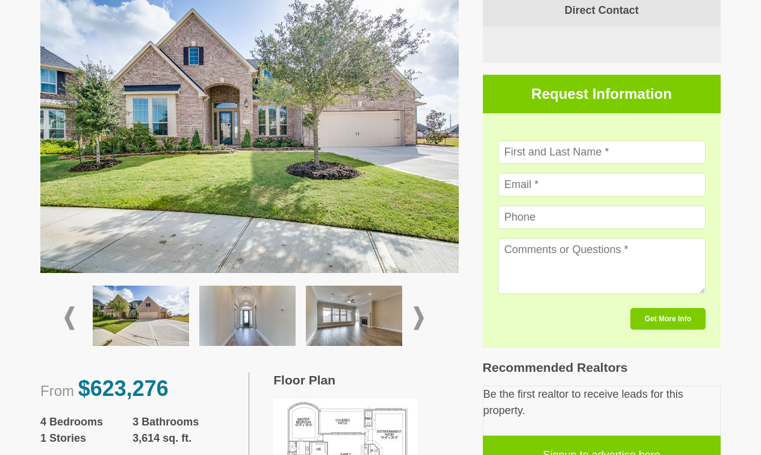
click at [379, 285] on img at bounding box center [354, 315] width 96 height 60
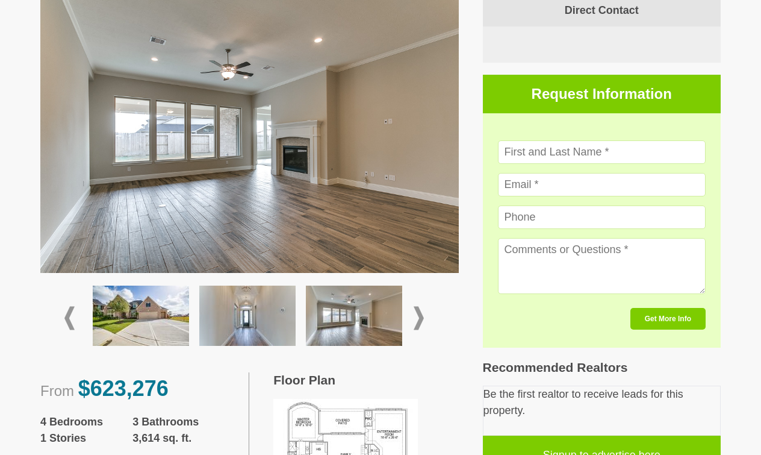
click at [422, 306] on span at bounding box center [419, 317] width 10 height 23
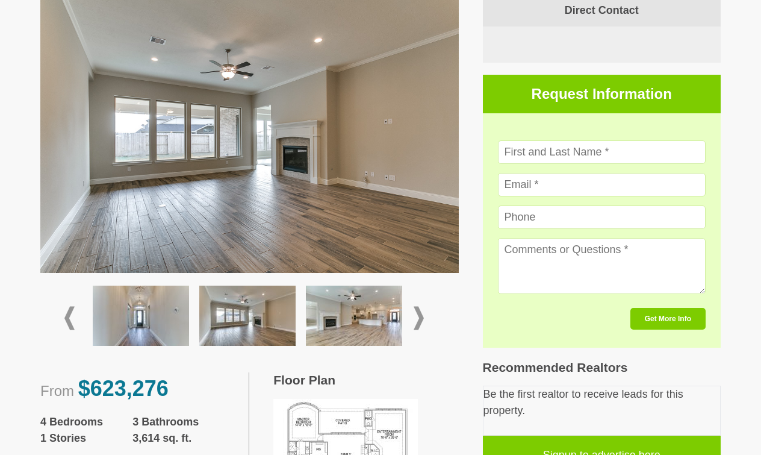
click at [380, 285] on img at bounding box center [354, 315] width 96 height 60
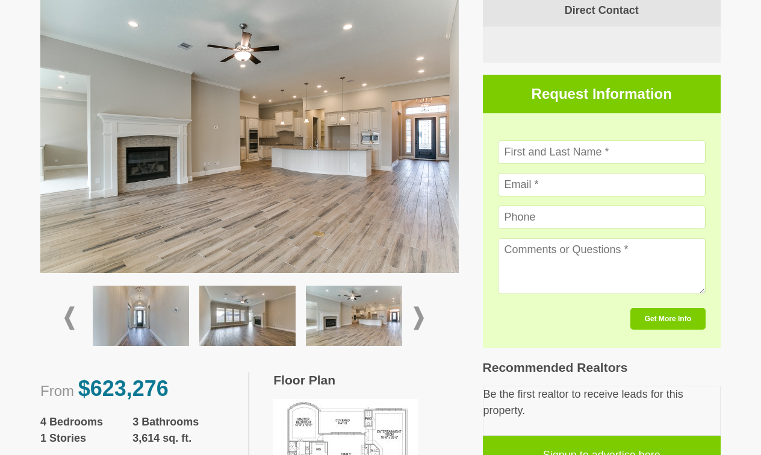
click at [421, 306] on span at bounding box center [419, 317] width 10 height 23
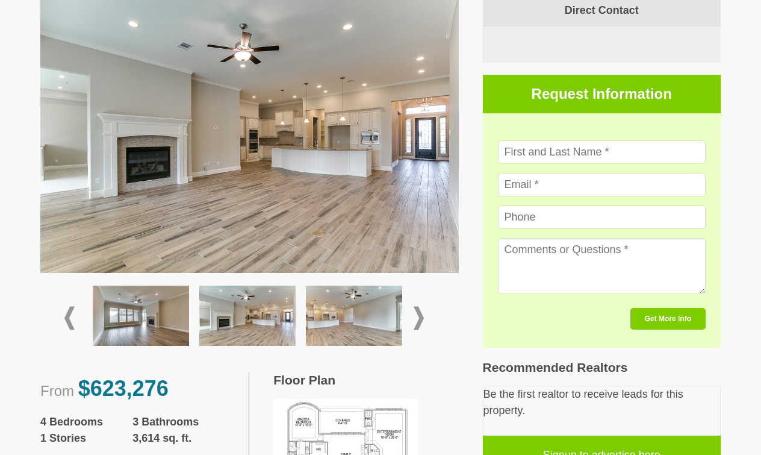
click at [421, 306] on span at bounding box center [419, 317] width 10 height 23
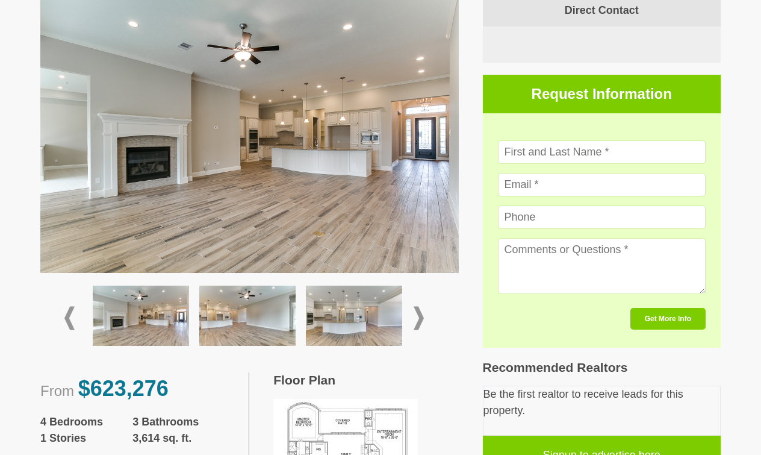
click at [357, 297] on img at bounding box center [354, 315] width 96 height 60
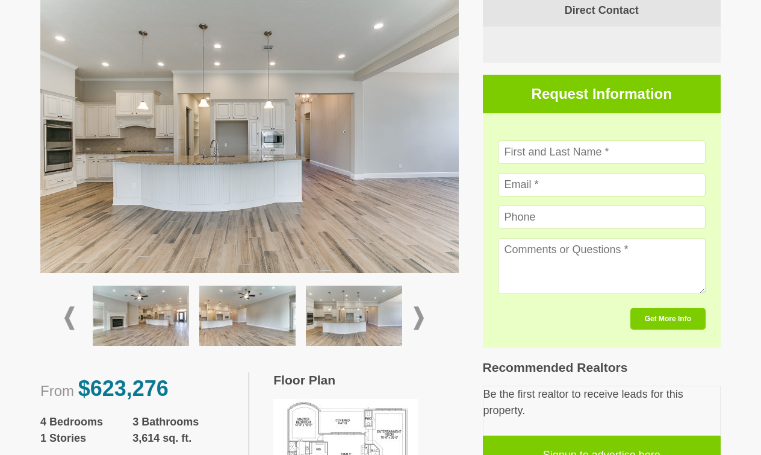
click at [420, 306] on span at bounding box center [419, 317] width 10 height 23
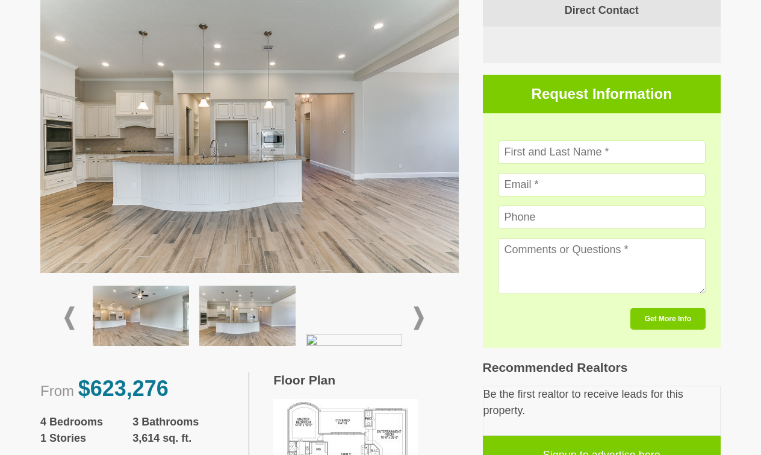
click at [157, 285] on img at bounding box center [141, 315] width 96 height 60
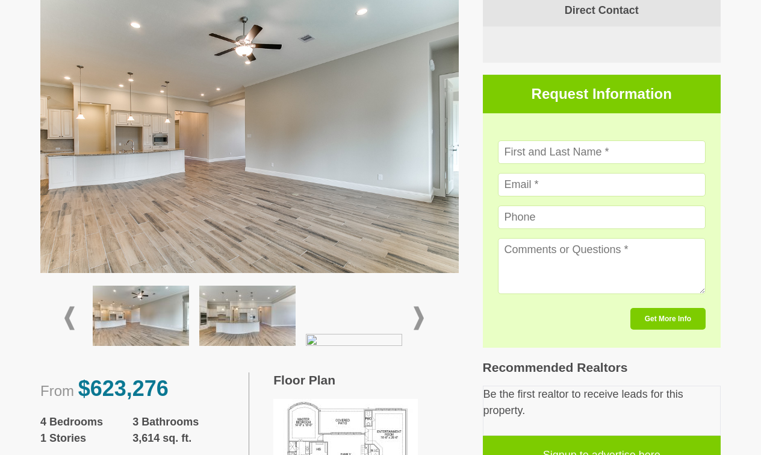
click at [252, 287] on img at bounding box center [247, 315] width 96 height 60
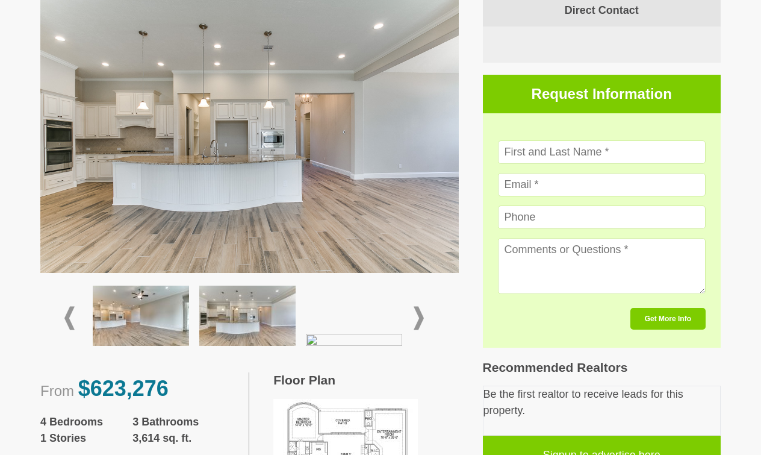
click at [420, 306] on span at bounding box center [419, 317] width 10 height 23
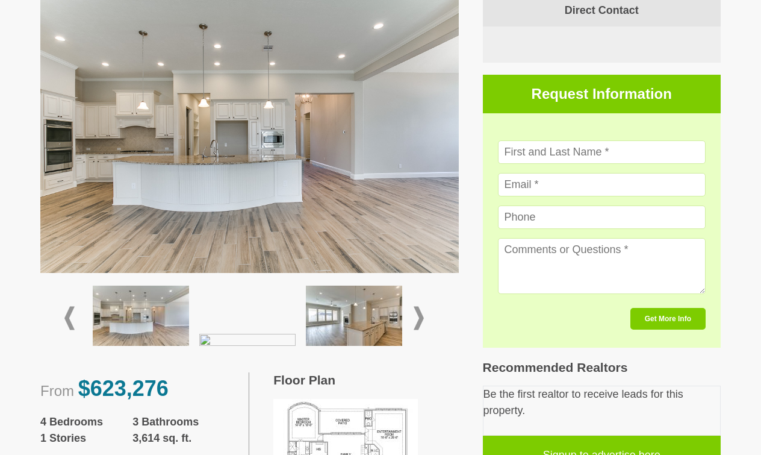
click at [368, 285] on img at bounding box center [354, 315] width 96 height 60
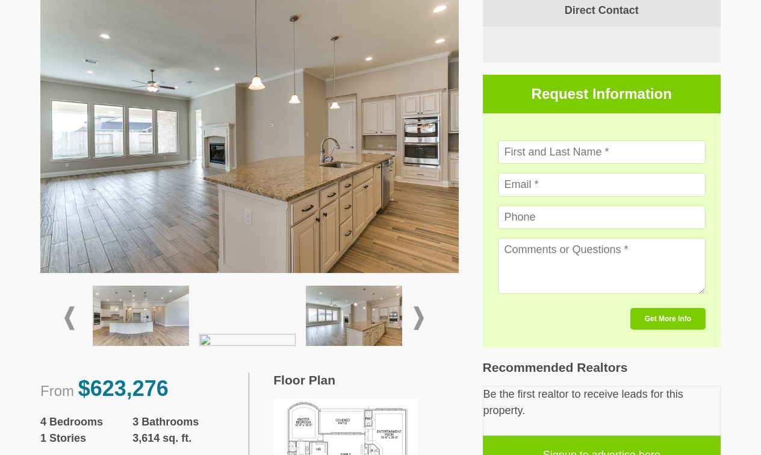
click at [421, 306] on span at bounding box center [419, 317] width 10 height 23
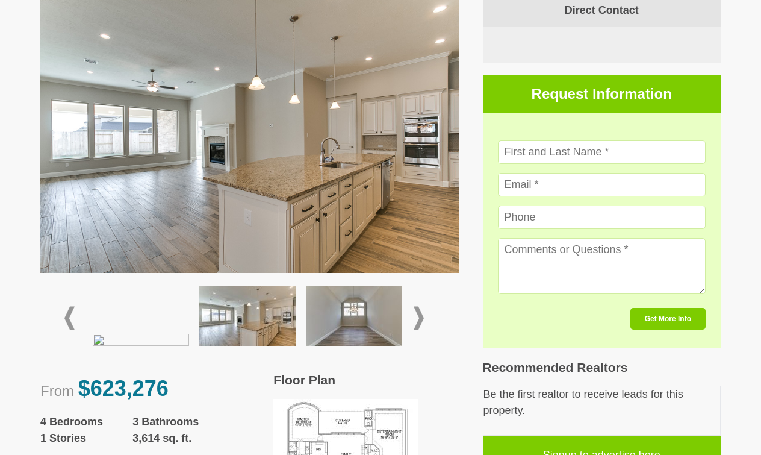
click at [421, 306] on span at bounding box center [419, 317] width 10 height 23
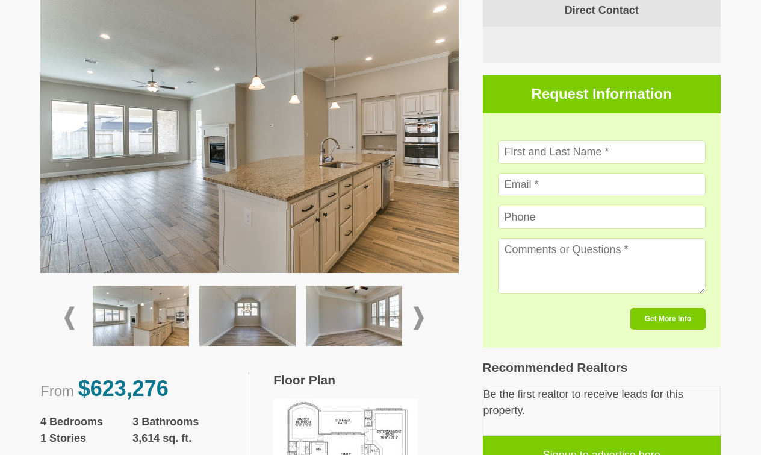
click at [421, 306] on span at bounding box center [419, 317] width 10 height 23
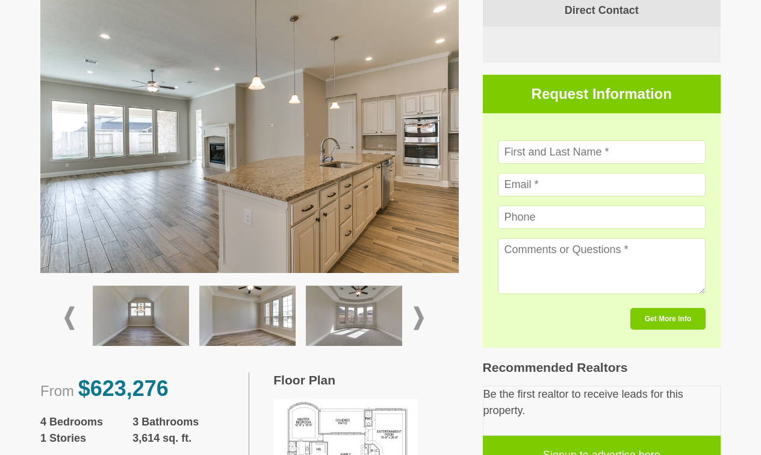
click at [374, 285] on img at bounding box center [354, 315] width 96 height 60
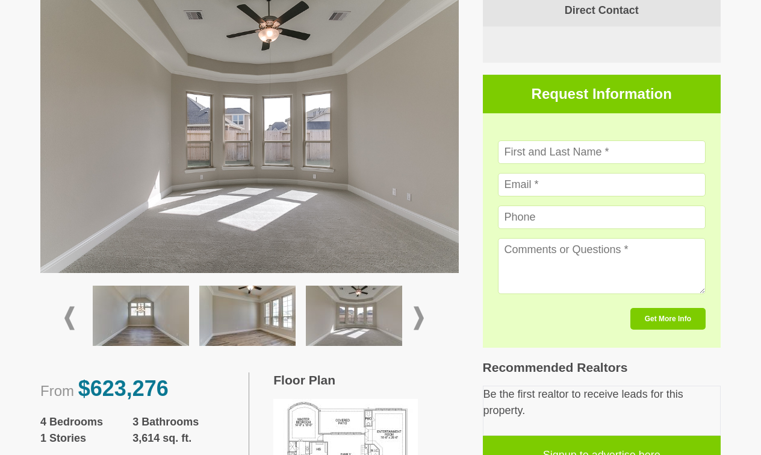
click at [420, 306] on span at bounding box center [419, 317] width 10 height 23
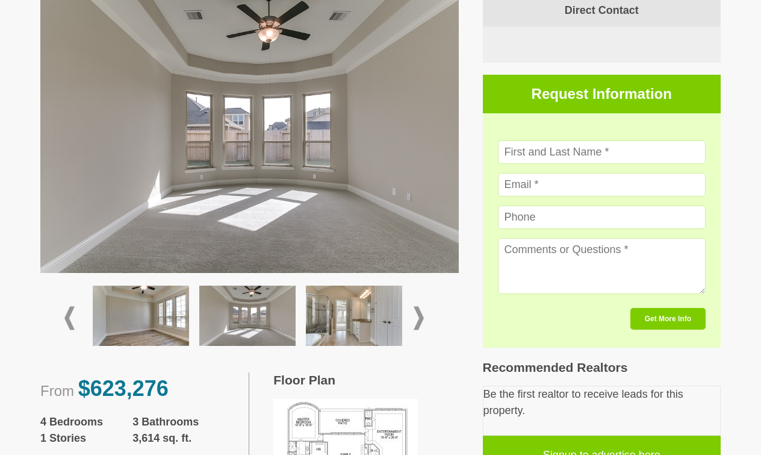
click at [365, 285] on img at bounding box center [354, 315] width 96 height 60
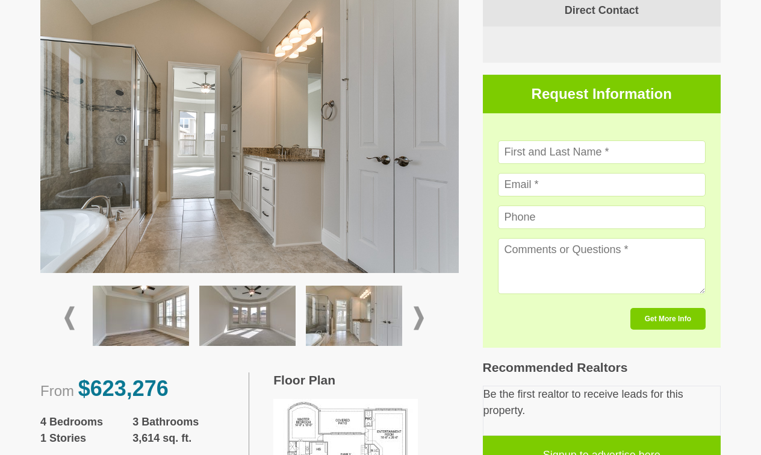
click at [422, 306] on span at bounding box center [419, 317] width 10 height 23
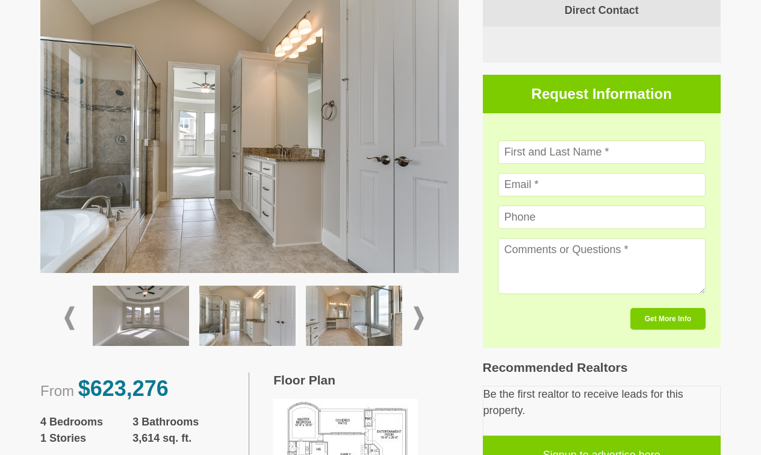
click at [422, 306] on span at bounding box center [419, 317] width 10 height 23
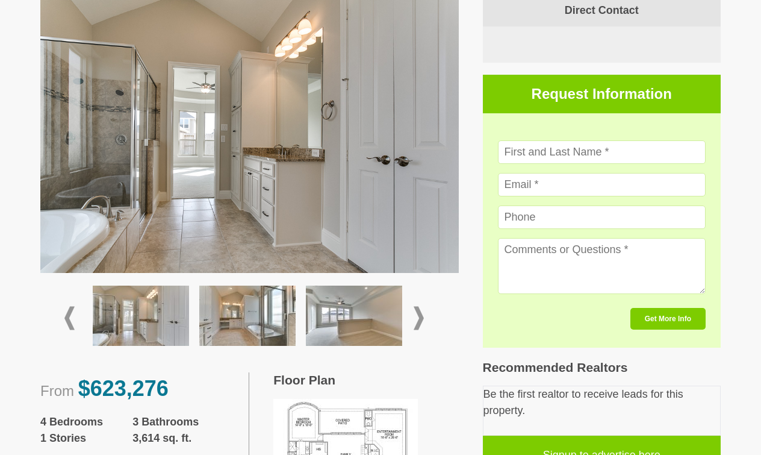
click at [422, 306] on span at bounding box center [419, 317] width 10 height 23
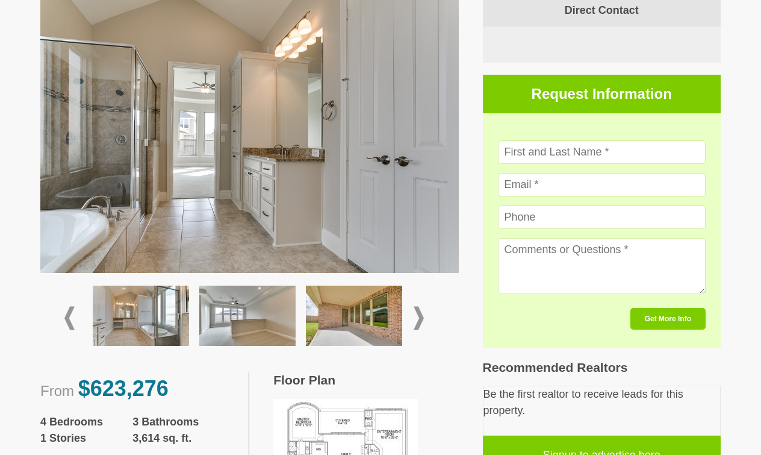
click at [422, 306] on span at bounding box center [419, 317] width 10 height 23
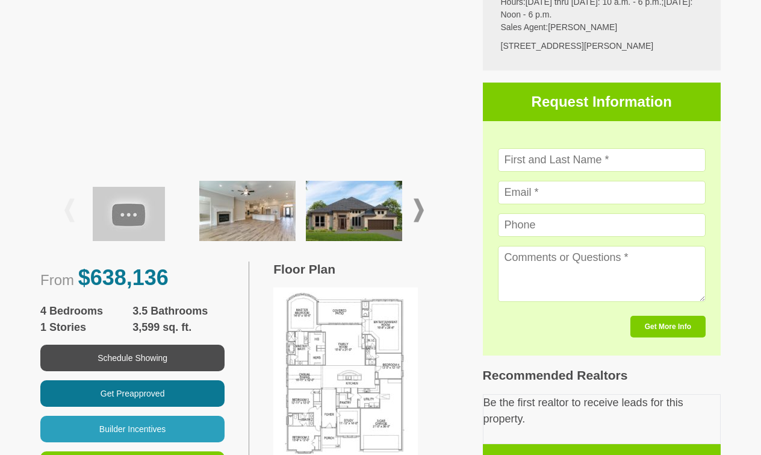
scroll to position [321, 0]
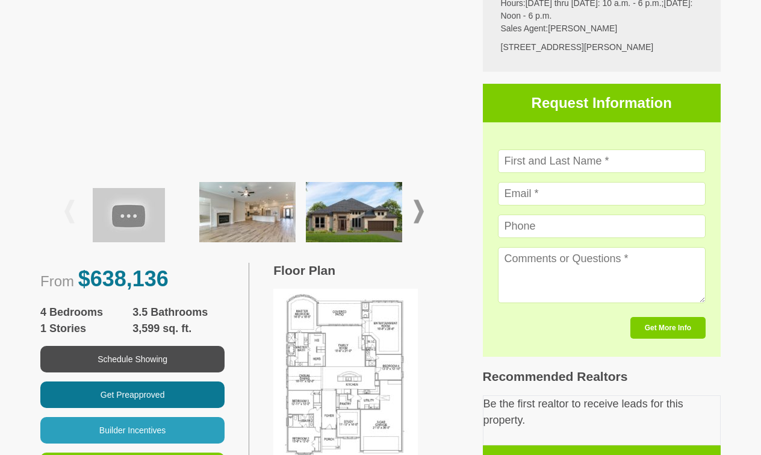
click at [361, 361] on img at bounding box center [345, 378] width 144 height 181
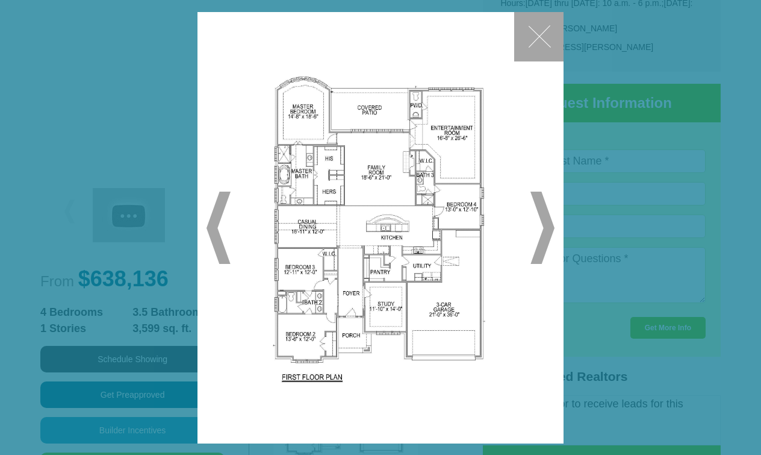
click at [542, 31] on button "✕" at bounding box center [538, 36] width 49 height 49
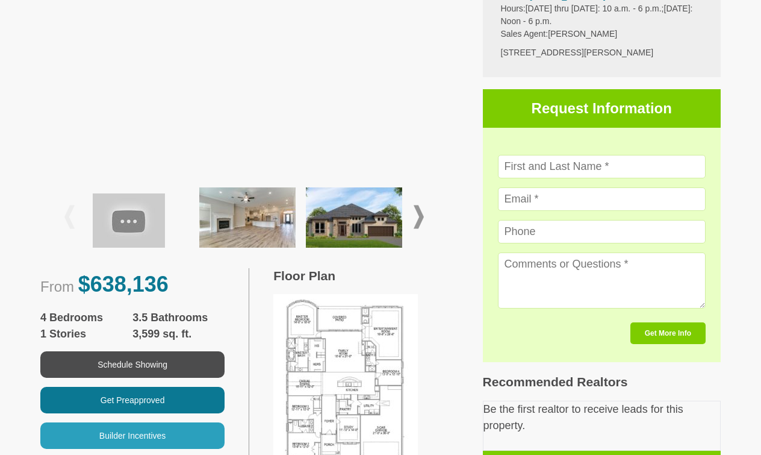
scroll to position [317, 0]
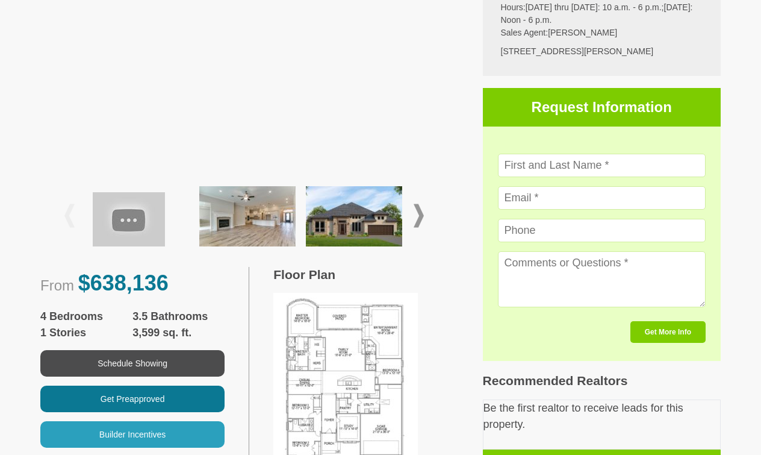
click at [370, 219] on img at bounding box center [354, 216] width 96 height 60
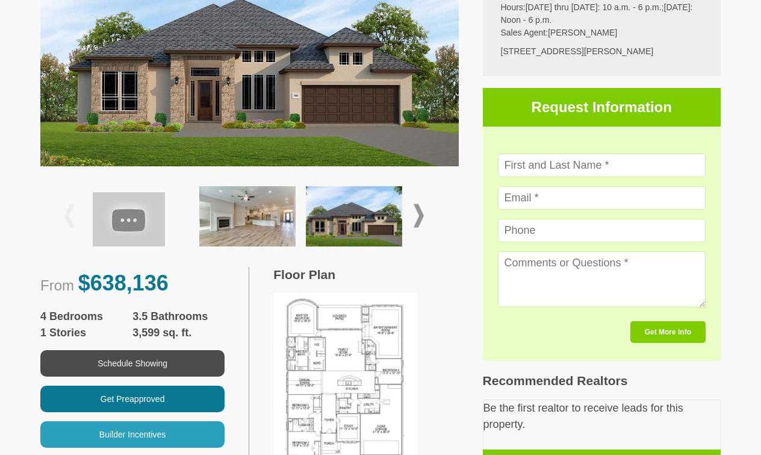
click at [420, 216] on span at bounding box center [419, 215] width 10 height 23
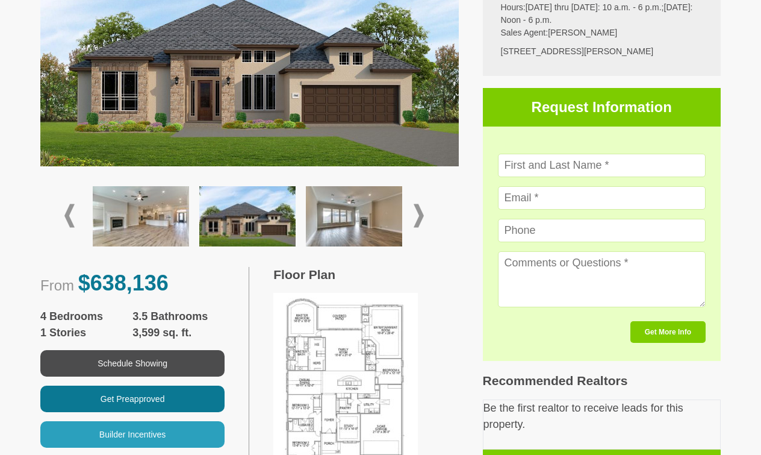
click at [420, 216] on span at bounding box center [419, 215] width 10 height 23
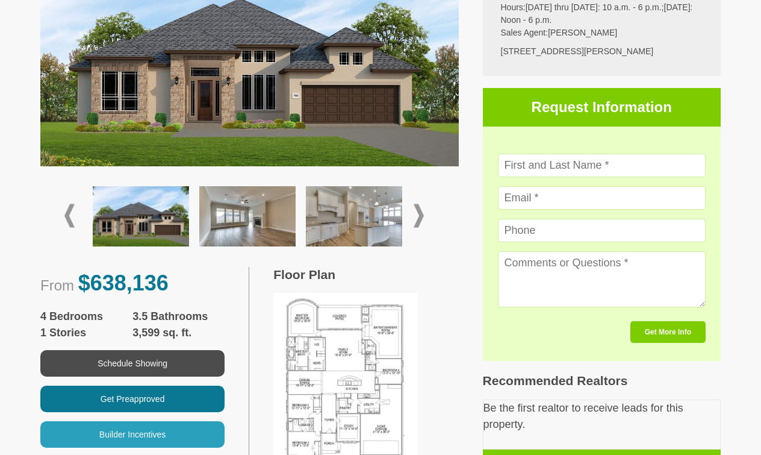
click at [387, 222] on img at bounding box center [354, 216] width 96 height 60
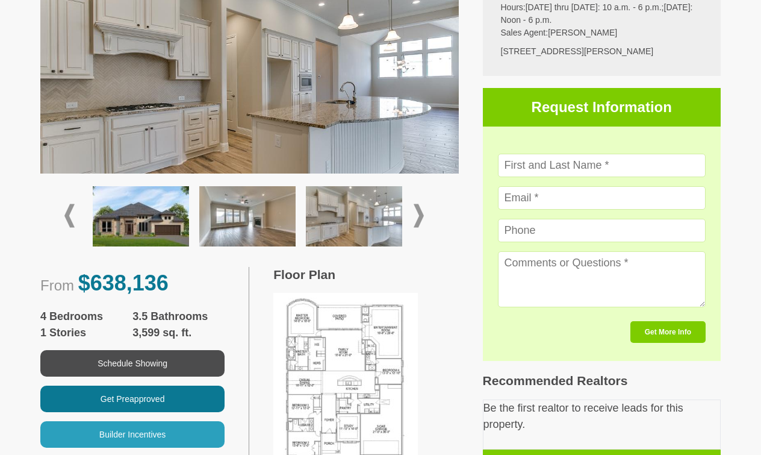
click at [419, 218] on span at bounding box center [419, 215] width 10 height 23
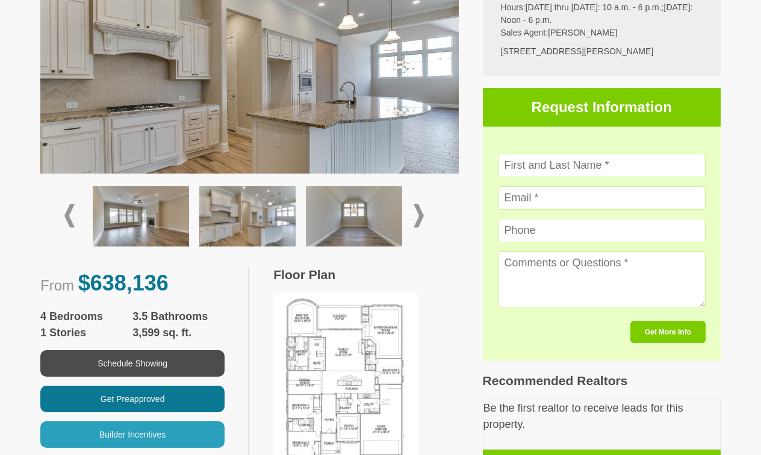
click at [418, 218] on span at bounding box center [419, 215] width 10 height 23
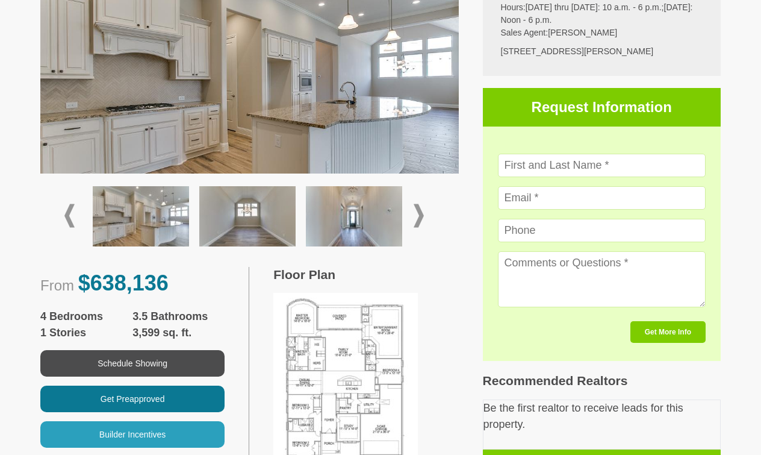
click at [418, 218] on span at bounding box center [419, 215] width 10 height 23
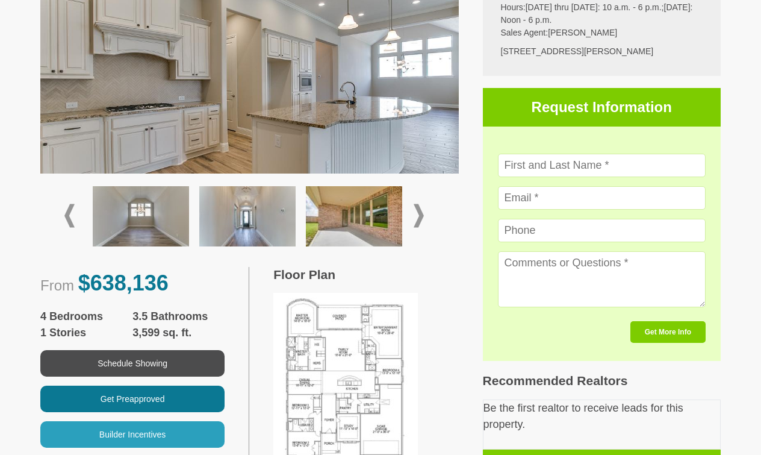
click at [418, 218] on span at bounding box center [419, 215] width 10 height 23
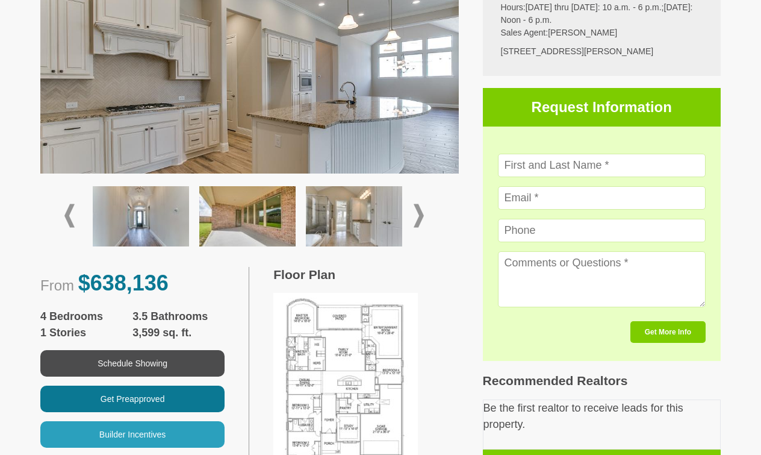
click at [391, 222] on img at bounding box center [354, 216] width 96 height 60
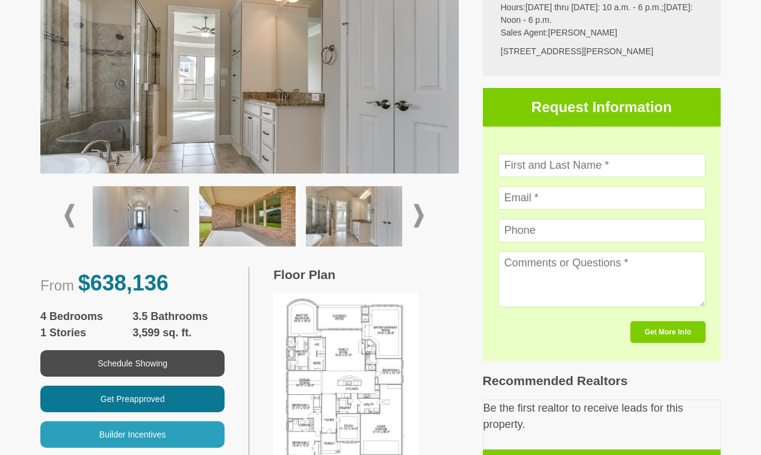
click at [421, 213] on span at bounding box center [419, 215] width 10 height 23
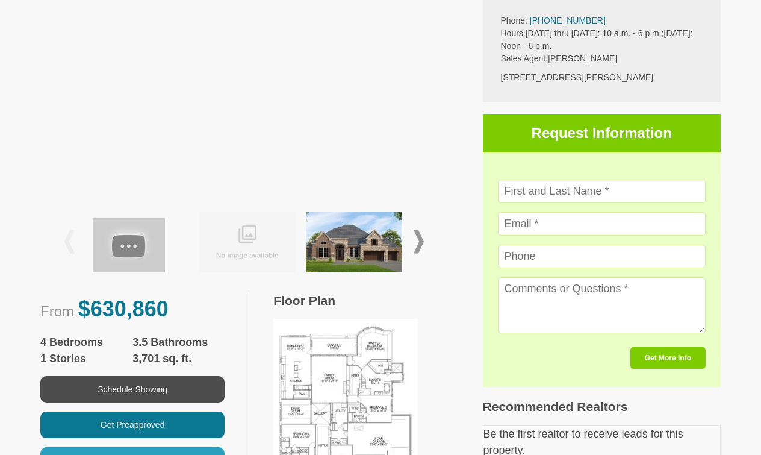
scroll to position [292, 0]
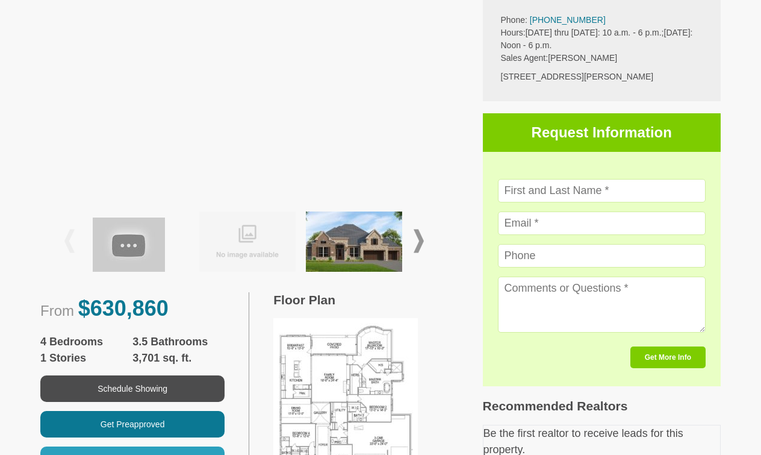
click at [421, 240] on span at bounding box center [419, 240] width 10 height 23
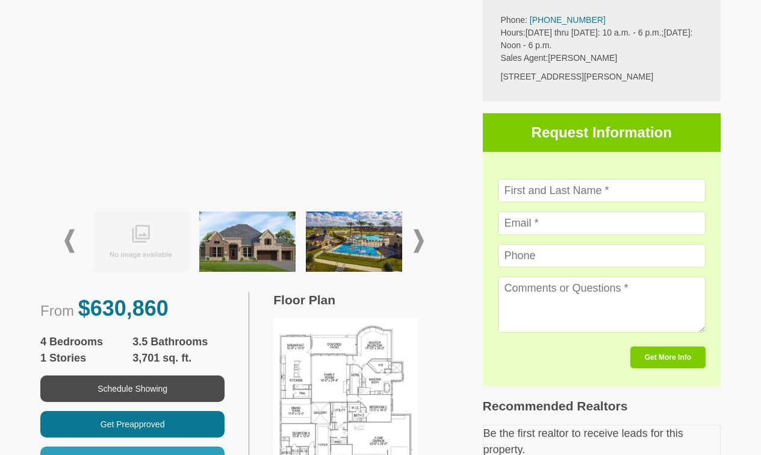
click at [421, 240] on span at bounding box center [419, 240] width 10 height 23
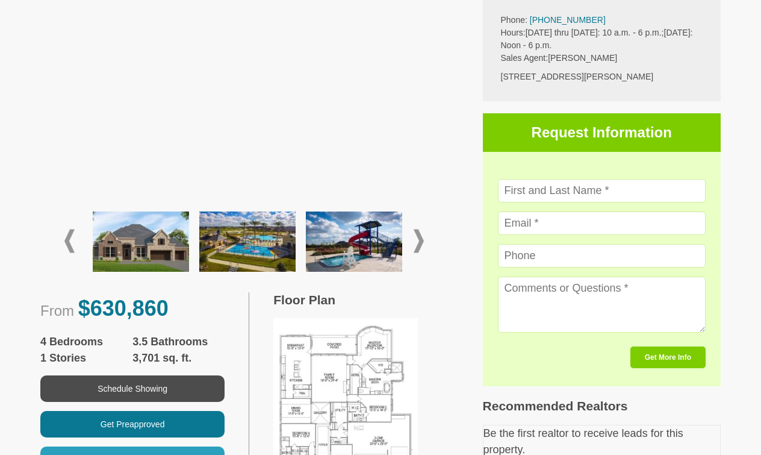
click at [421, 240] on span at bounding box center [419, 240] width 10 height 23
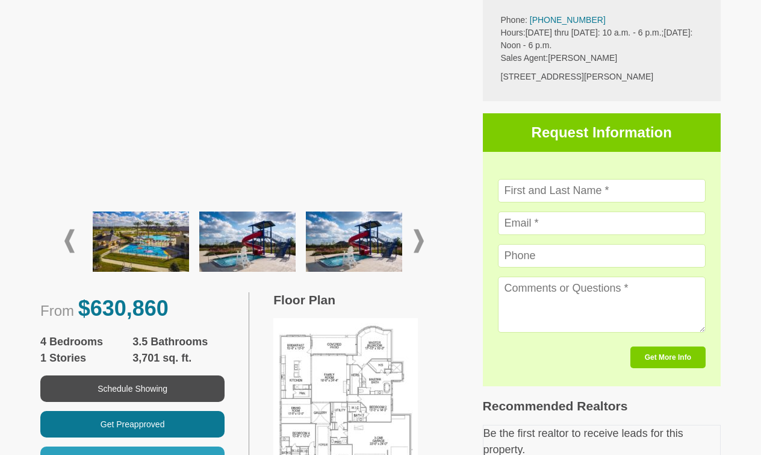
click at [421, 240] on span at bounding box center [419, 240] width 10 height 23
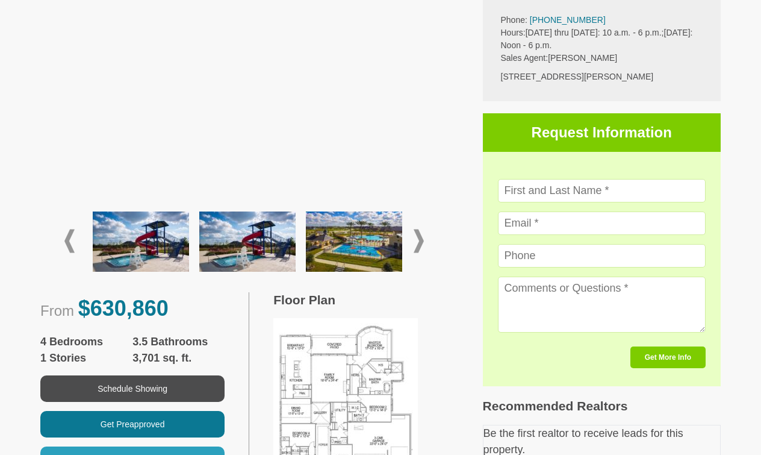
click at [421, 240] on span at bounding box center [419, 240] width 10 height 23
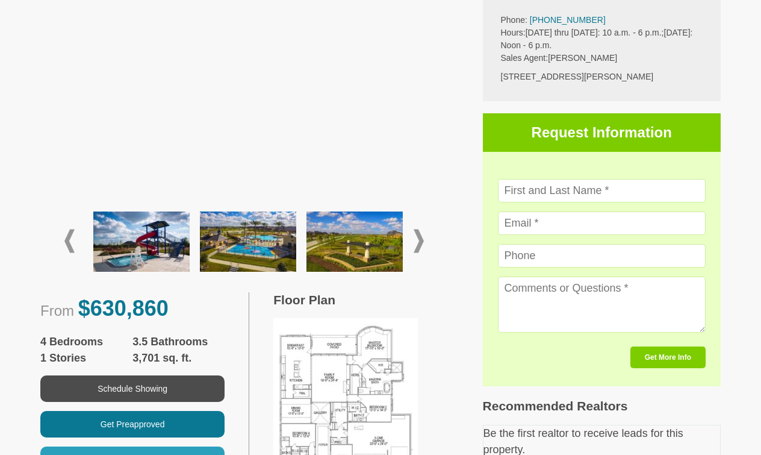
click at [421, 240] on span at bounding box center [419, 240] width 10 height 23
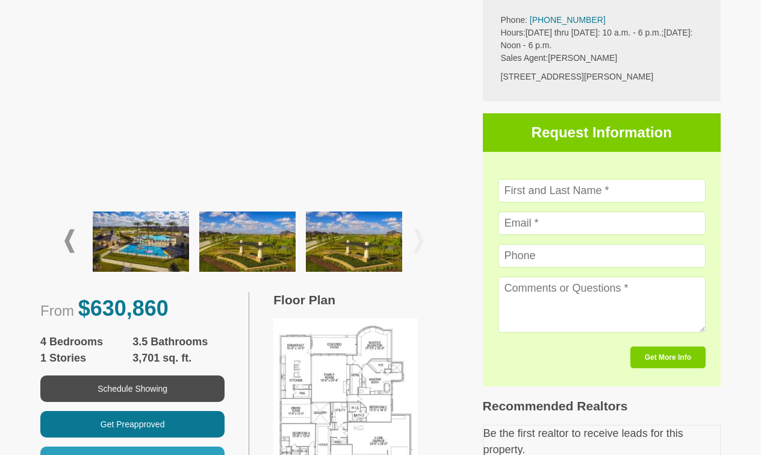
click at [421, 240] on span at bounding box center [419, 240] width 10 height 23
click at [371, 363] on img at bounding box center [345, 408] width 144 height 181
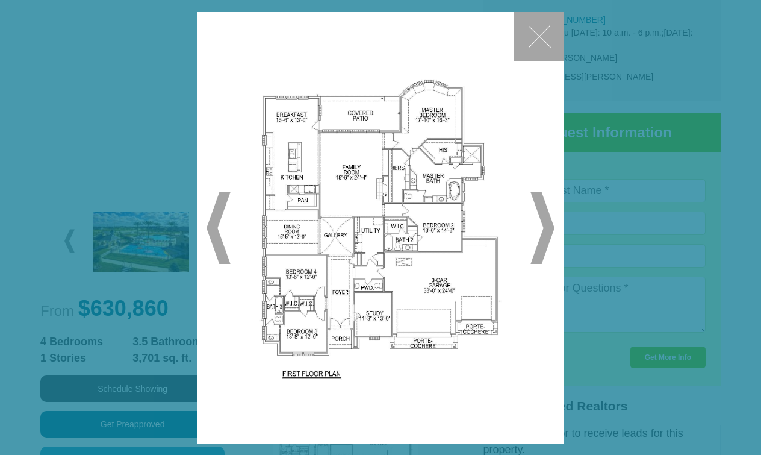
click at [550, 228] on span "▶" at bounding box center [542, 227] width 24 height 72
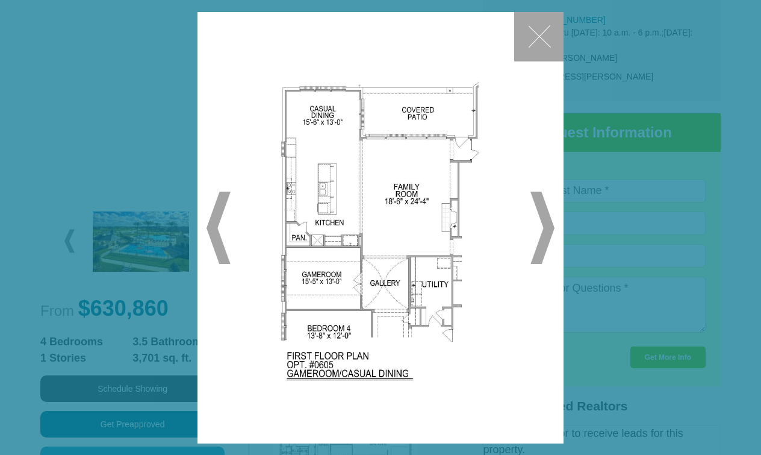
click at [533, 38] on button "✕" at bounding box center [538, 36] width 49 height 49
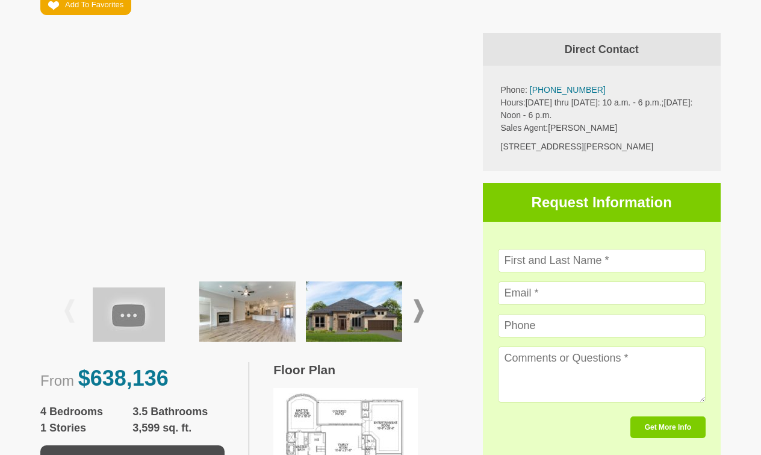
scroll to position [223, 0]
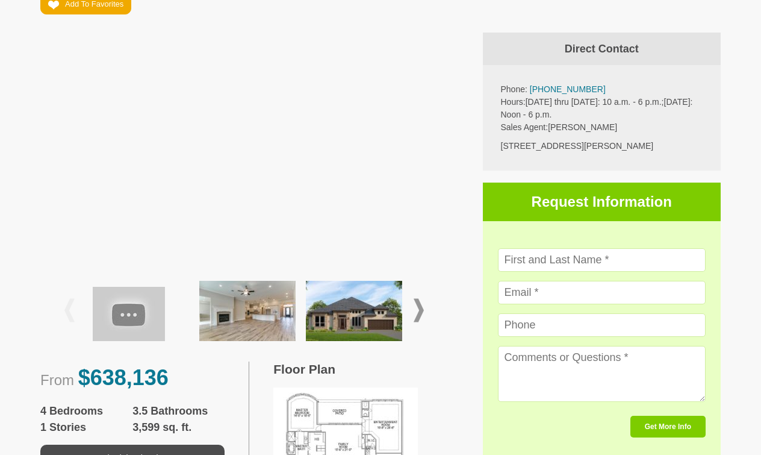
click at [382, 314] on img at bounding box center [354, 311] width 96 height 60
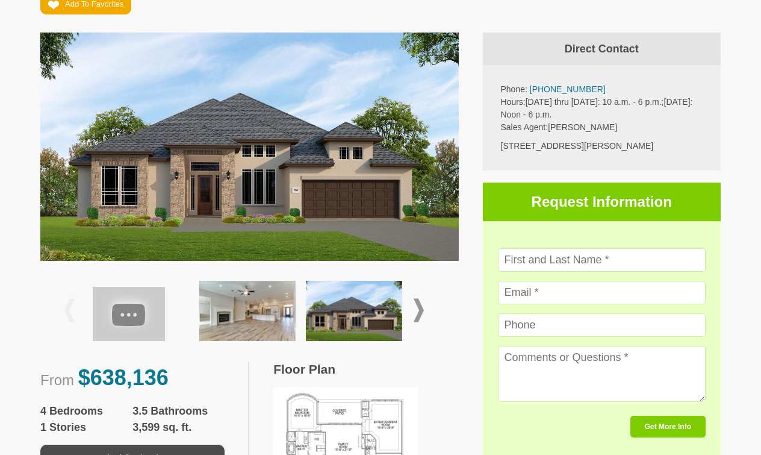
click at [422, 308] on span at bounding box center [419, 310] width 10 height 23
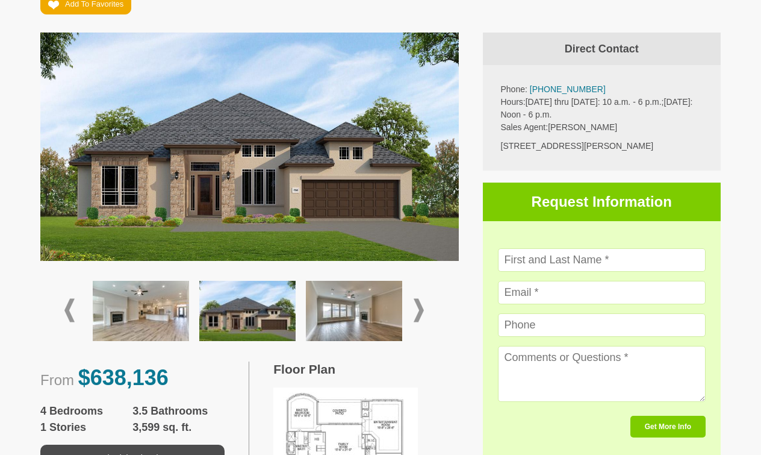
click at [380, 317] on img at bounding box center [354, 311] width 96 height 60
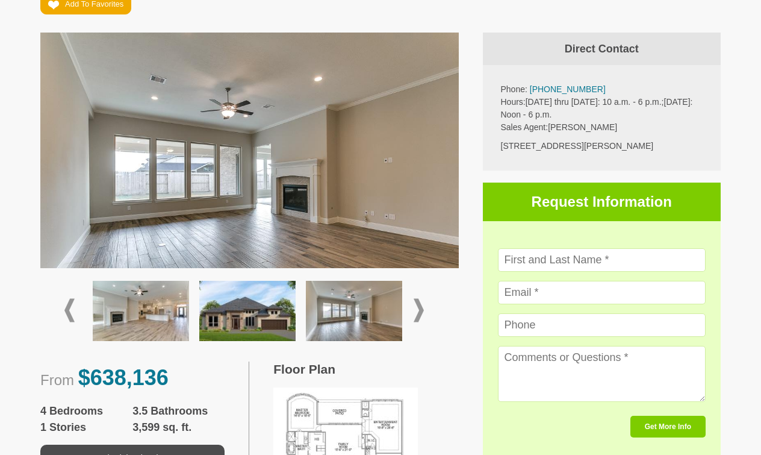
click at [418, 308] on span at bounding box center [419, 310] width 10 height 23
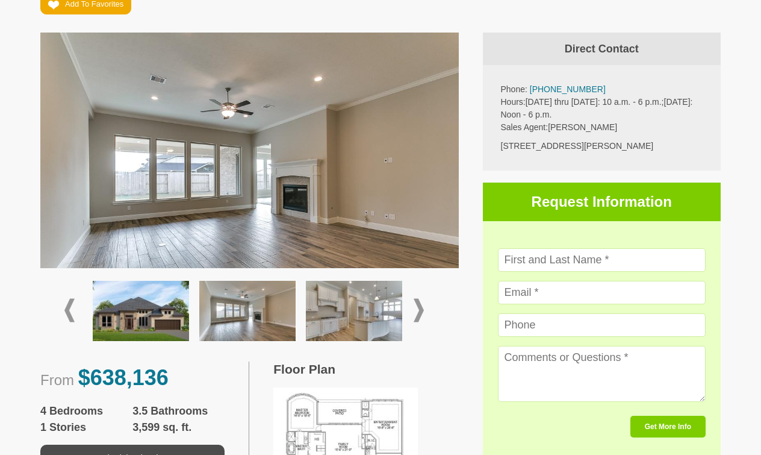
click at [418, 308] on span at bounding box center [419, 310] width 10 height 23
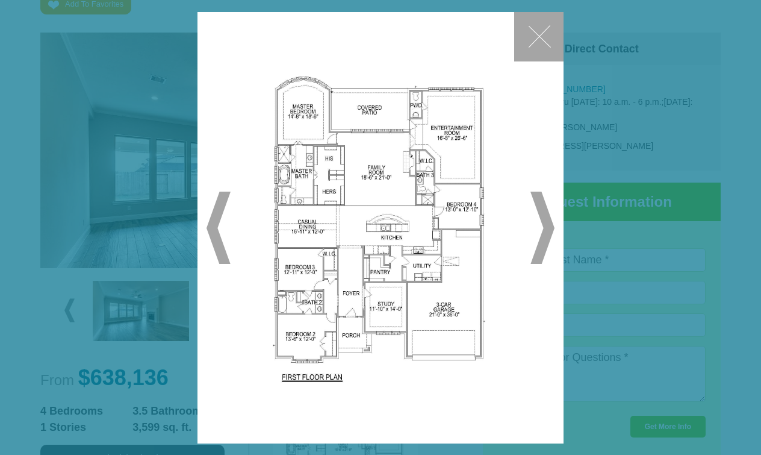
click at [547, 222] on span "▶" at bounding box center [542, 227] width 24 height 72
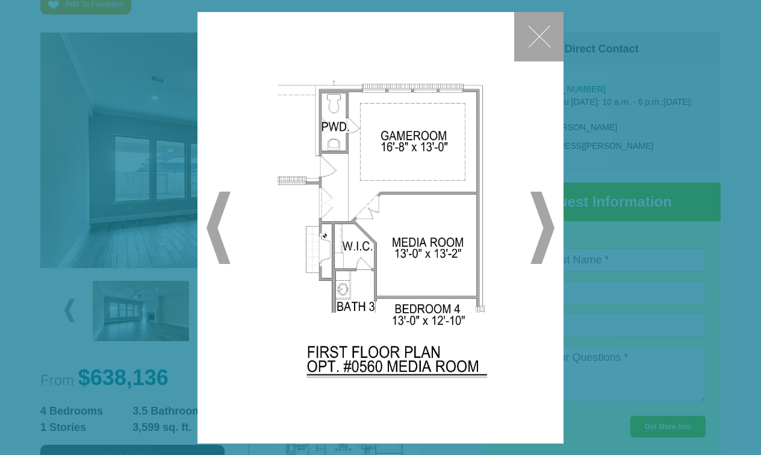
click at [547, 222] on span "▶" at bounding box center [542, 227] width 24 height 72
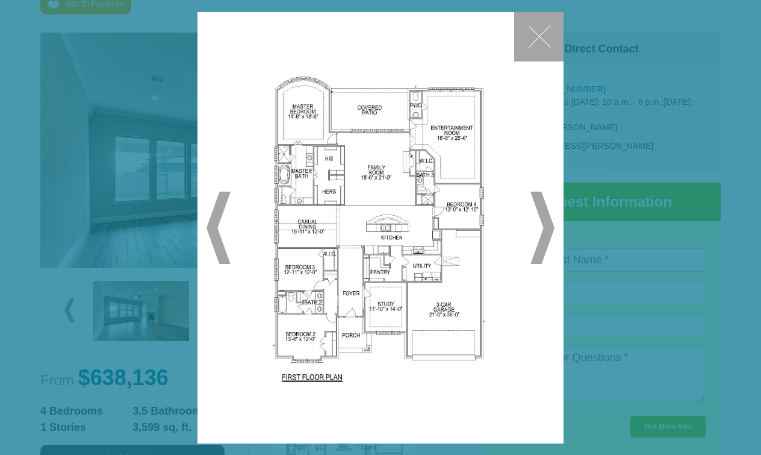
click at [547, 222] on span "▶" at bounding box center [542, 227] width 24 height 72
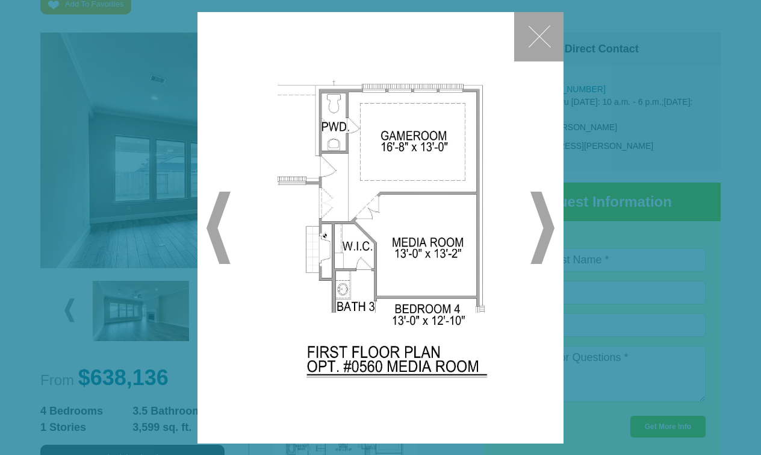
click at [552, 228] on span "▶" at bounding box center [542, 227] width 24 height 72
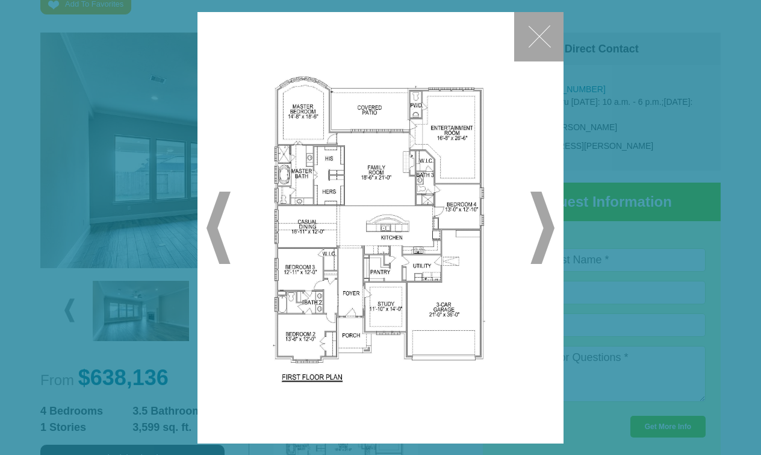
click at [552, 228] on span "▶" at bounding box center [542, 227] width 24 height 72
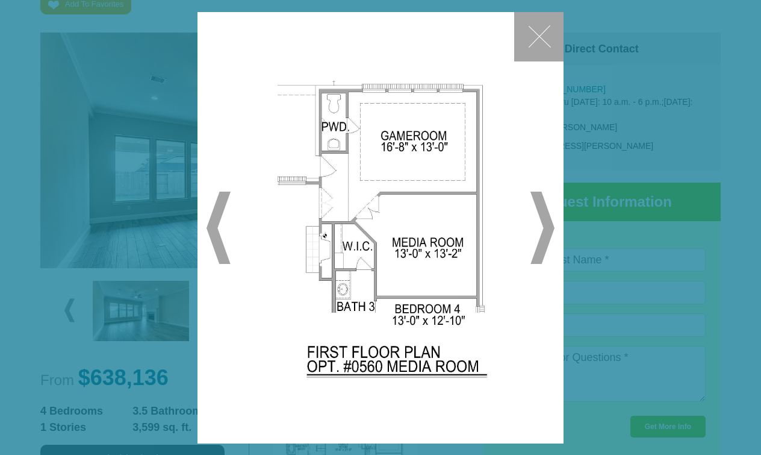
click at [552, 228] on span "▶" at bounding box center [542, 227] width 24 height 72
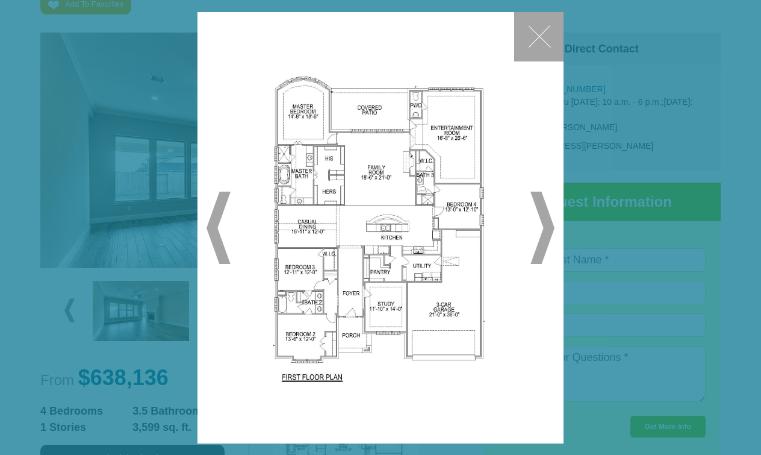
click at [552, 228] on span "▶" at bounding box center [542, 227] width 24 height 72
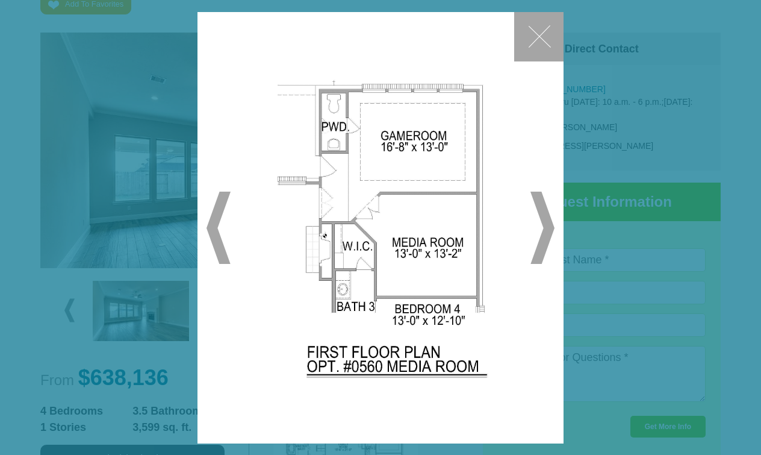
click at [552, 228] on span "▶" at bounding box center [542, 227] width 24 height 72
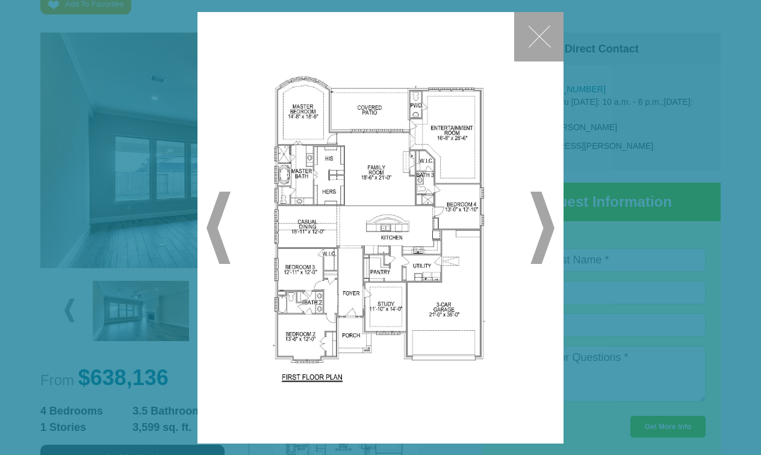
click at [552, 228] on span "▶" at bounding box center [542, 227] width 24 height 72
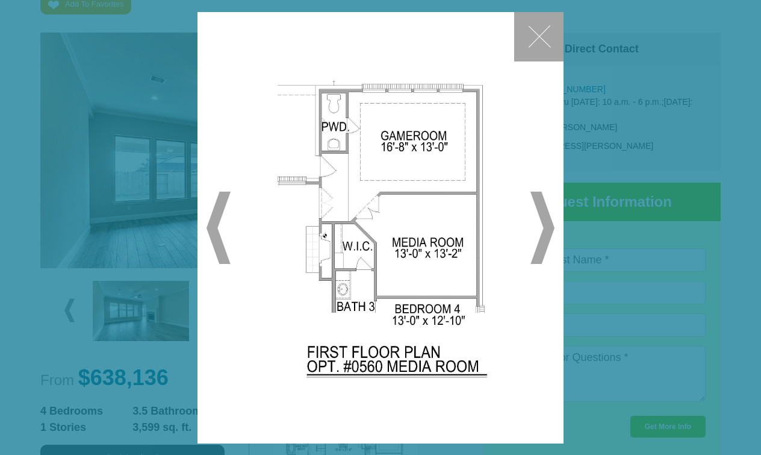
click at [539, 36] on button "✕" at bounding box center [538, 36] width 49 height 49
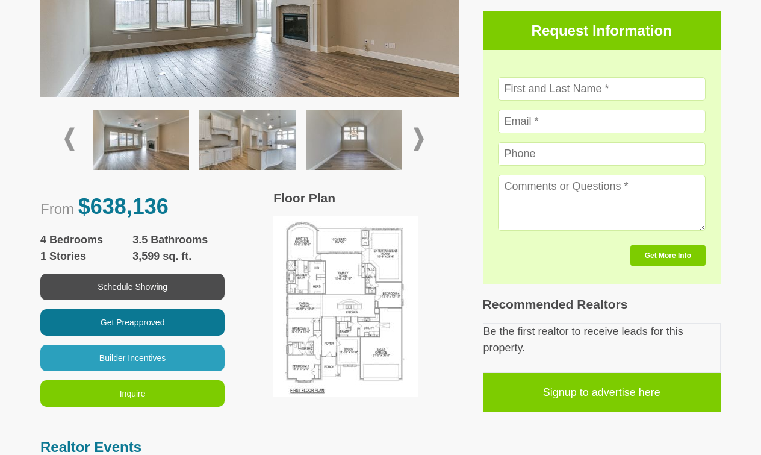
scroll to position [391, 0]
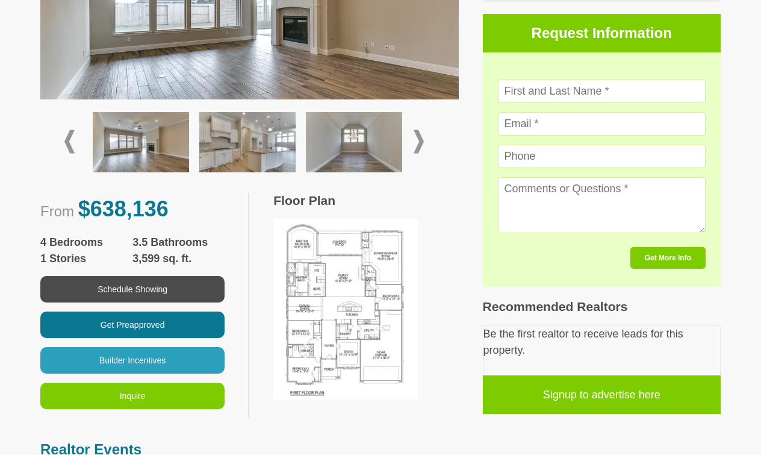
click at [340, 315] on img at bounding box center [345, 309] width 144 height 181
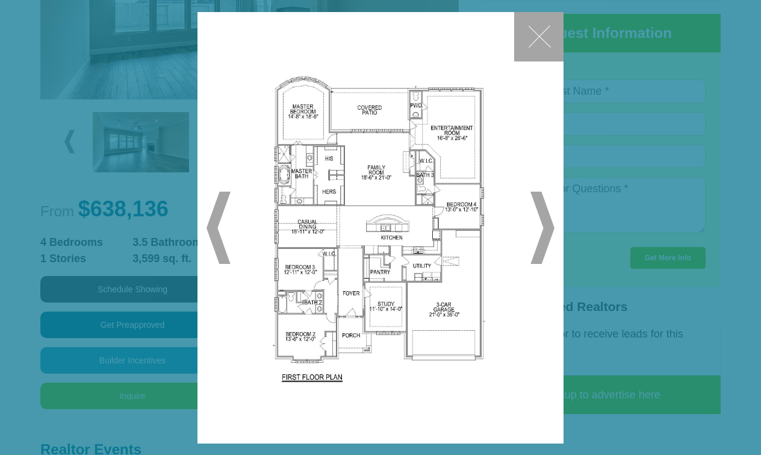
click at [548, 232] on span "▶" at bounding box center [542, 227] width 24 height 72
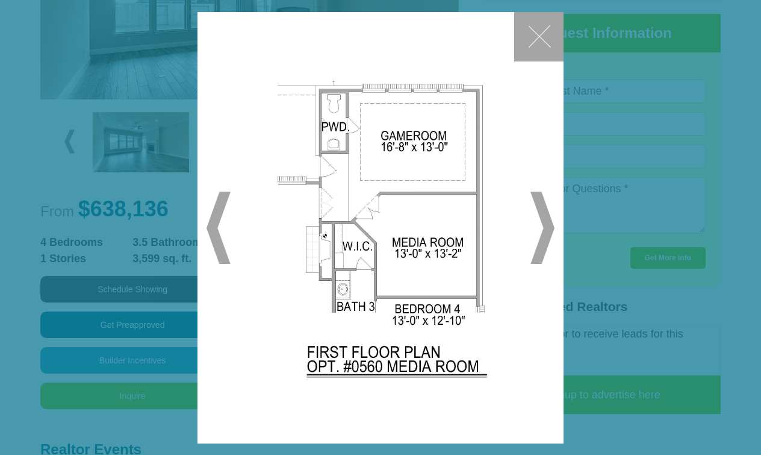
click at [548, 232] on span "▶" at bounding box center [542, 227] width 24 height 72
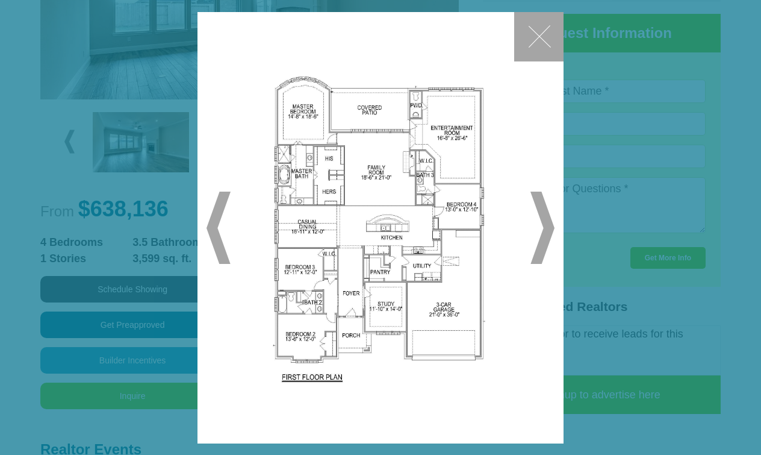
click at [548, 232] on span "▶" at bounding box center [542, 227] width 24 height 72
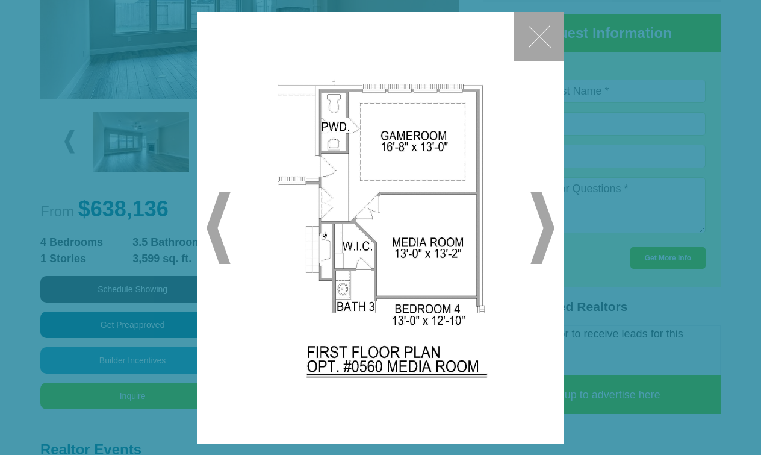
click at [548, 232] on span "▶" at bounding box center [542, 227] width 24 height 72
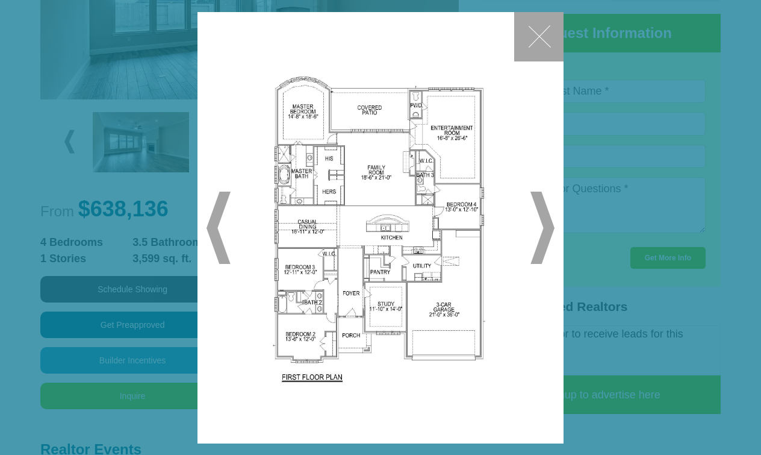
scroll to position [0, 0]
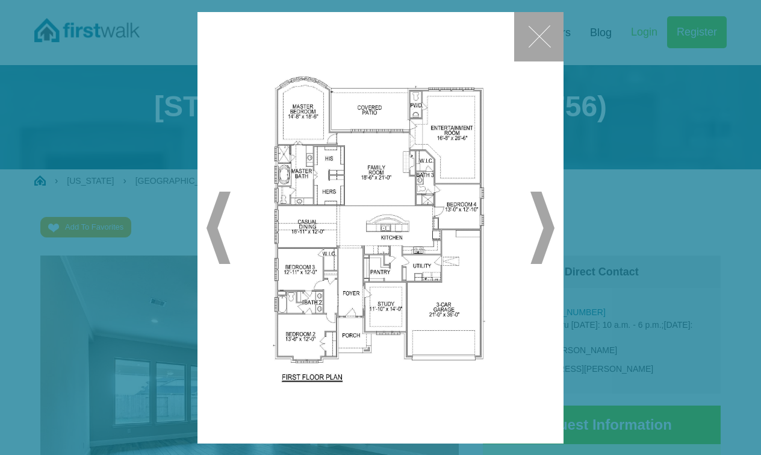
click at [550, 226] on span "▶" at bounding box center [542, 227] width 24 height 72
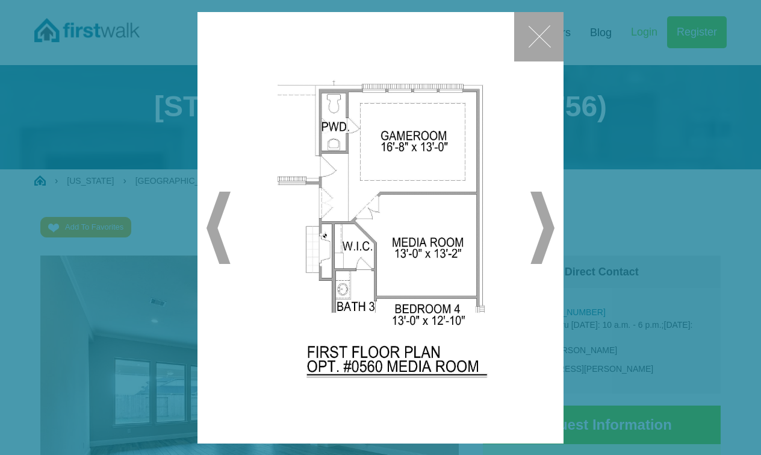
click at [544, 221] on span "▶" at bounding box center [542, 227] width 24 height 72
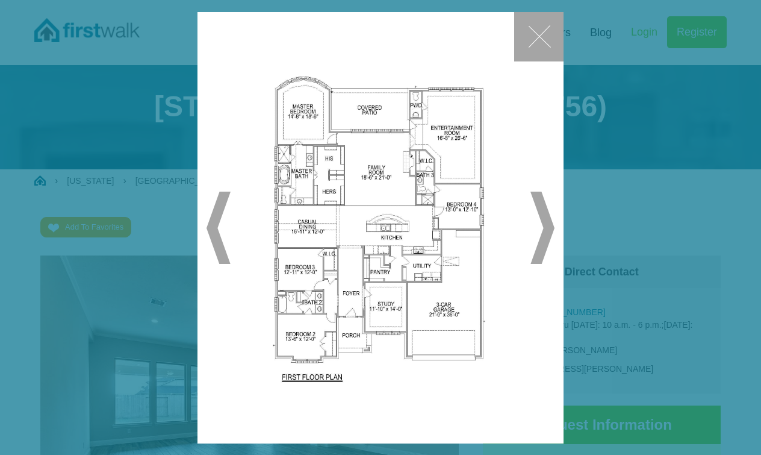
click at [544, 221] on span "▶" at bounding box center [542, 227] width 24 height 72
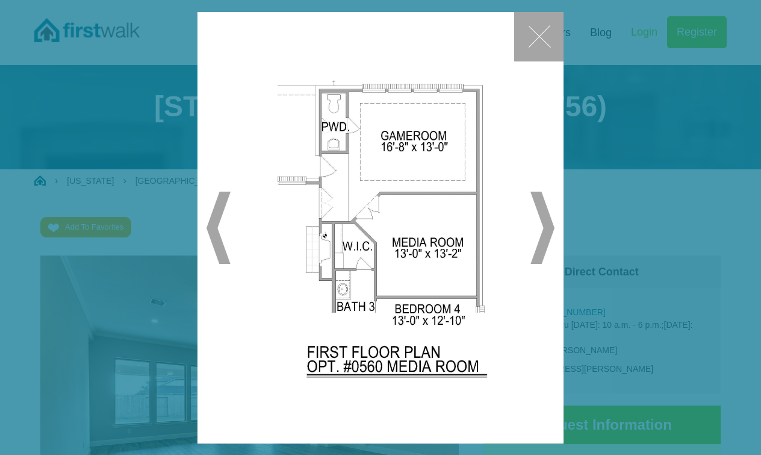
click at [538, 32] on button "✕" at bounding box center [538, 36] width 49 height 49
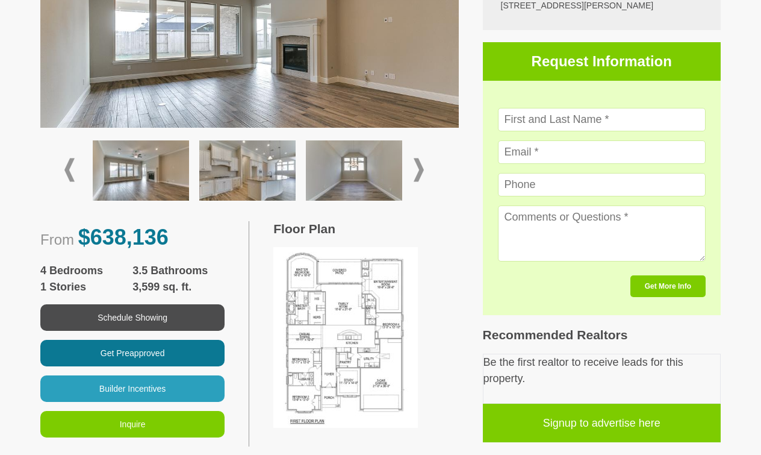
scroll to position [372, 0]
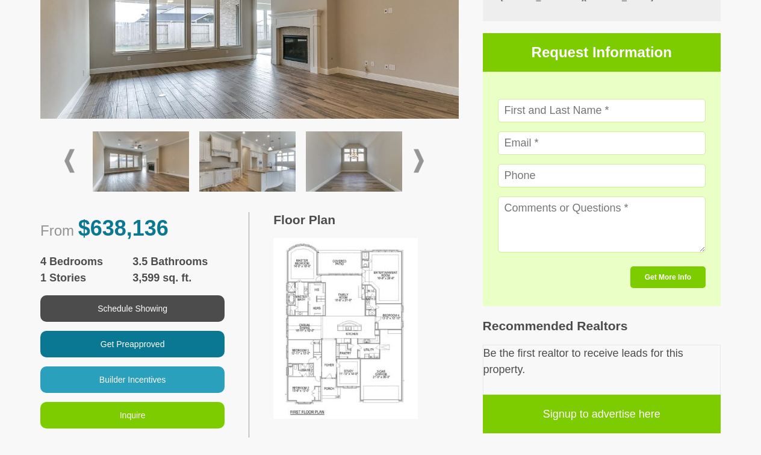
click at [354, 294] on img at bounding box center [345, 328] width 144 height 181
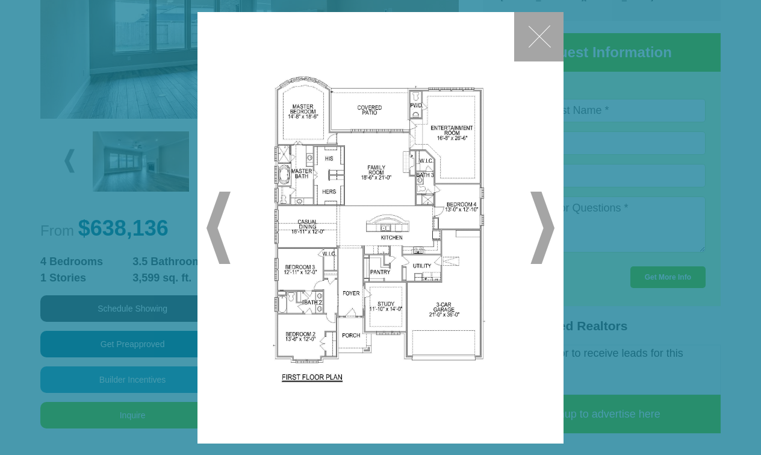
click at [536, 33] on button "✕" at bounding box center [538, 36] width 49 height 49
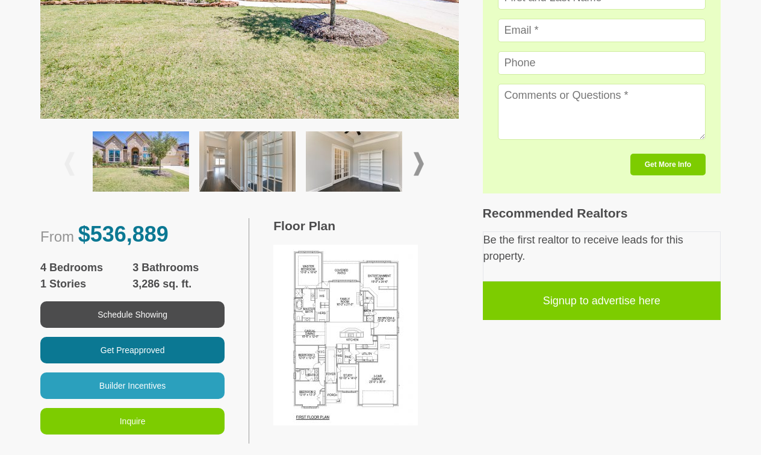
scroll to position [455, 0]
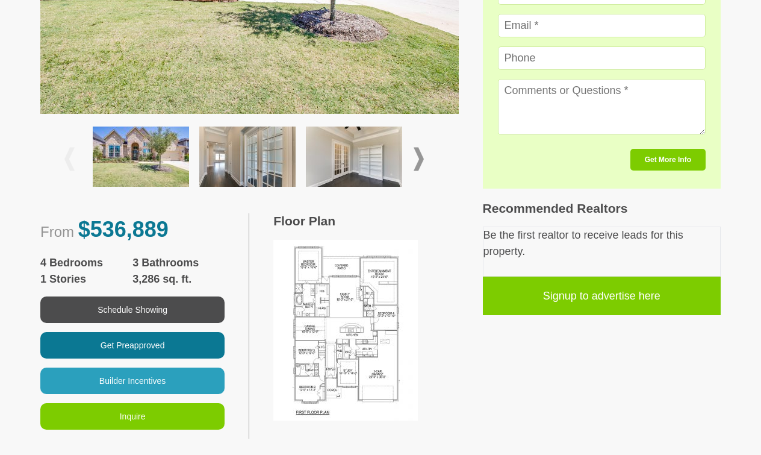
click at [353, 274] on img at bounding box center [345, 330] width 144 height 181
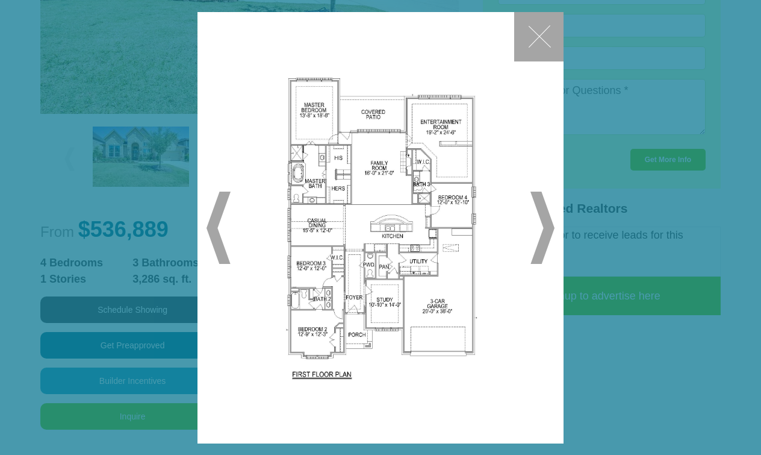
click at [541, 37] on button "✕" at bounding box center [538, 36] width 49 height 49
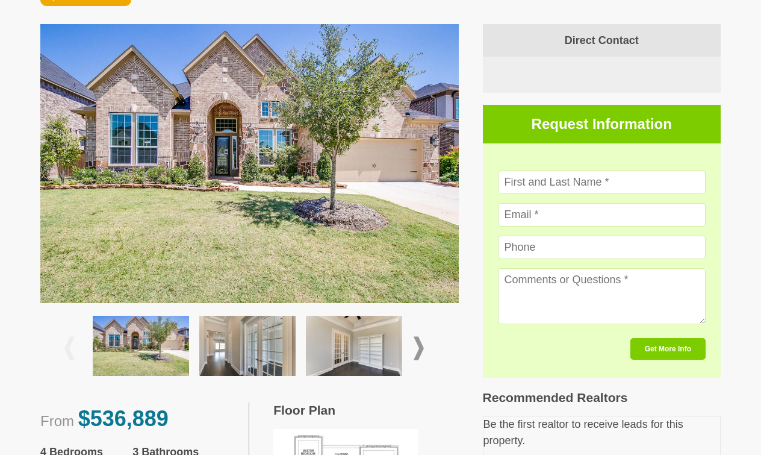
scroll to position [267, 0]
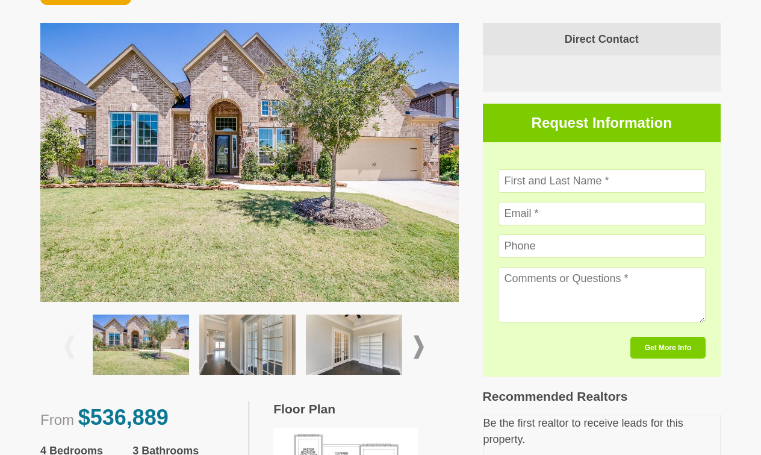
click at [417, 335] on span at bounding box center [419, 346] width 10 height 23
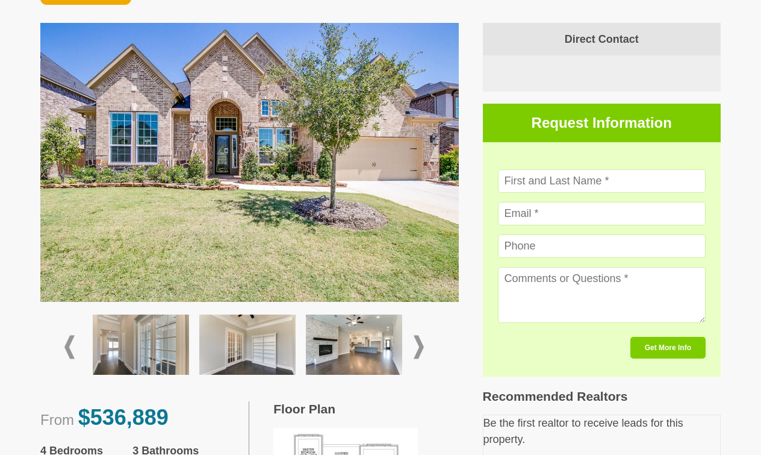
click at [361, 324] on img at bounding box center [354, 344] width 96 height 60
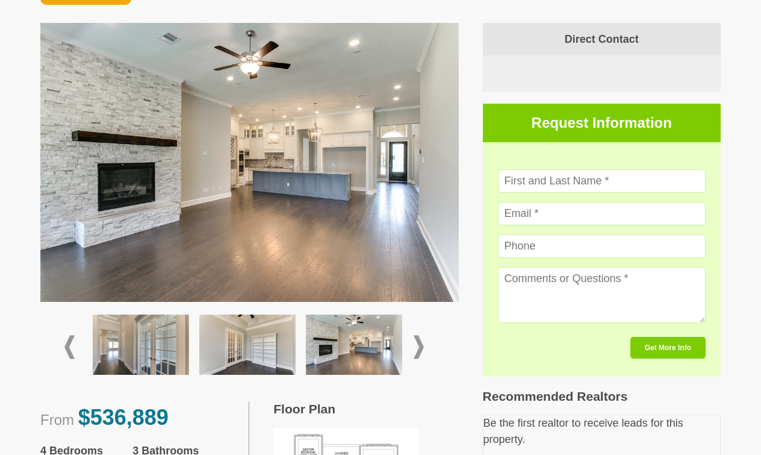
click at [418, 335] on span at bounding box center [419, 346] width 10 height 23
